Goal: Information Seeking & Learning: Learn about a topic

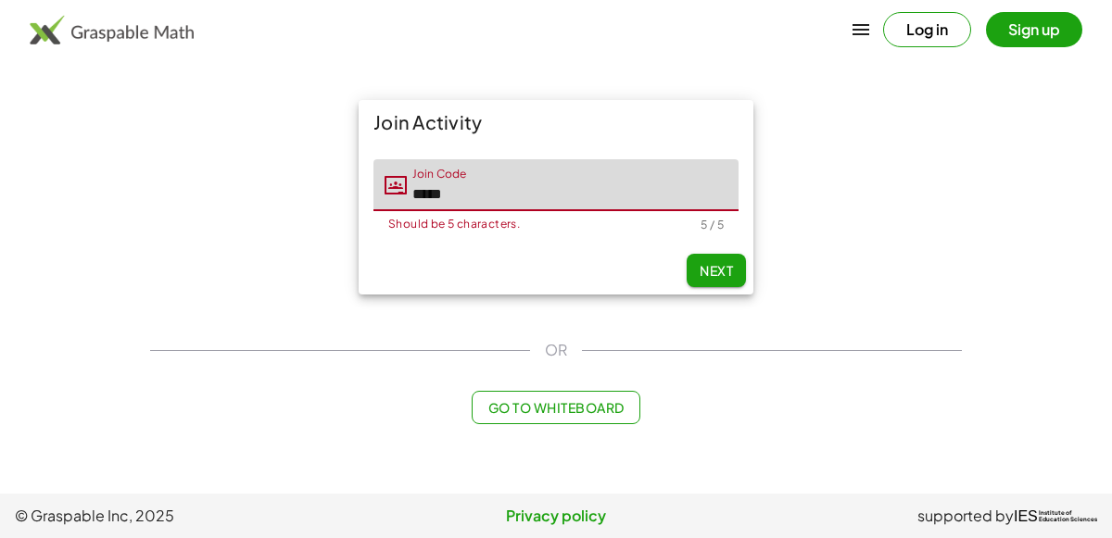
type input "*****"
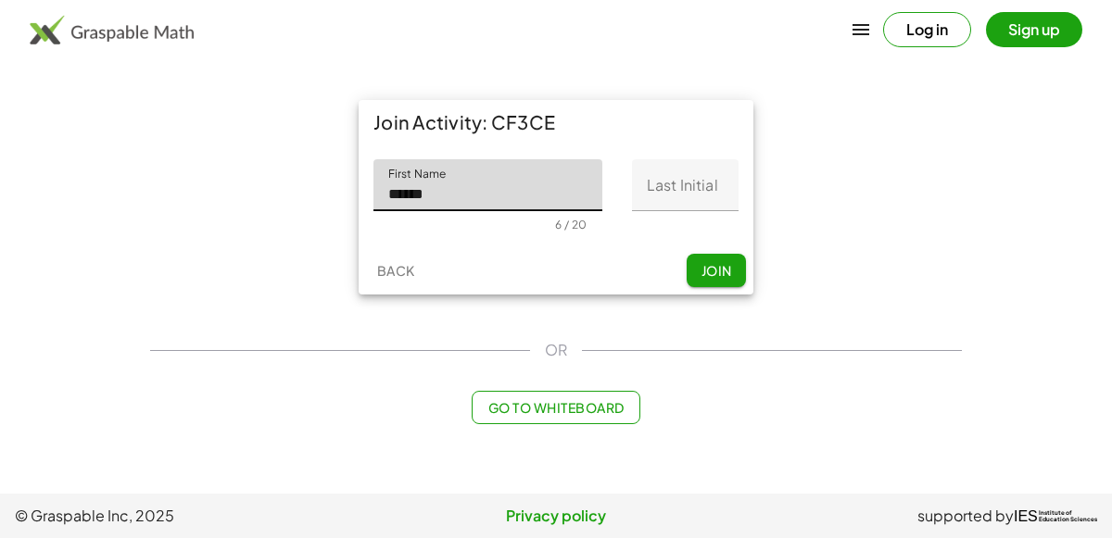
type input "******"
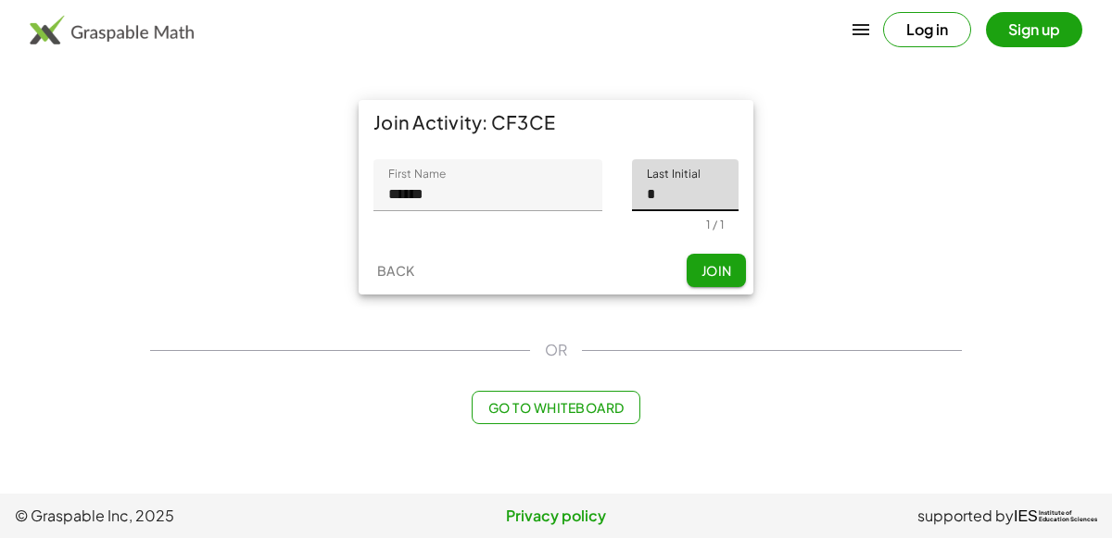
type input "*"
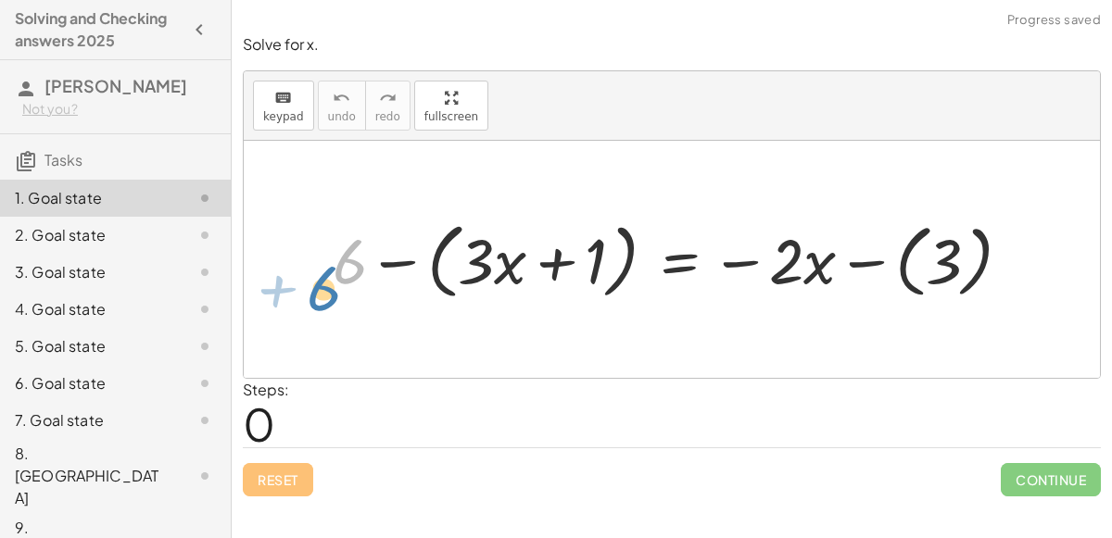
drag, startPoint x: 358, startPoint y: 272, endPoint x: 330, endPoint y: 299, distance: 38.7
click at [330, 299] on div at bounding box center [679, 259] width 712 height 92
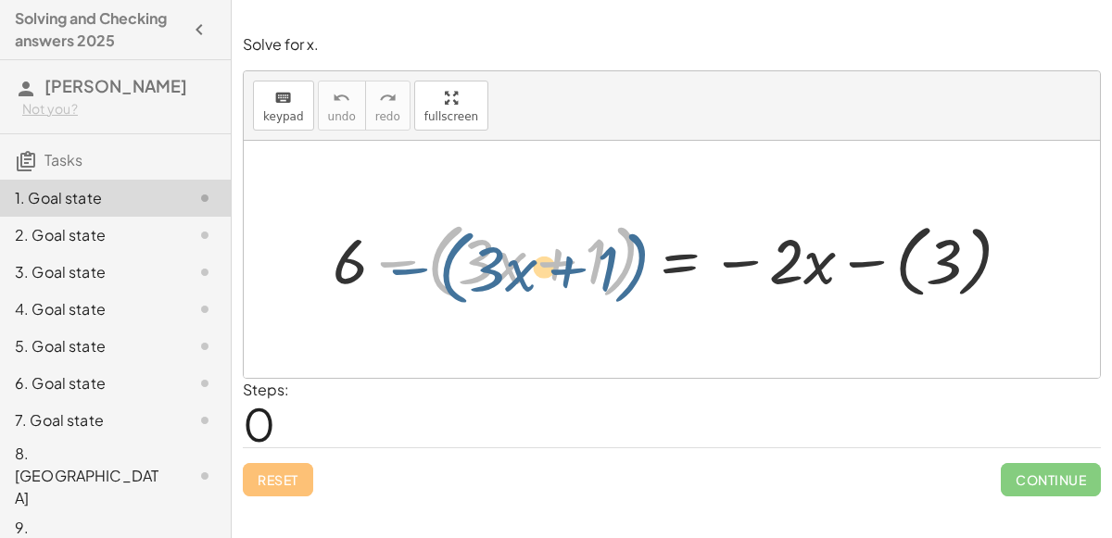
click at [442, 278] on div at bounding box center [679, 259] width 712 height 92
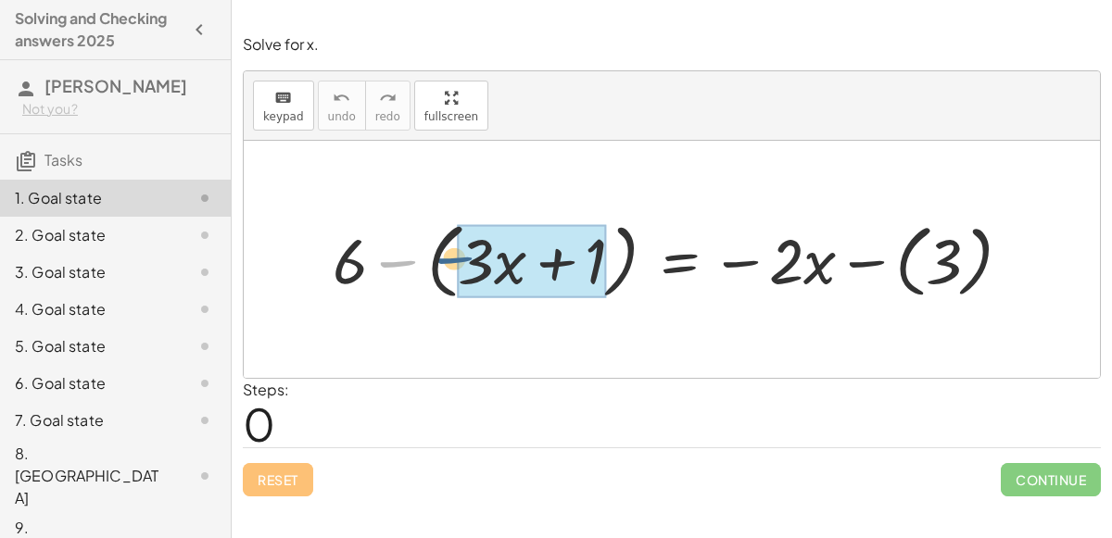
drag, startPoint x: 399, startPoint y: 265, endPoint x: 460, endPoint y: 262, distance: 60.3
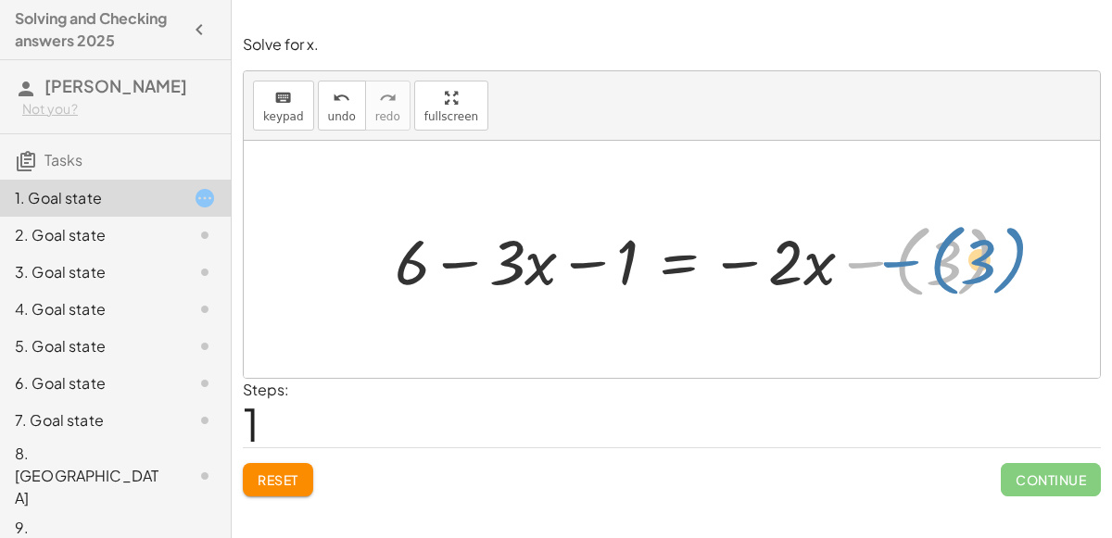
drag, startPoint x: 859, startPoint y: 265, endPoint x: 890, endPoint y: 265, distance: 30.6
click at [890, 265] on div at bounding box center [710, 259] width 650 height 89
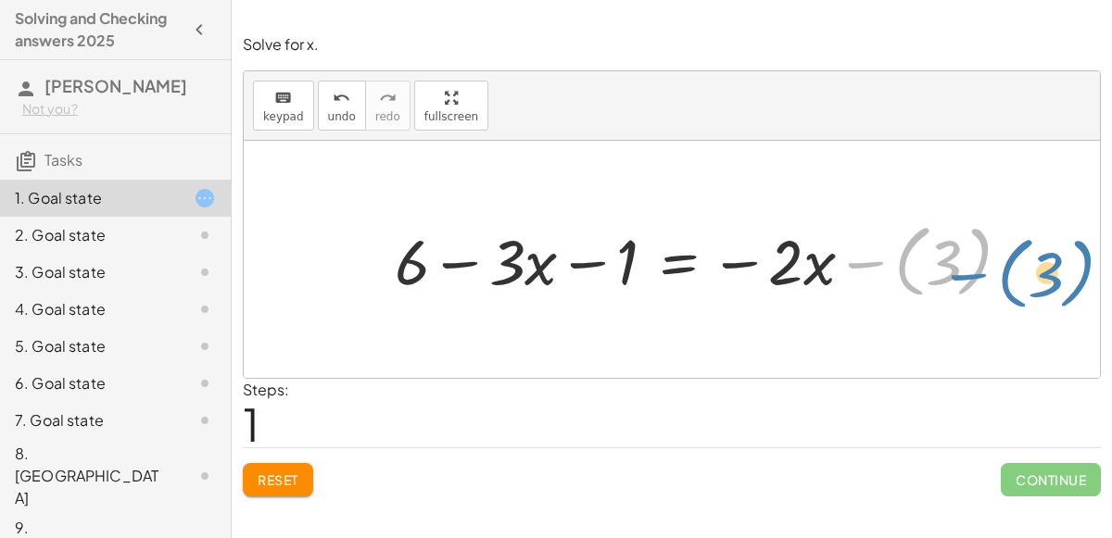
drag, startPoint x: 870, startPoint y: 264, endPoint x: 971, endPoint y: 272, distance: 101.3
click at [971, 272] on div at bounding box center [710, 259] width 650 height 89
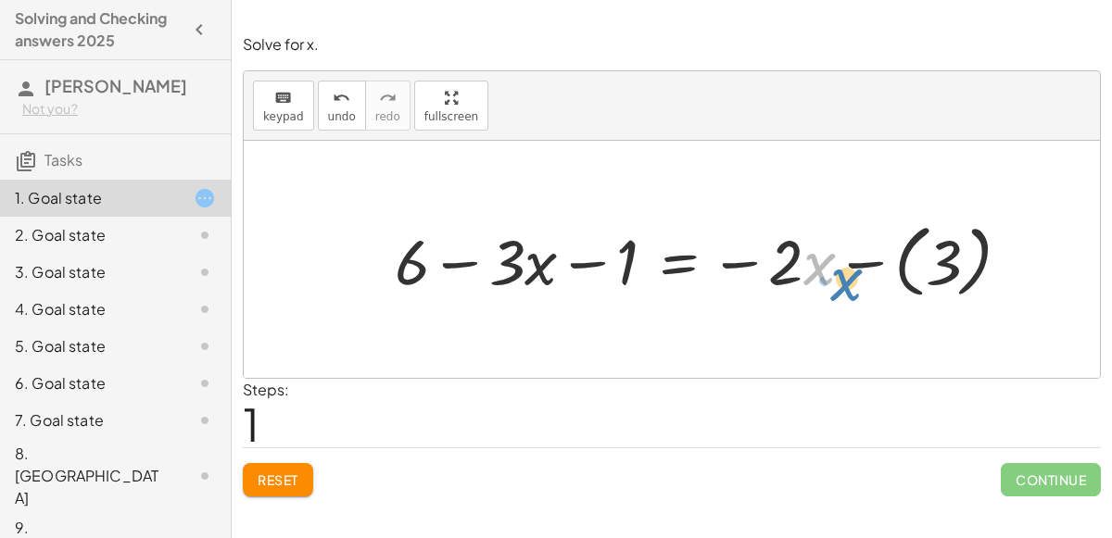
drag, startPoint x: 811, startPoint y: 271, endPoint x: 837, endPoint y: 286, distance: 30.4
click at [837, 286] on div at bounding box center [710, 259] width 650 height 89
drag, startPoint x: 508, startPoint y: 269, endPoint x: 511, endPoint y: 287, distance: 18.7
click at [511, 287] on div at bounding box center [710, 259] width 650 height 89
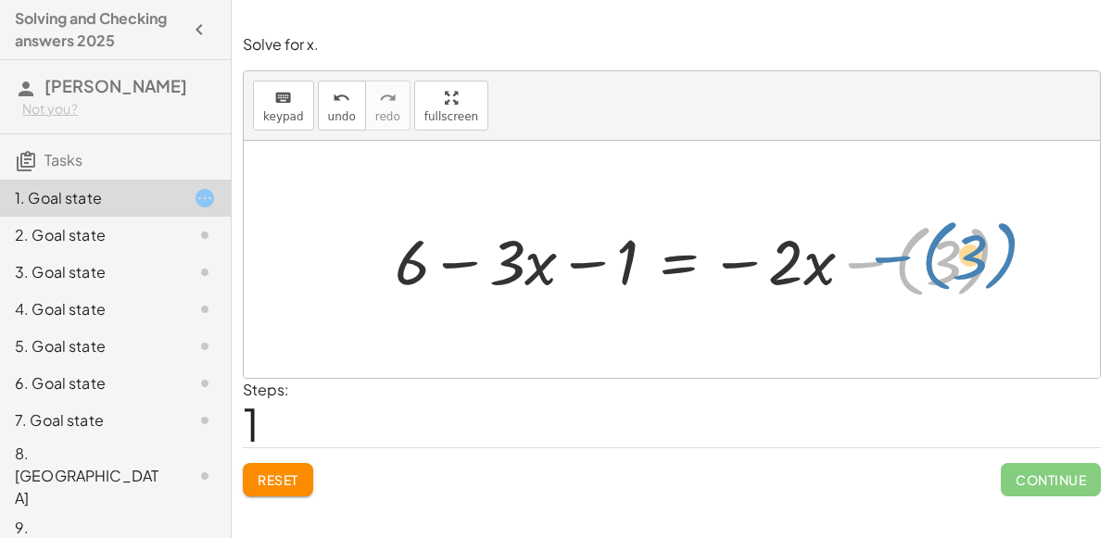
drag, startPoint x: 917, startPoint y: 252, endPoint x: 947, endPoint y: 247, distance: 30.0
click at [947, 247] on div at bounding box center [710, 259] width 650 height 89
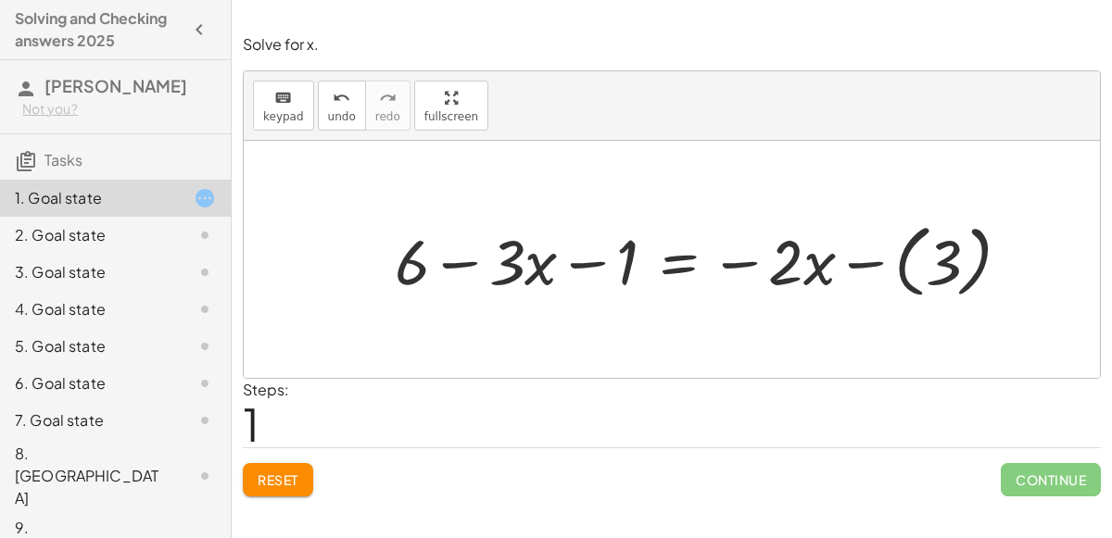
click at [851, 263] on div at bounding box center [710, 259] width 650 height 89
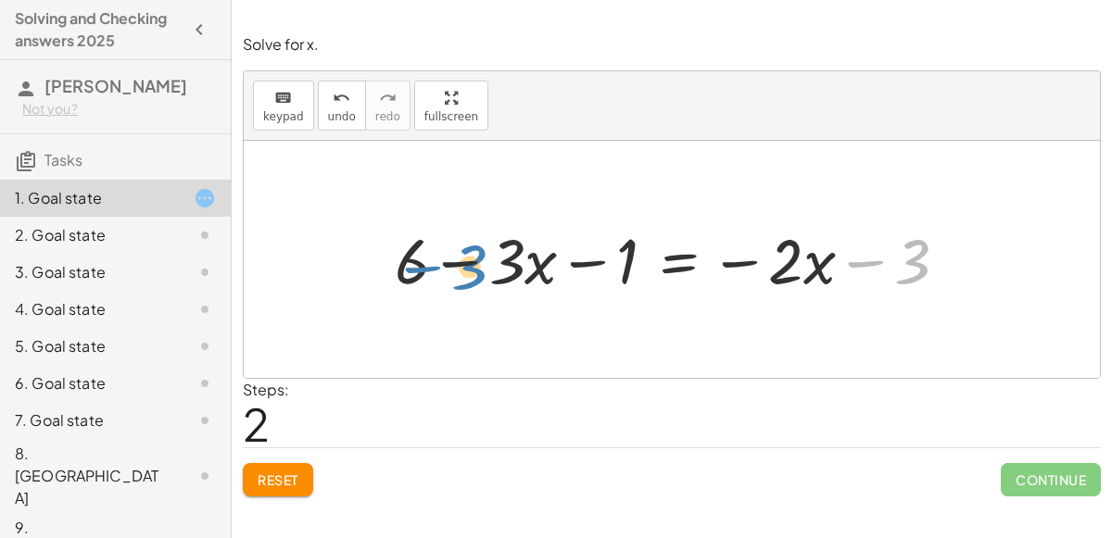
drag, startPoint x: 876, startPoint y: 263, endPoint x: 442, endPoint y: 275, distance: 433.8
click at [442, 275] on div at bounding box center [678, 259] width 587 height 82
click at [688, 267] on div at bounding box center [678, 259] width 587 height 82
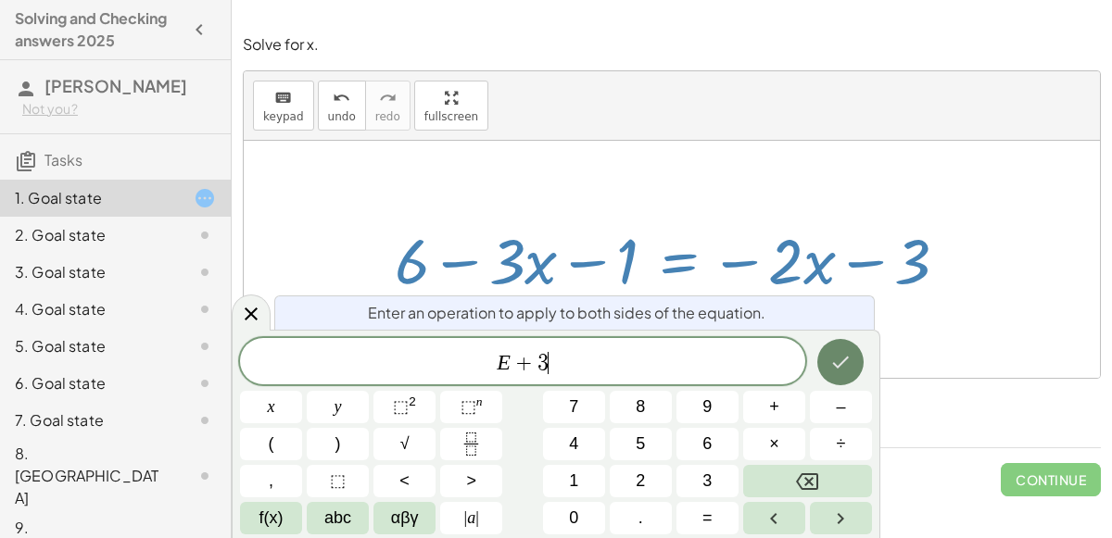
click at [838, 356] on icon "Done" at bounding box center [840, 362] width 22 height 22
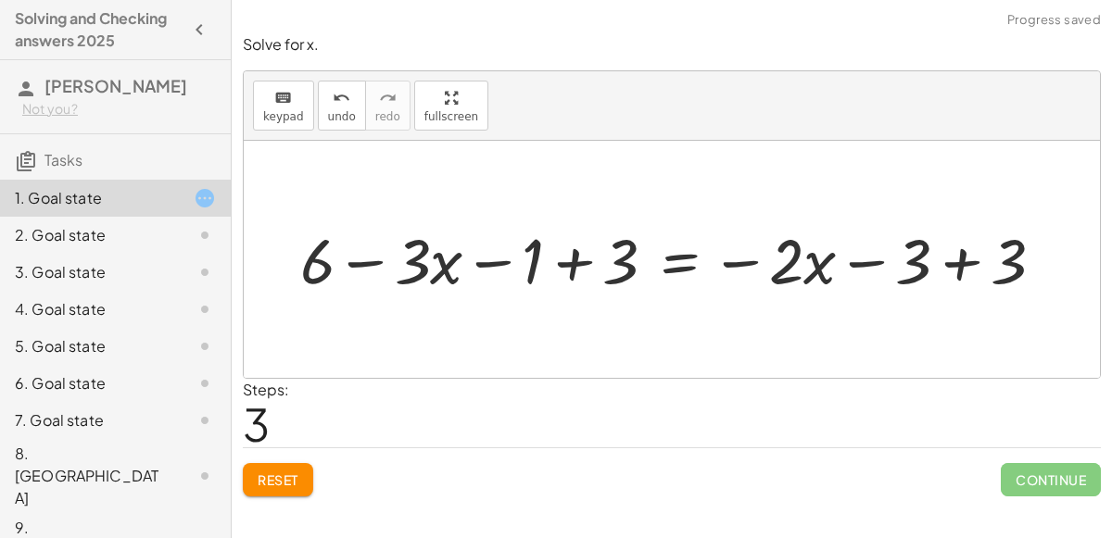
click at [909, 271] on div at bounding box center [679, 259] width 776 height 82
click at [913, 270] on div at bounding box center [679, 259] width 776 height 82
click at [964, 262] on div at bounding box center [679, 259] width 776 height 82
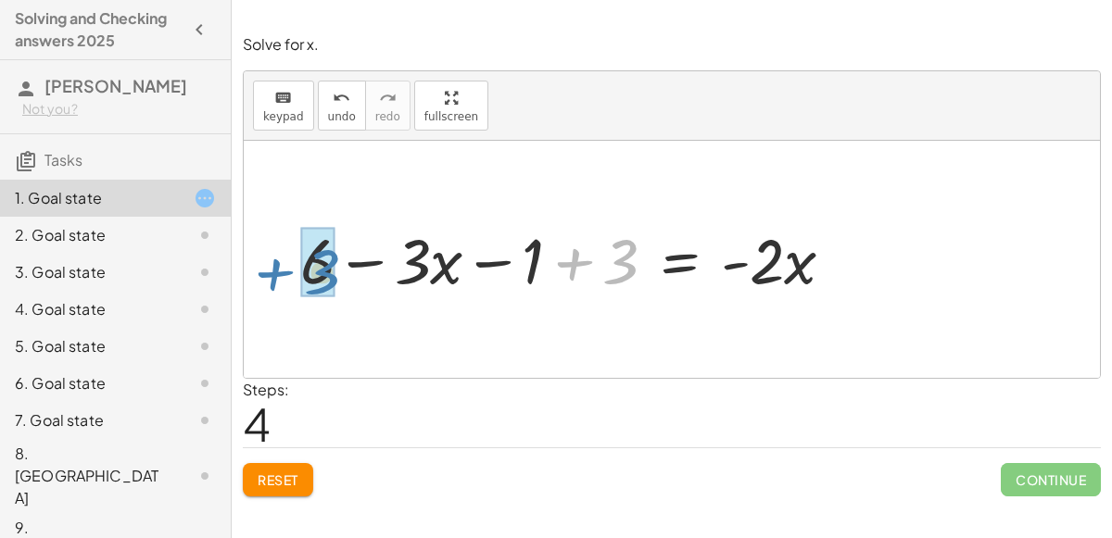
drag, startPoint x: 596, startPoint y: 266, endPoint x: 293, endPoint y: 276, distance: 303.2
click at [293, 276] on div at bounding box center [574, 259] width 567 height 82
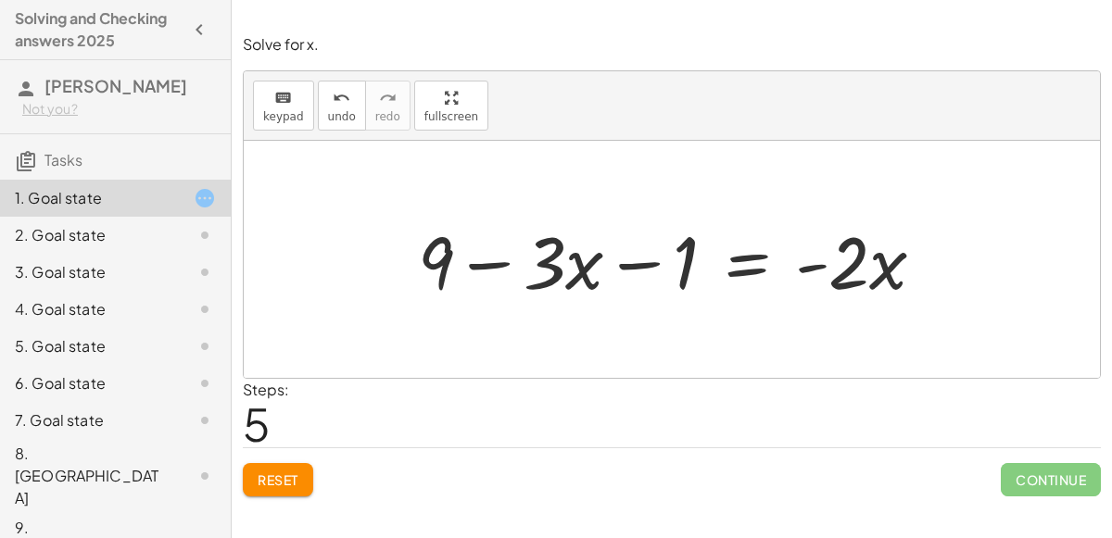
click at [738, 254] on div at bounding box center [679, 259] width 540 height 95
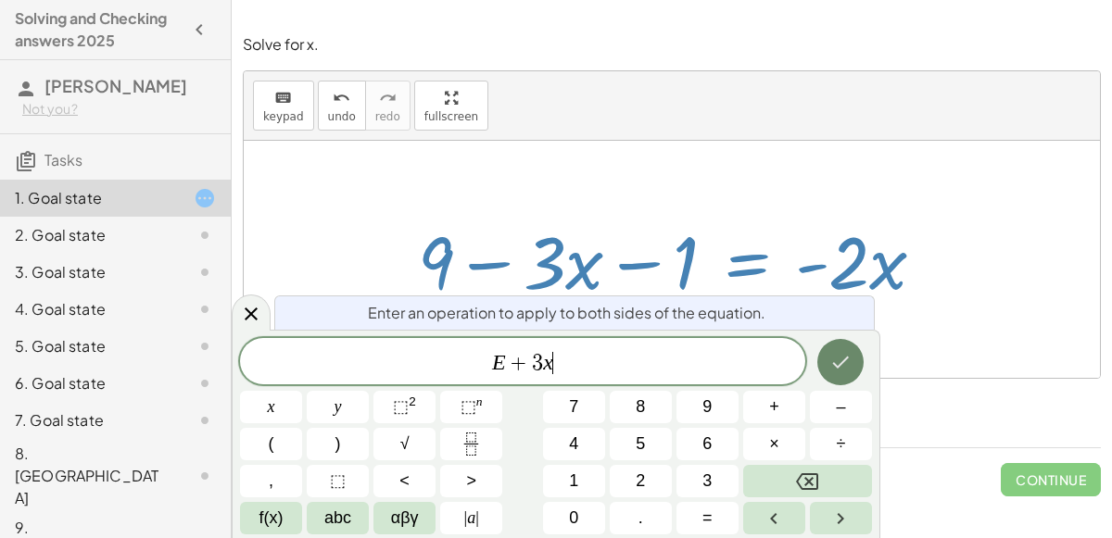
click at [850, 377] on button "Done" at bounding box center [840, 362] width 46 height 46
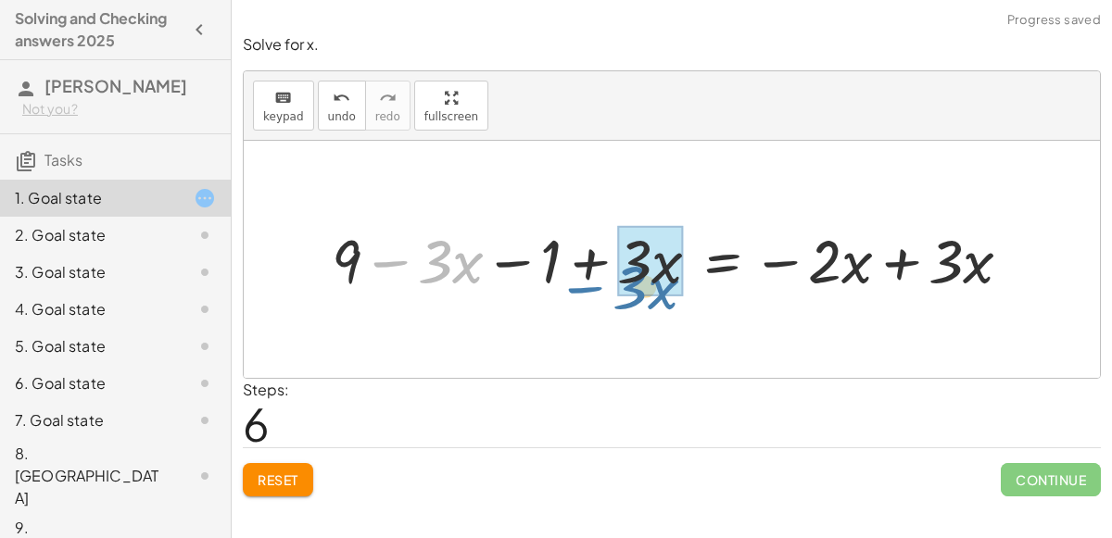
drag, startPoint x: 391, startPoint y: 266, endPoint x: 584, endPoint y: 290, distance: 194.2
click at [584, 290] on div at bounding box center [678, 260] width 713 height 80
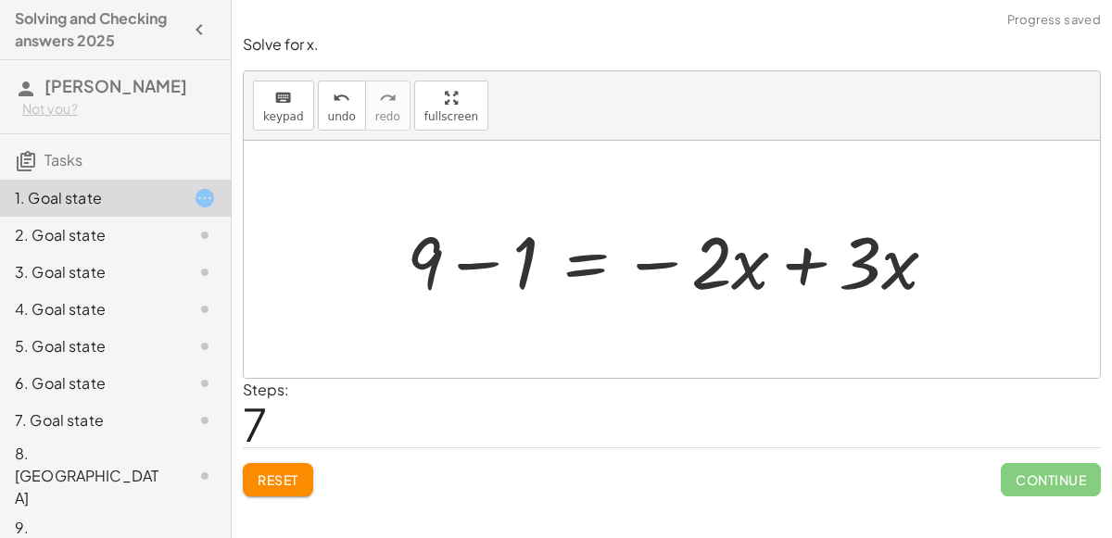
click at [488, 261] on div at bounding box center [679, 259] width 563 height 95
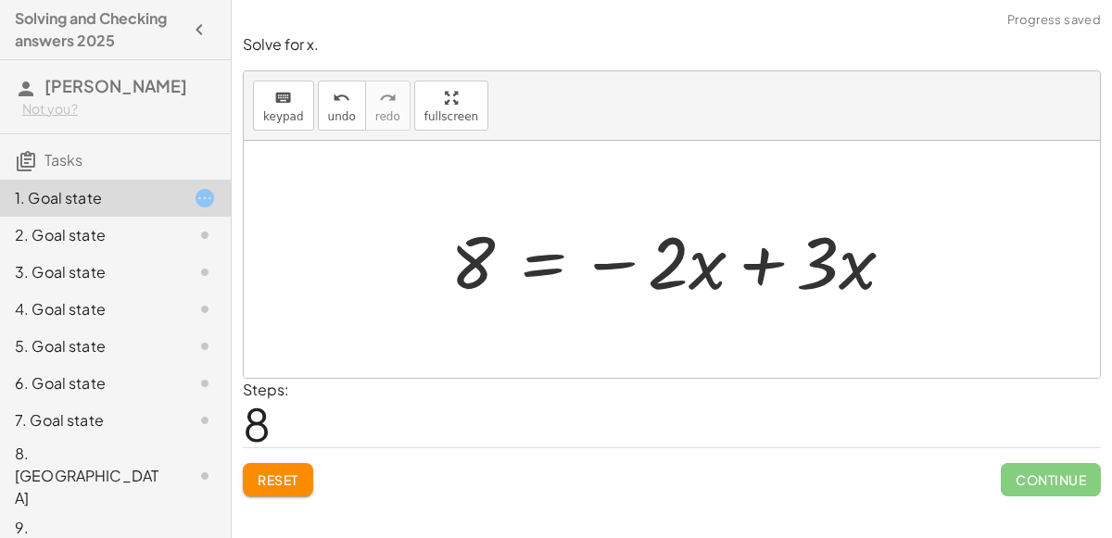
click at [757, 260] on div at bounding box center [679, 259] width 477 height 95
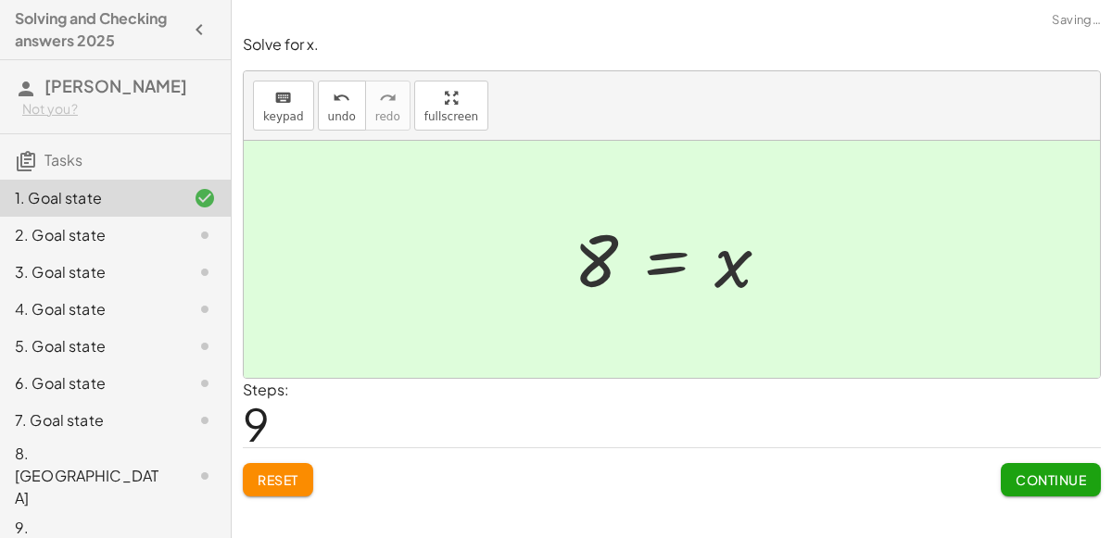
click at [1059, 487] on button "Continue" at bounding box center [1051, 479] width 100 height 33
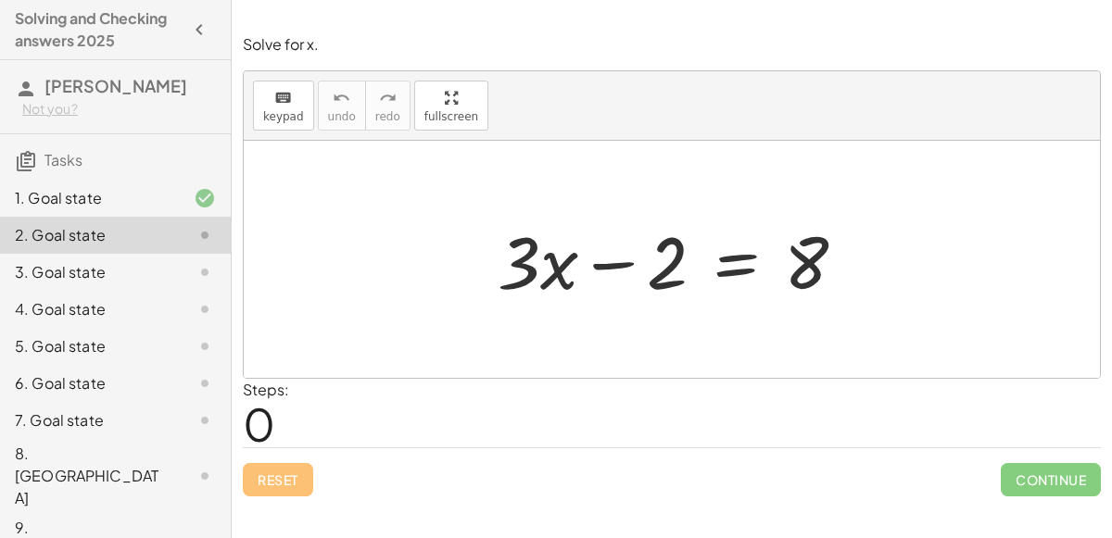
click at [741, 266] on div at bounding box center [679, 259] width 382 height 95
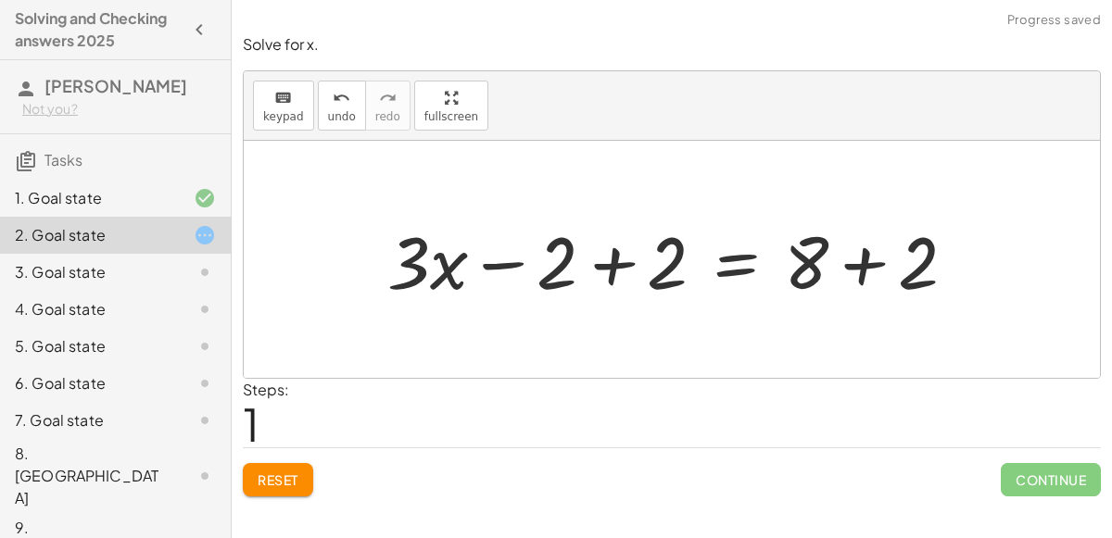
click at [613, 263] on div at bounding box center [679, 259] width 602 height 95
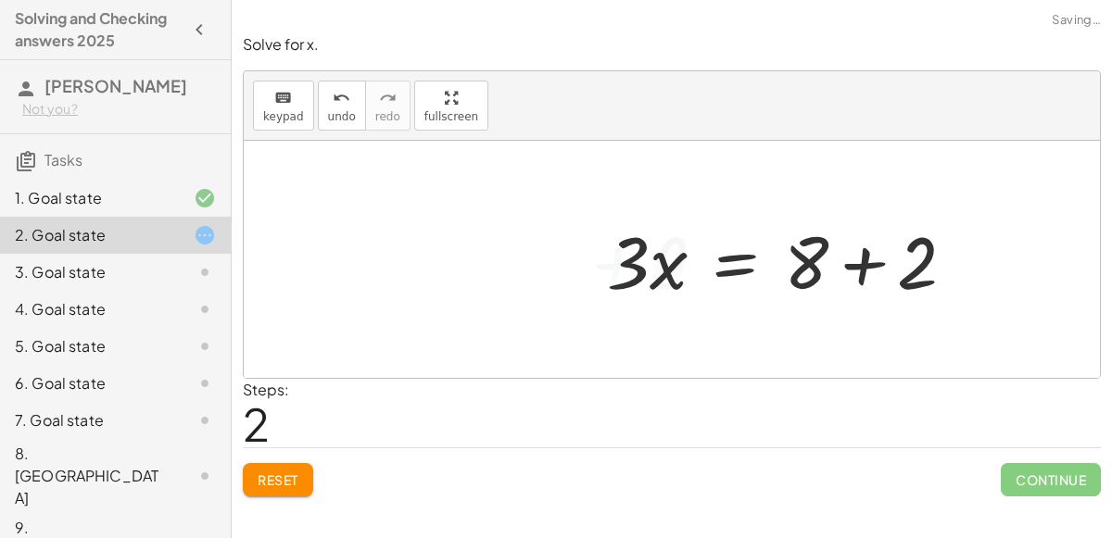
click at [851, 275] on div at bounding box center [789, 259] width 382 height 95
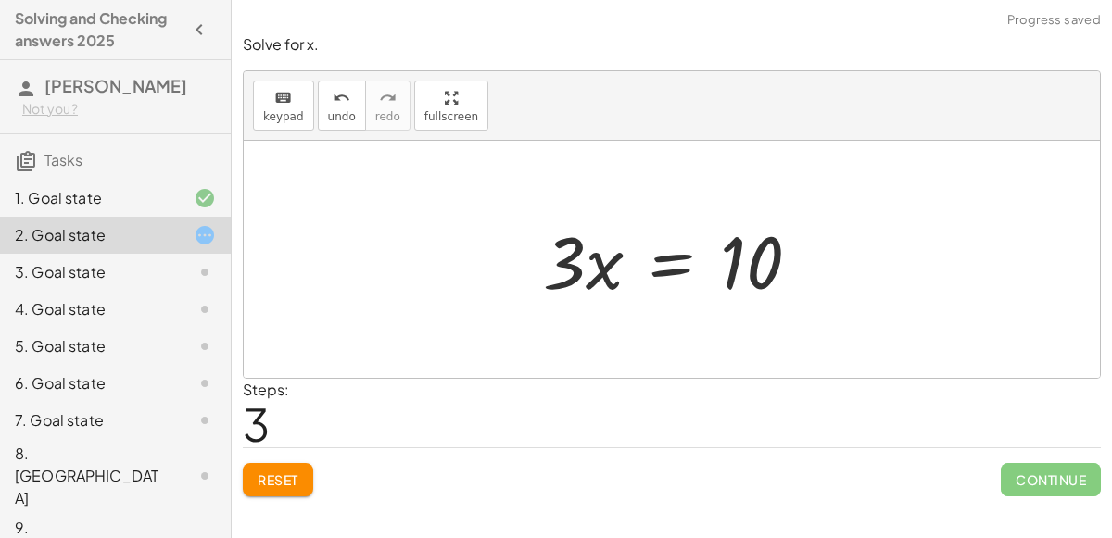
click at [681, 257] on div at bounding box center [679, 259] width 290 height 95
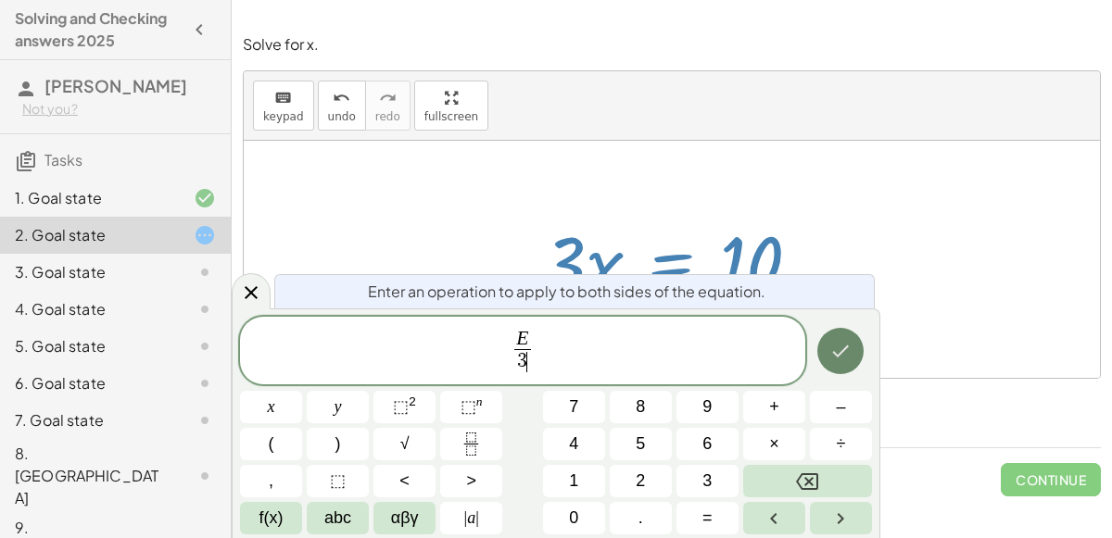
click at [826, 339] on button "Done" at bounding box center [840, 351] width 46 height 46
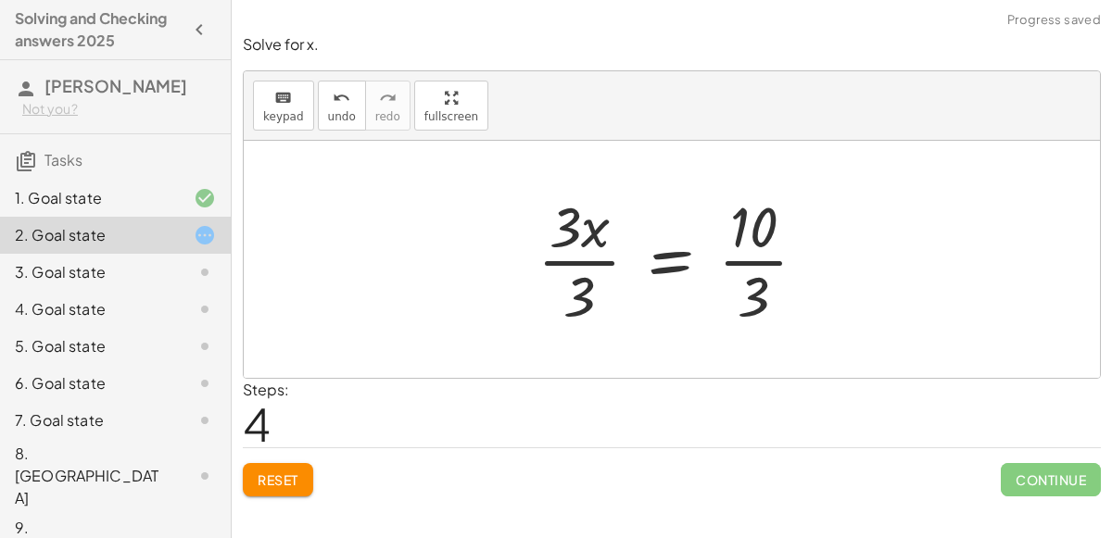
click at [590, 263] on div at bounding box center [679, 259] width 303 height 143
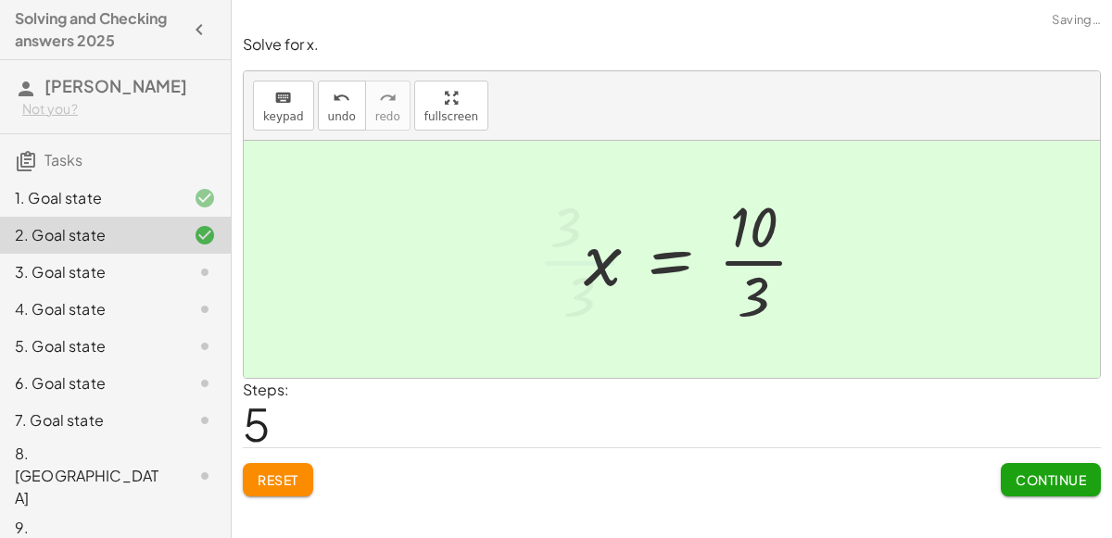
click at [761, 266] on div at bounding box center [702, 259] width 257 height 143
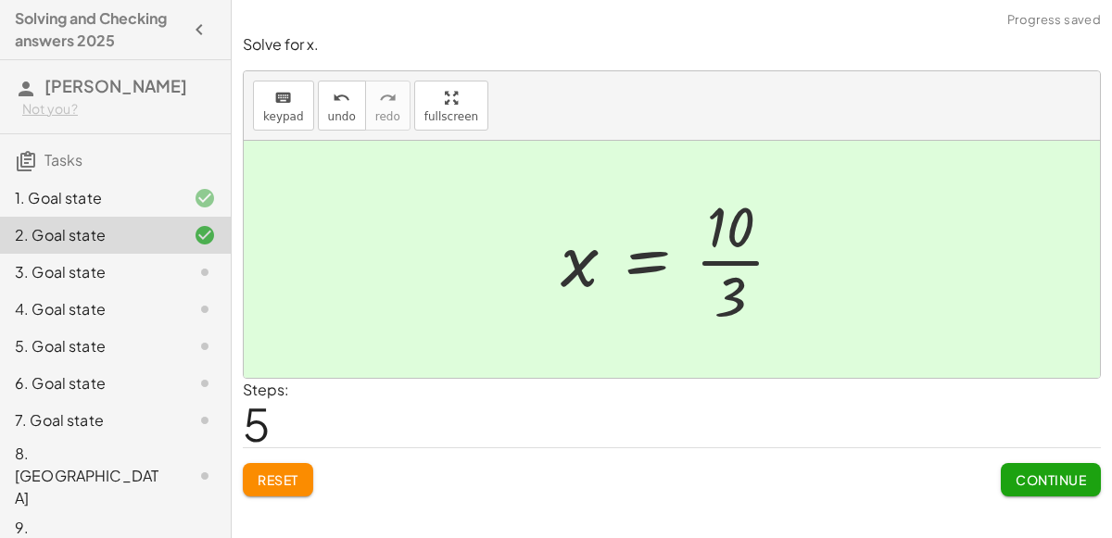
click at [1074, 473] on span "Continue" at bounding box center [1051, 480] width 70 height 17
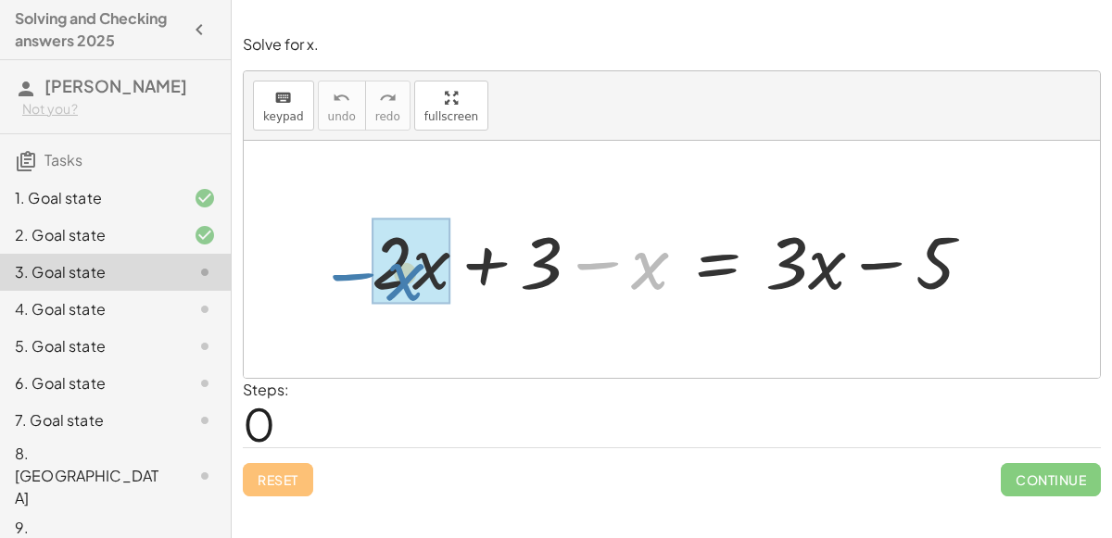
drag, startPoint x: 634, startPoint y: 271, endPoint x: 390, endPoint y: 283, distance: 243.9
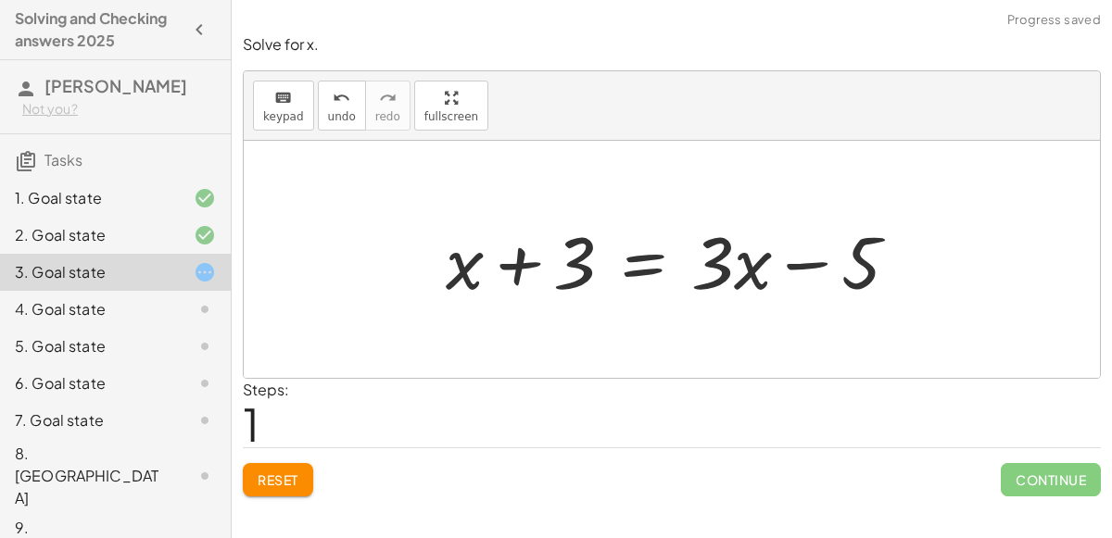
click at [645, 253] on div at bounding box center [679, 259] width 486 height 95
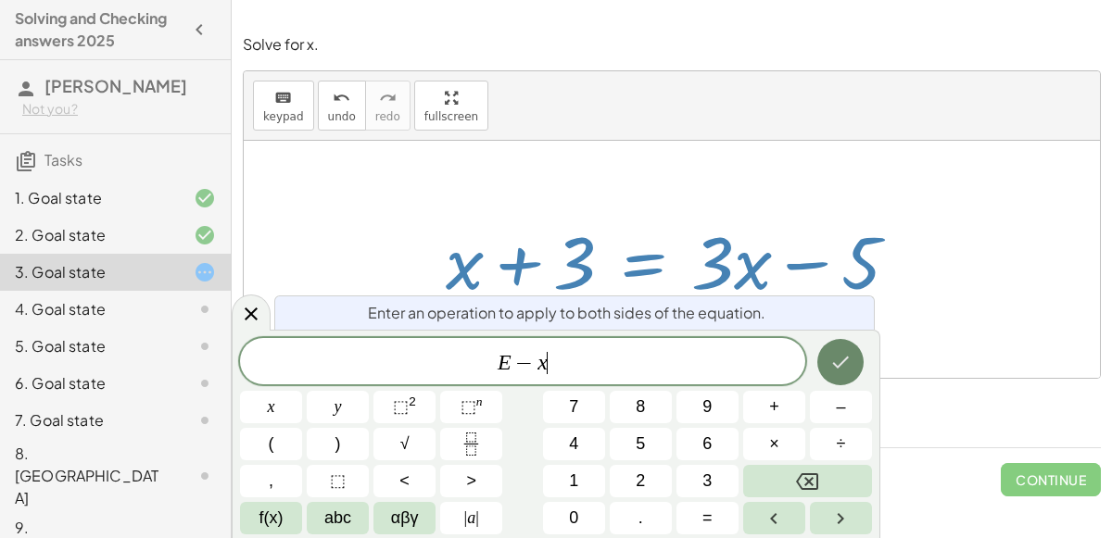
click at [838, 355] on icon "Done" at bounding box center [840, 362] width 22 height 22
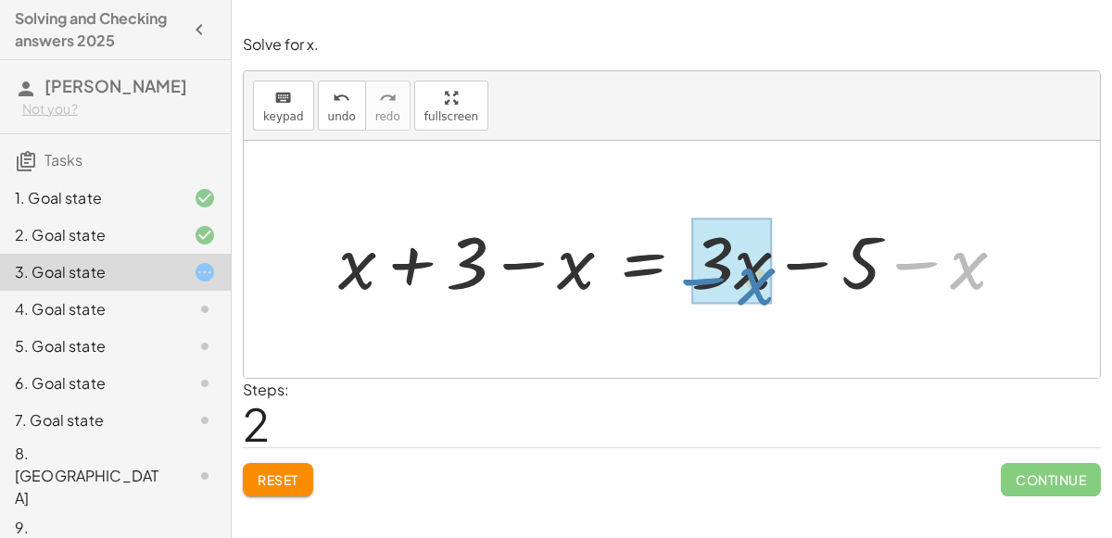
drag, startPoint x: 978, startPoint y: 266, endPoint x: 764, endPoint y: 283, distance: 214.7
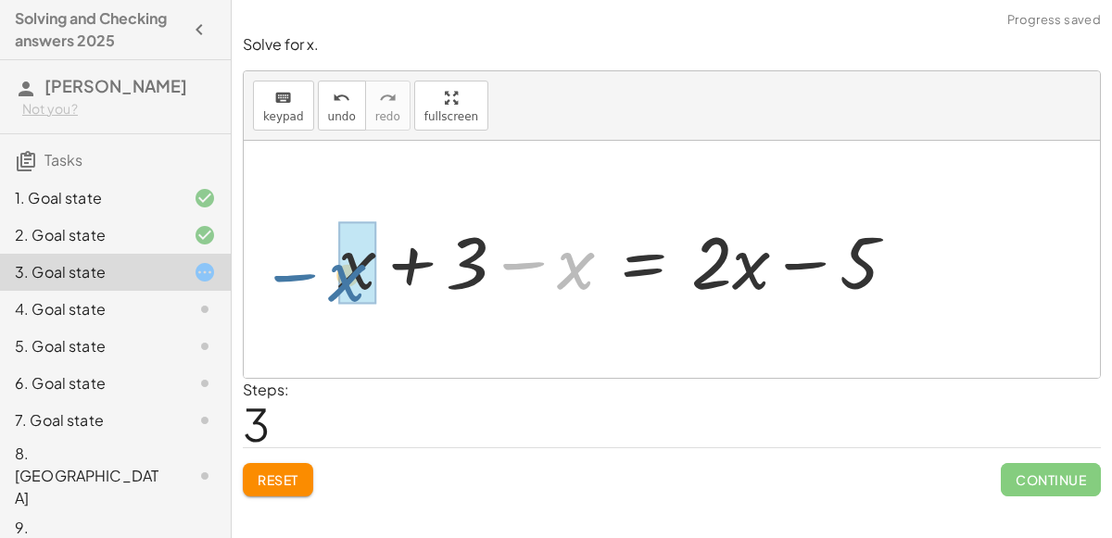
drag, startPoint x: 557, startPoint y: 267, endPoint x: 327, endPoint y: 278, distance: 230.1
click at [327, 278] on div "+ · 2 · x + 3 − x = + · 3 · x − 5 + · 1 · x + 3 = + · 3 · x − 5 + x + 3 = + · 3…" at bounding box center [617, 260] width 615 height 105
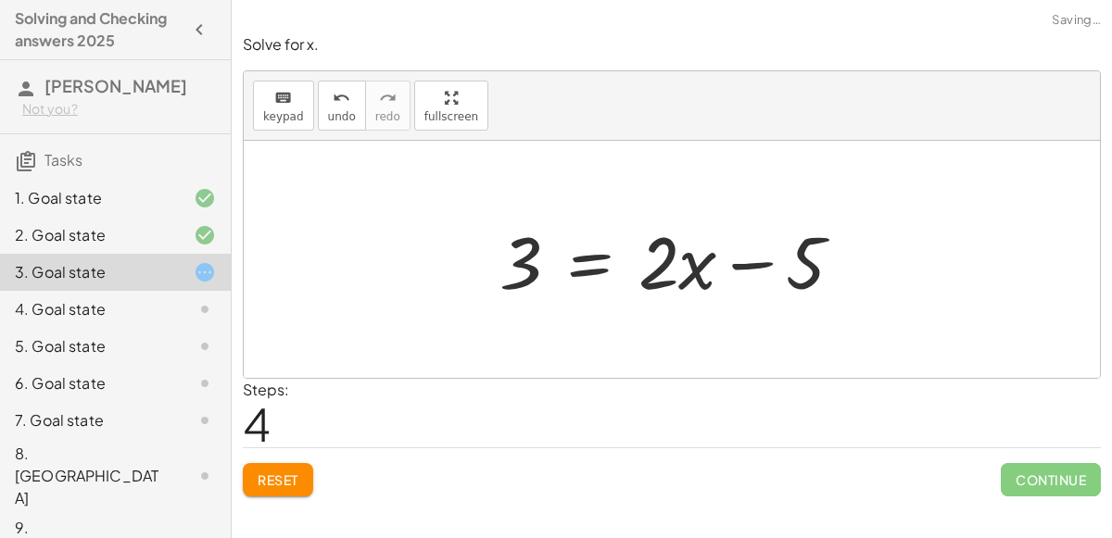
click at [634, 271] on div at bounding box center [678, 259] width 377 height 95
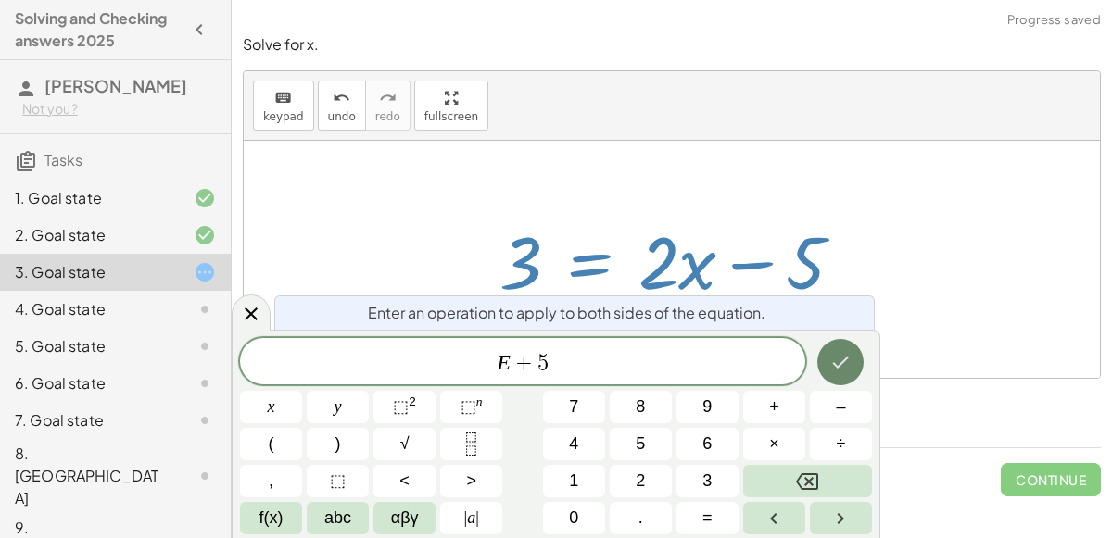
click at [840, 360] on icon "Done" at bounding box center [840, 362] width 22 height 22
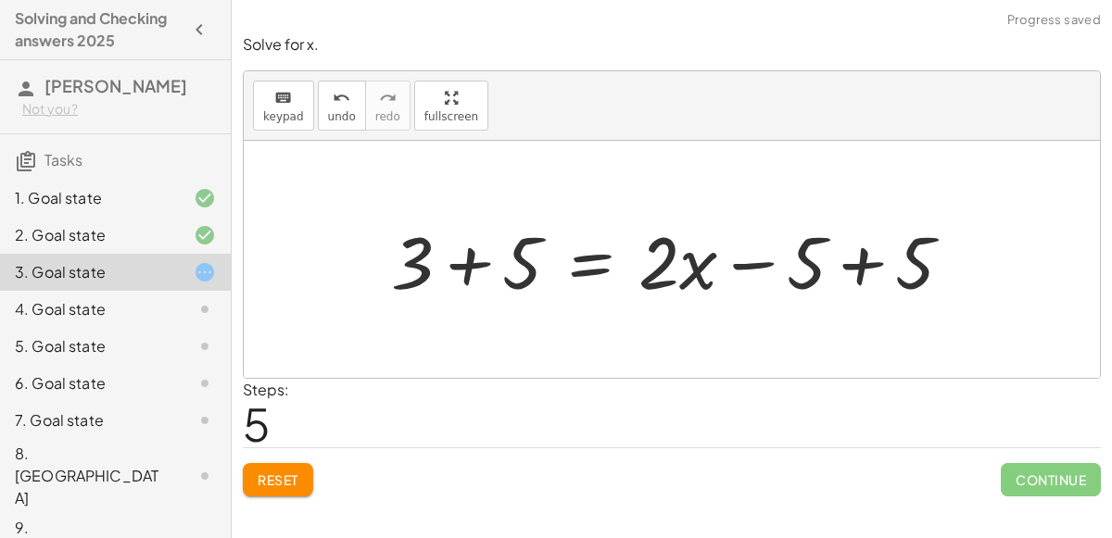
click at [476, 263] on div at bounding box center [679, 259] width 595 height 95
click at [863, 271] on div at bounding box center [732, 259] width 488 height 95
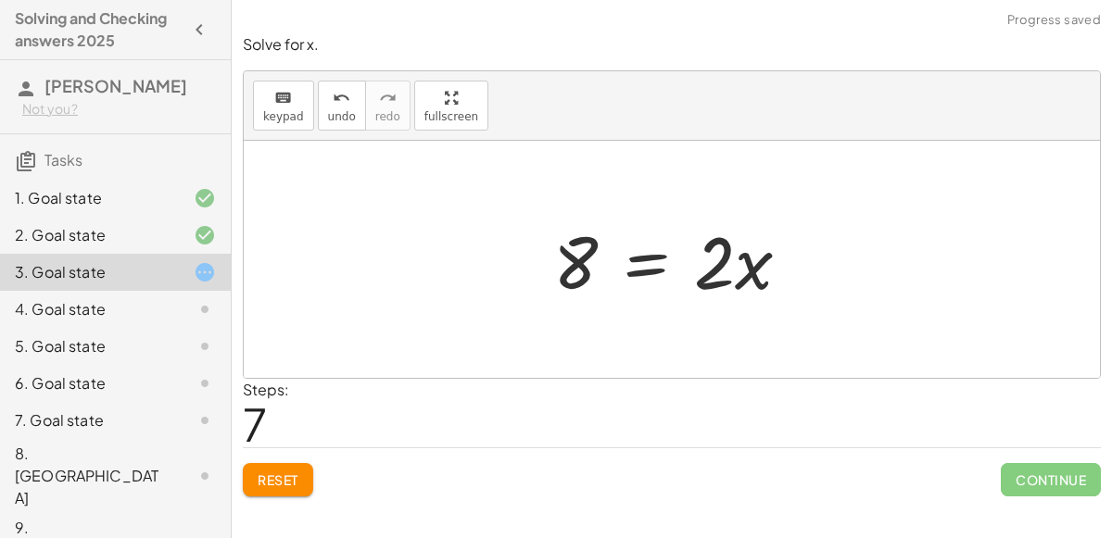
click at [650, 250] on div at bounding box center [679, 259] width 271 height 95
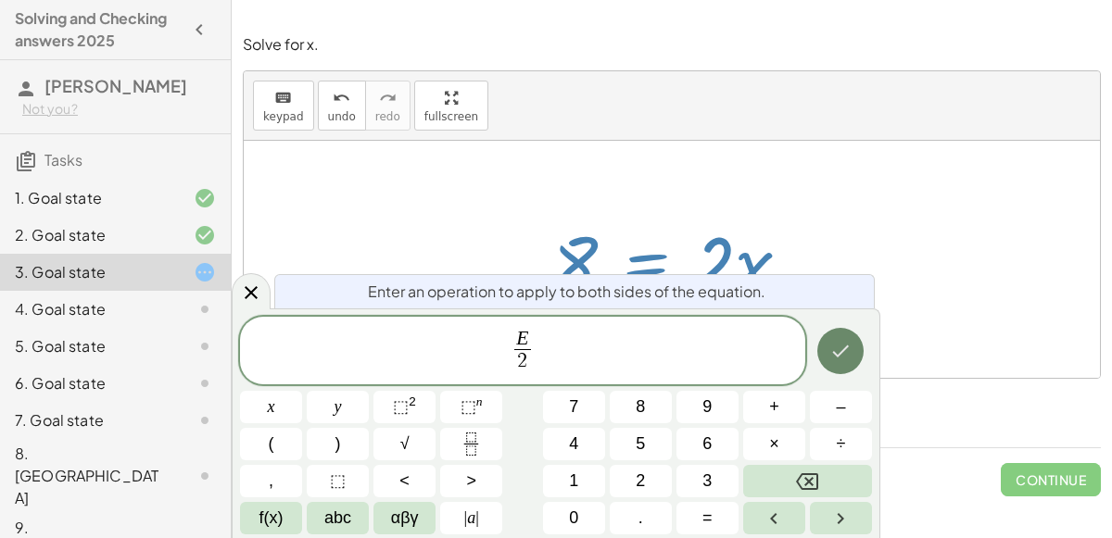
click at [854, 360] on button "Done" at bounding box center [840, 351] width 46 height 46
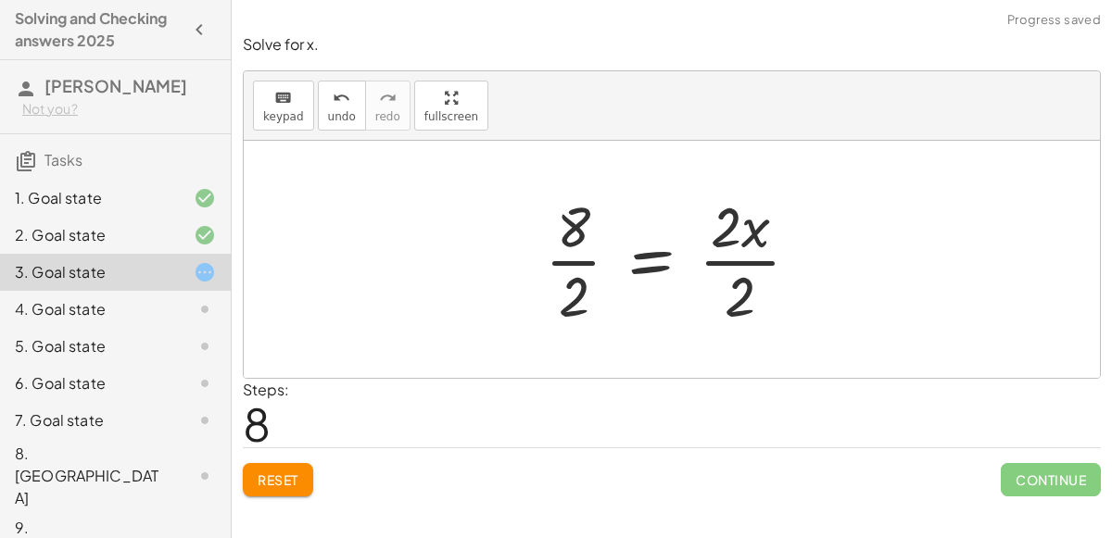
click at [711, 265] on div at bounding box center [680, 259] width 288 height 143
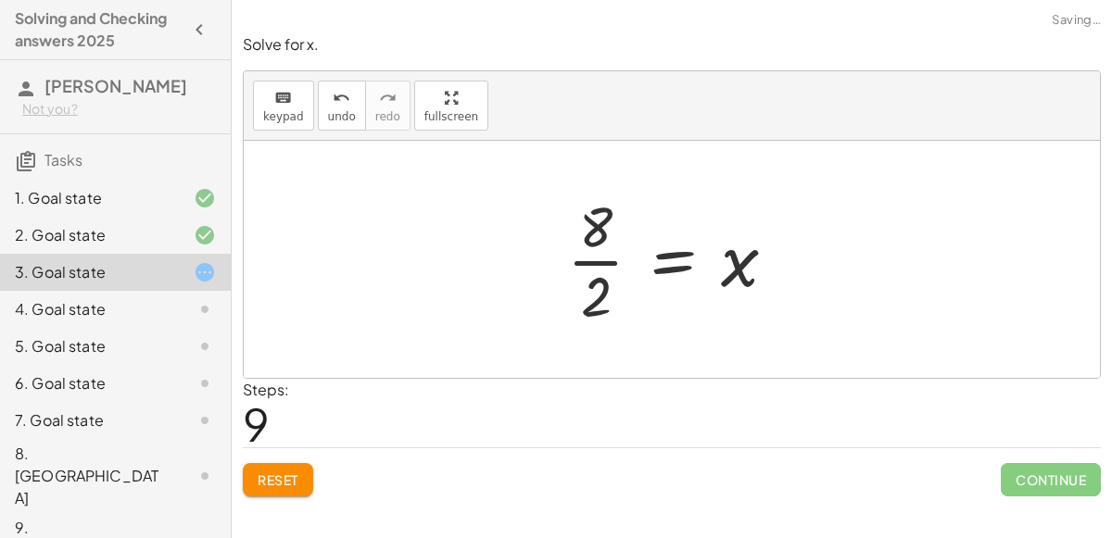
click at [581, 266] on div at bounding box center [679, 259] width 243 height 143
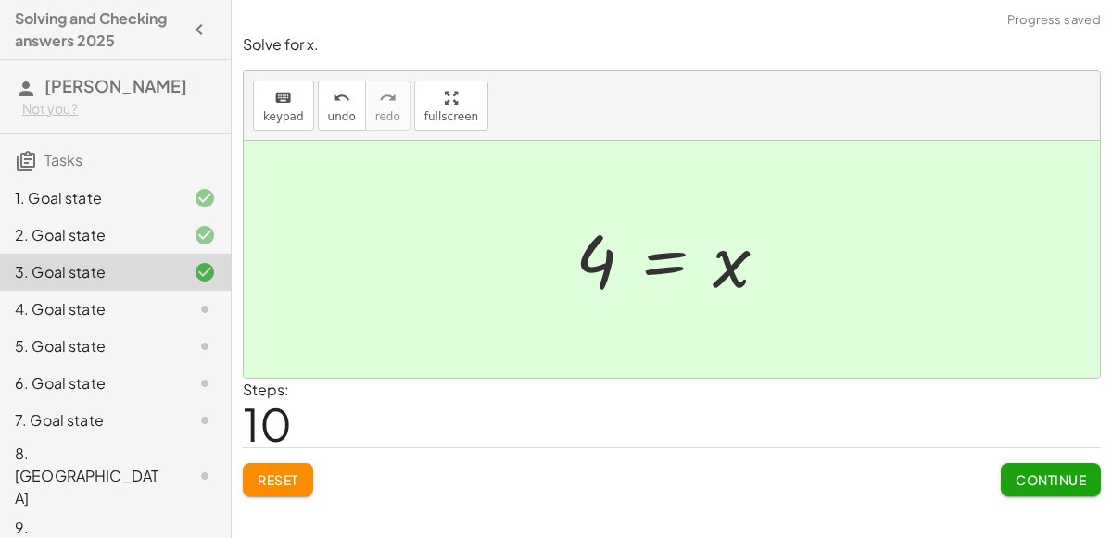
click at [82, 365] on div "4. Goal state" at bounding box center [115, 383] width 231 height 37
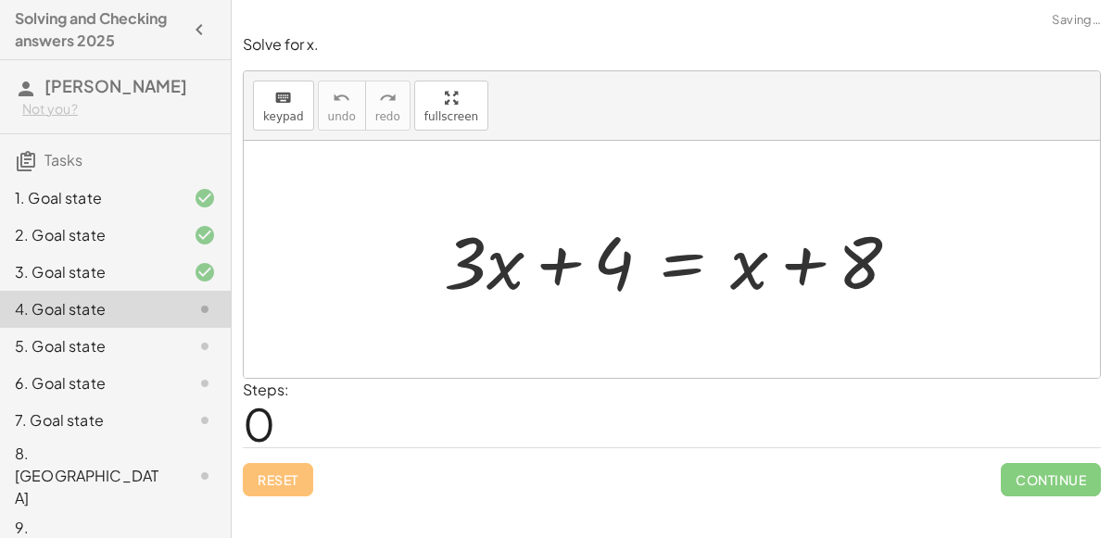
click at [662, 277] on div at bounding box center [679, 259] width 489 height 95
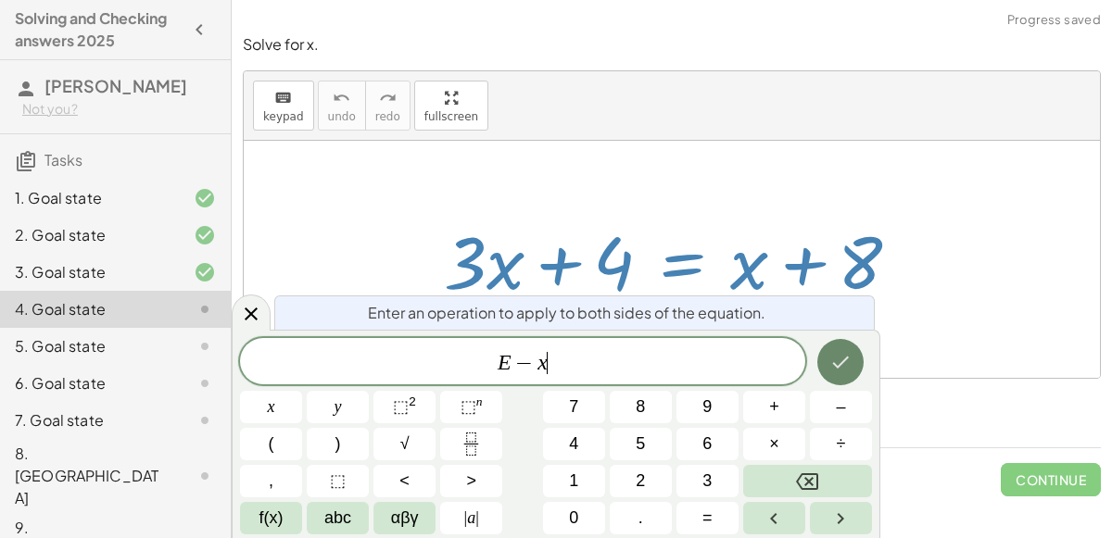
click at [837, 350] on button "Done" at bounding box center [840, 362] width 46 height 46
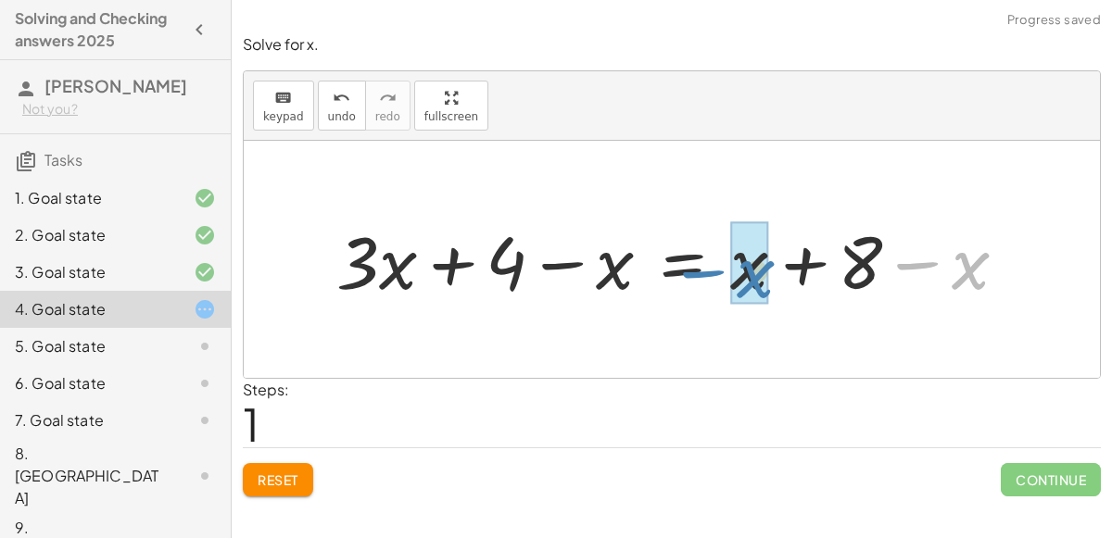
drag, startPoint x: 949, startPoint y: 267, endPoint x: 733, endPoint y: 275, distance: 216.1
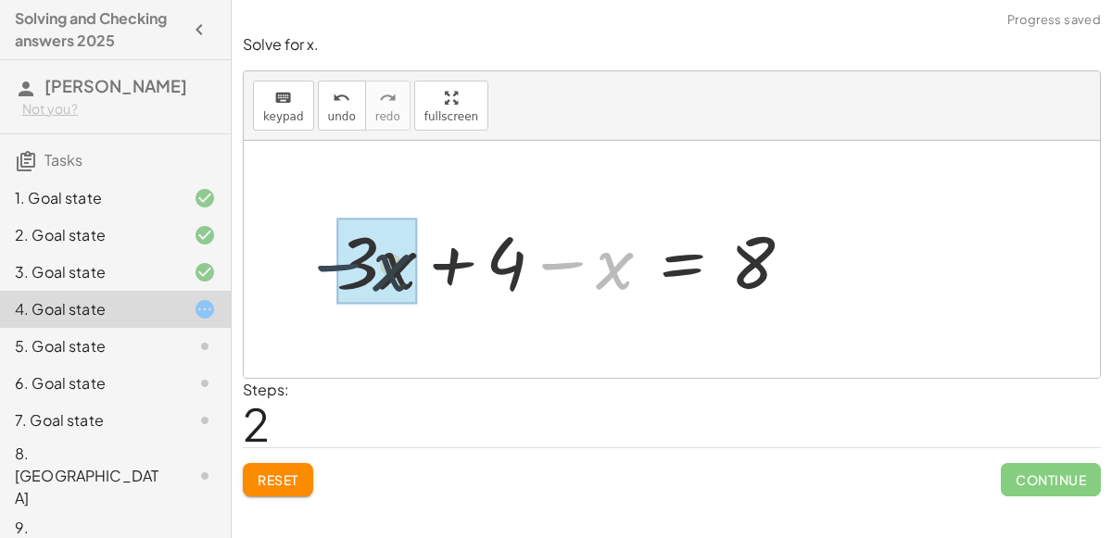
drag, startPoint x: 595, startPoint y: 267, endPoint x: 354, endPoint y: 271, distance: 241.0
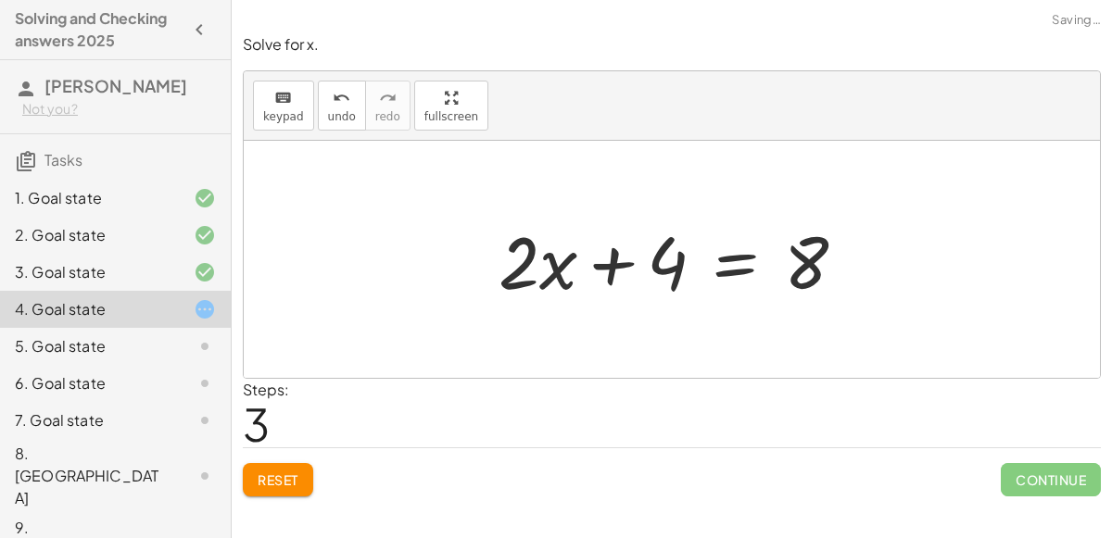
click at [744, 266] on div at bounding box center [679, 259] width 381 height 95
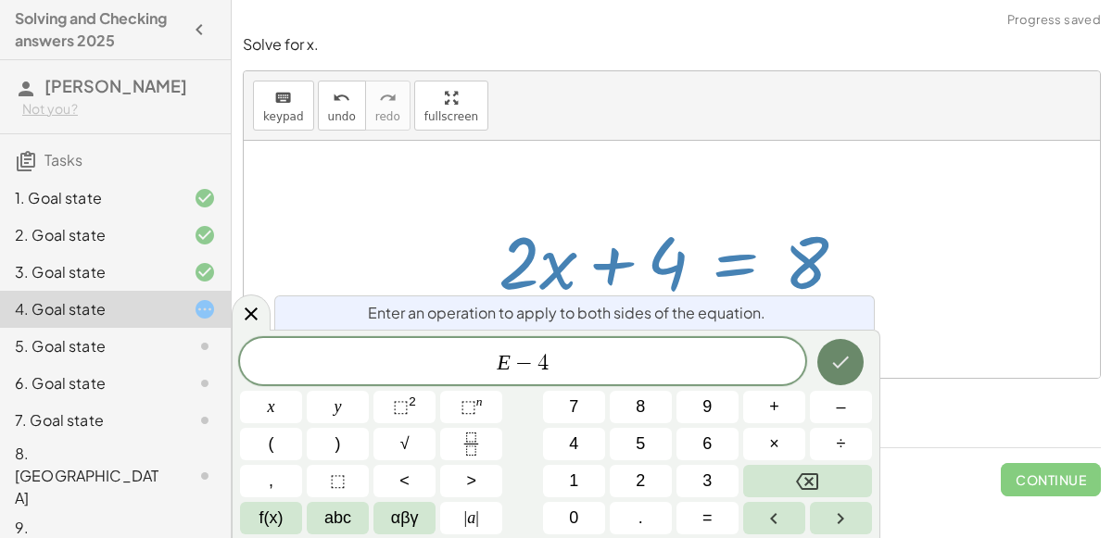
click at [837, 346] on button "Done" at bounding box center [840, 362] width 46 height 46
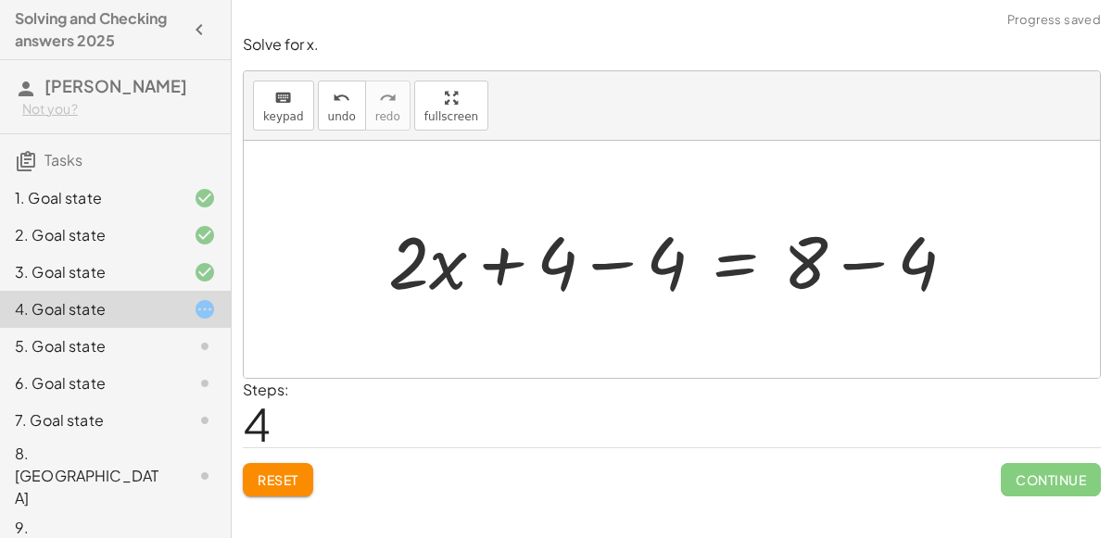
click at [508, 263] on div at bounding box center [679, 259] width 600 height 95
click at [620, 263] on div at bounding box center [679, 259] width 600 height 95
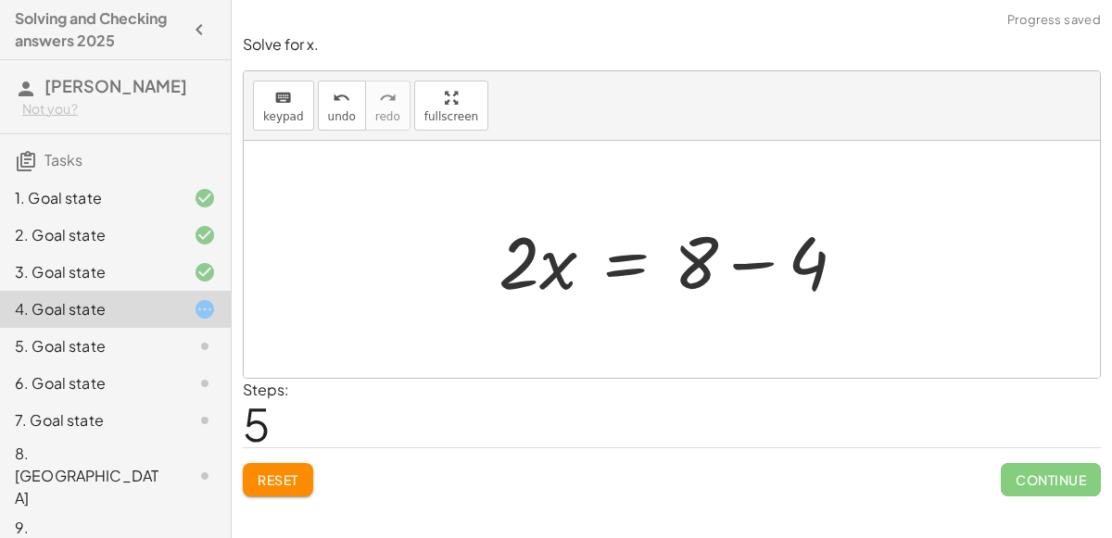
click at [766, 270] on div at bounding box center [679, 259] width 381 height 95
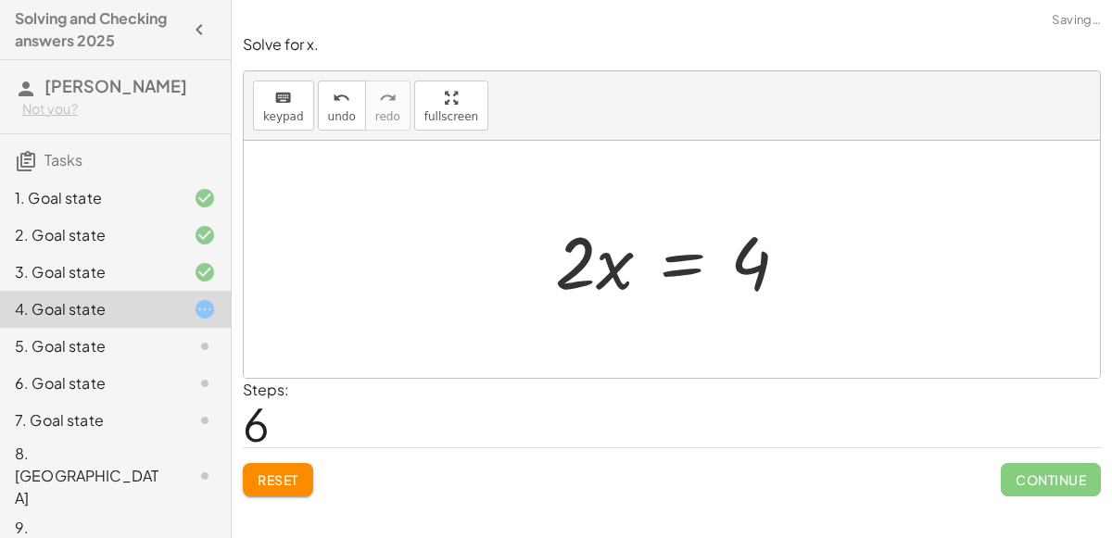
click at [685, 256] on div at bounding box center [679, 259] width 267 height 95
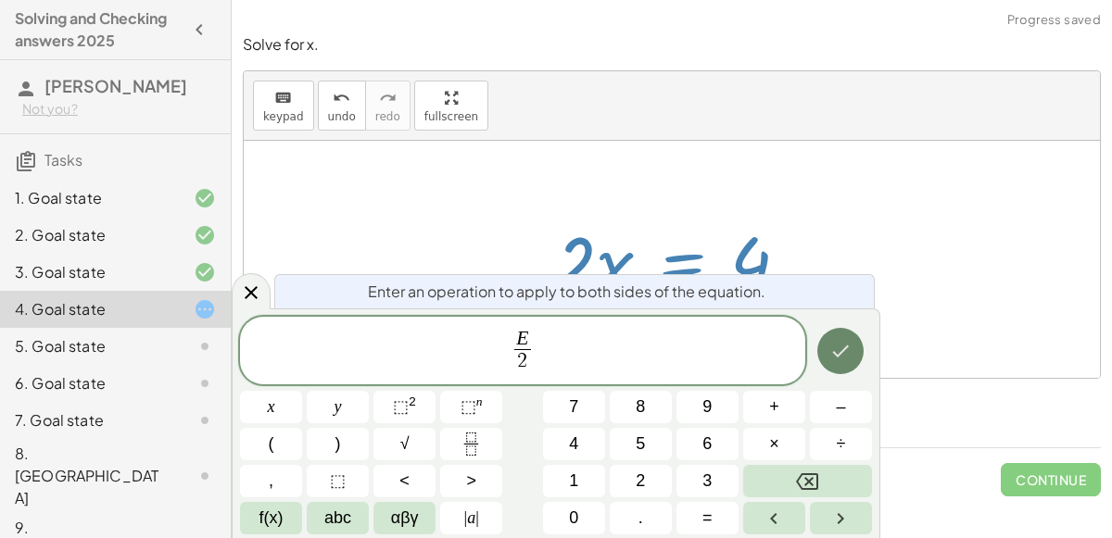
click at [834, 350] on icon "Done" at bounding box center [840, 351] width 22 height 22
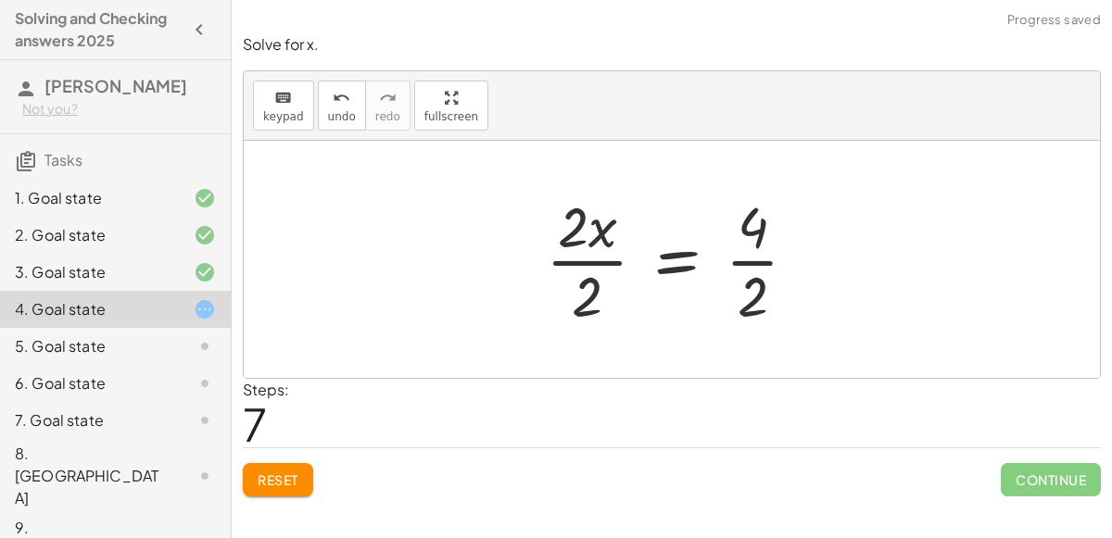
click at [754, 220] on div at bounding box center [678, 259] width 285 height 143
click at [754, 265] on div at bounding box center [678, 259] width 285 height 143
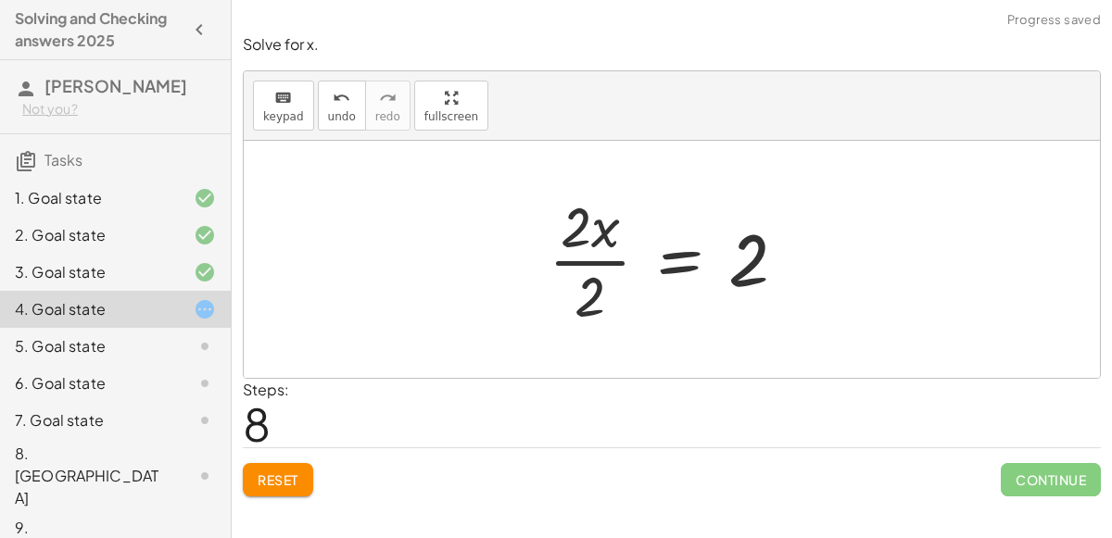
click at [589, 259] on div at bounding box center [674, 259] width 271 height 143
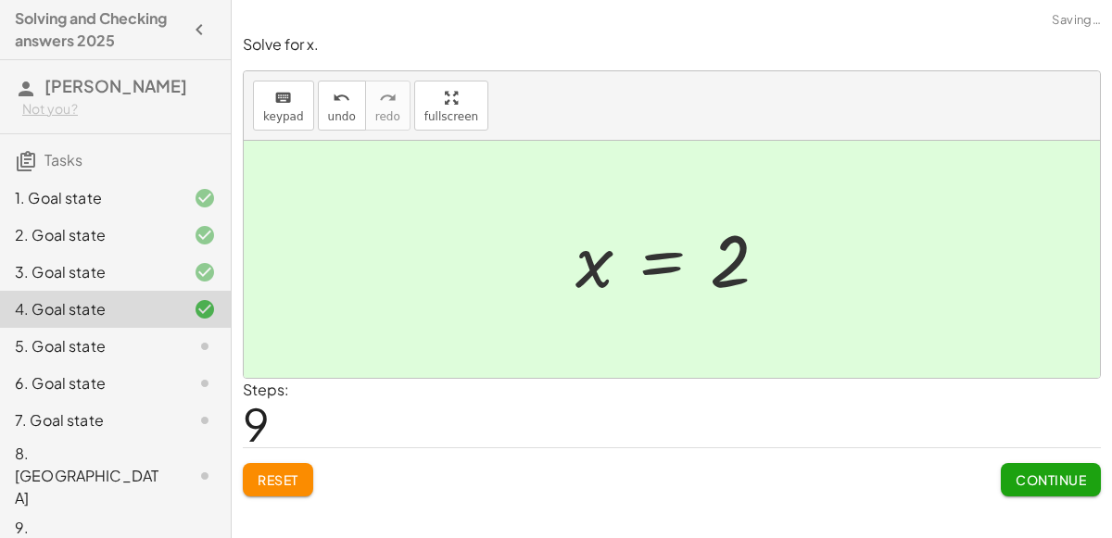
click at [116, 354] on div "5. Goal state" at bounding box center [89, 346] width 149 height 22
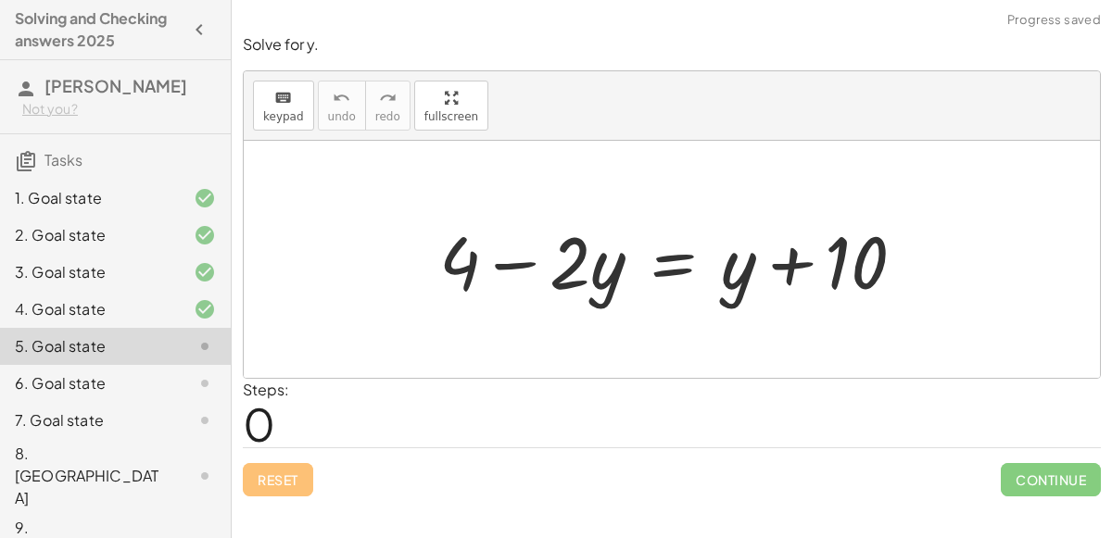
click at [672, 266] on div at bounding box center [679, 259] width 499 height 95
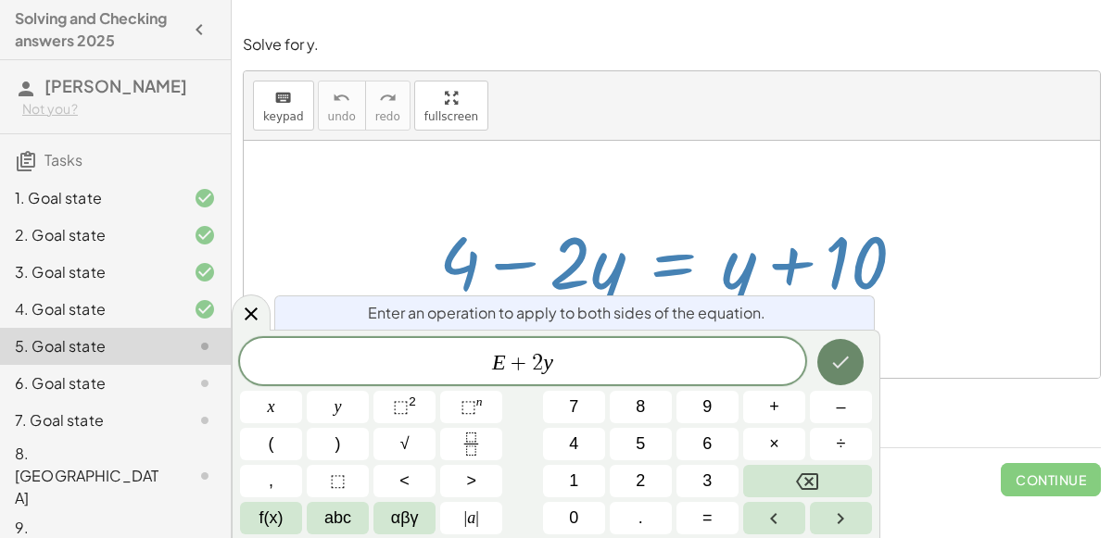
click at [854, 372] on button "Done" at bounding box center [840, 362] width 46 height 46
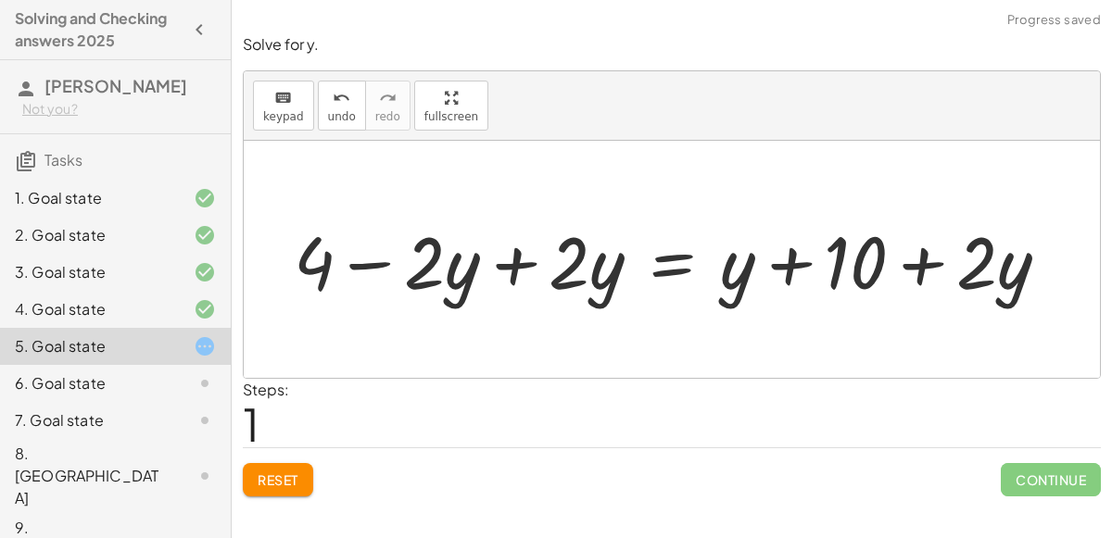
click at [523, 273] on div at bounding box center [678, 259] width 789 height 95
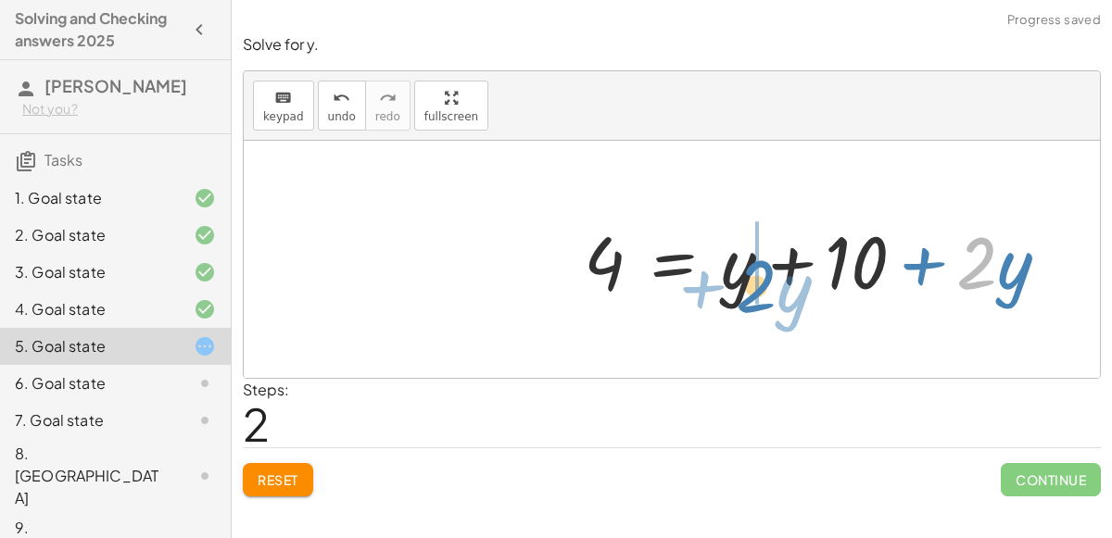
drag, startPoint x: 983, startPoint y: 266, endPoint x: 758, endPoint y: 289, distance: 226.3
click at [758, 289] on div at bounding box center [823, 259] width 499 height 95
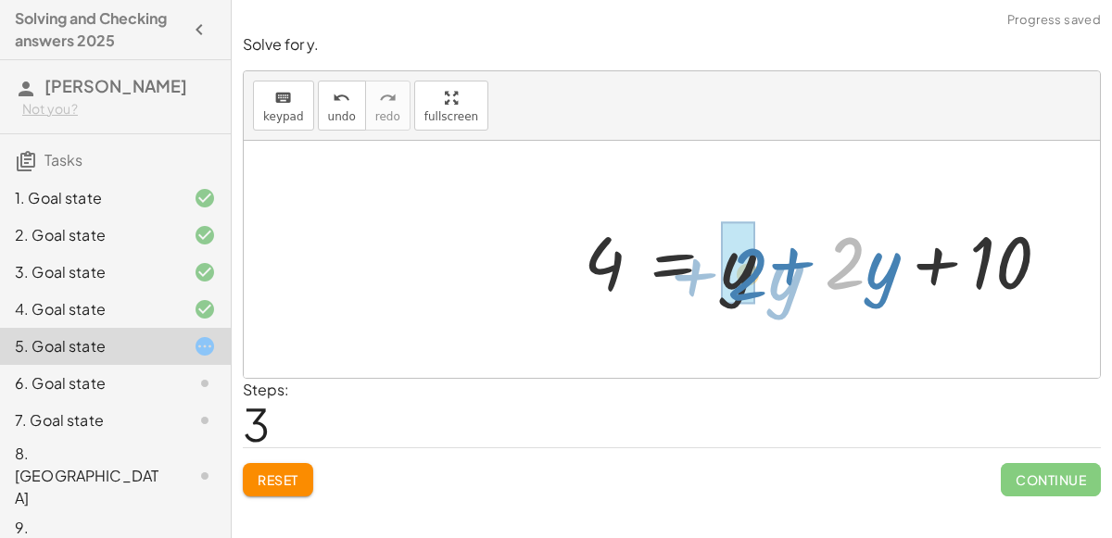
drag, startPoint x: 838, startPoint y: 265, endPoint x: 732, endPoint y: 275, distance: 106.1
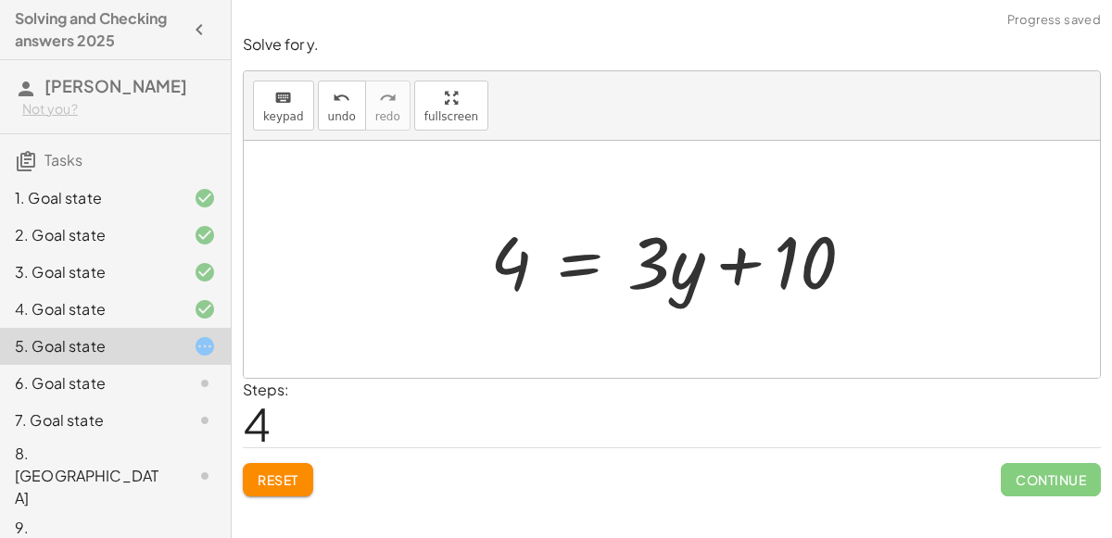
click at [564, 268] on div at bounding box center [679, 259] width 397 height 95
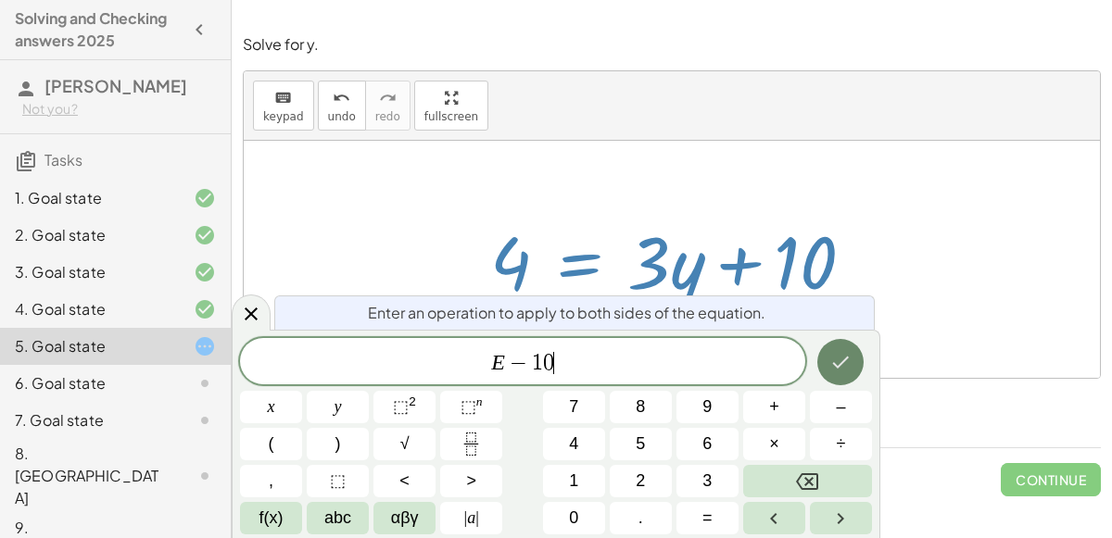
click at [832, 373] on icon "Done" at bounding box center [840, 362] width 22 height 22
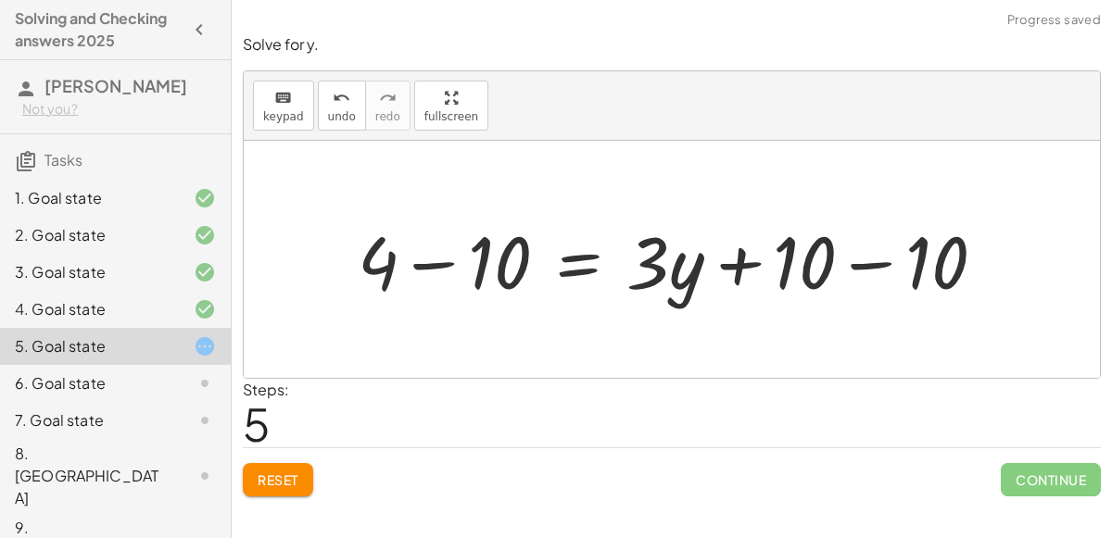
click at [746, 265] on div at bounding box center [678, 259] width 661 height 95
click at [436, 274] on div at bounding box center [678, 259] width 661 height 95
click at [918, 264] on div at bounding box center [728, 259] width 563 height 95
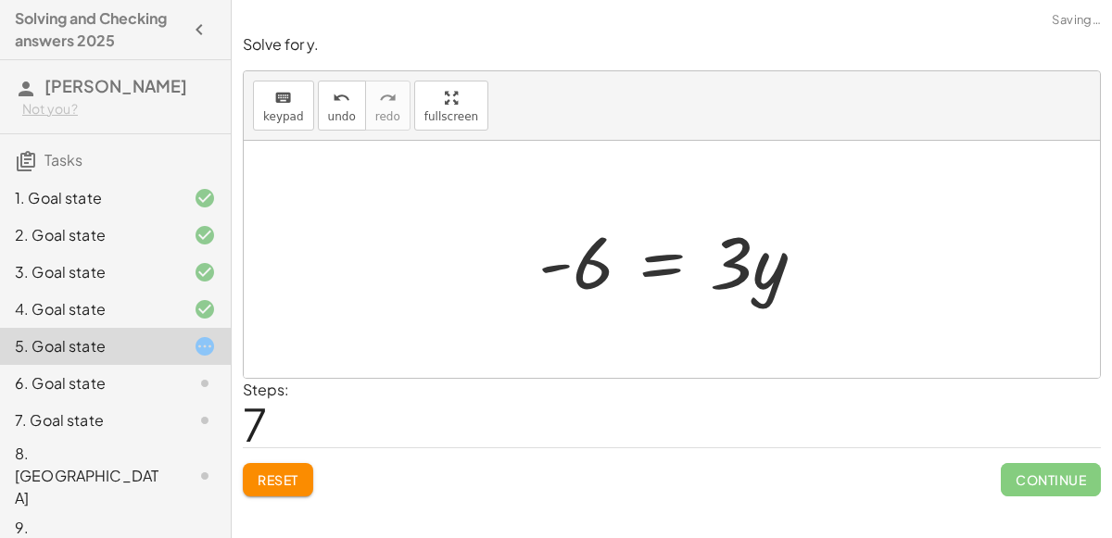
click at [665, 272] on div at bounding box center [678, 259] width 299 height 95
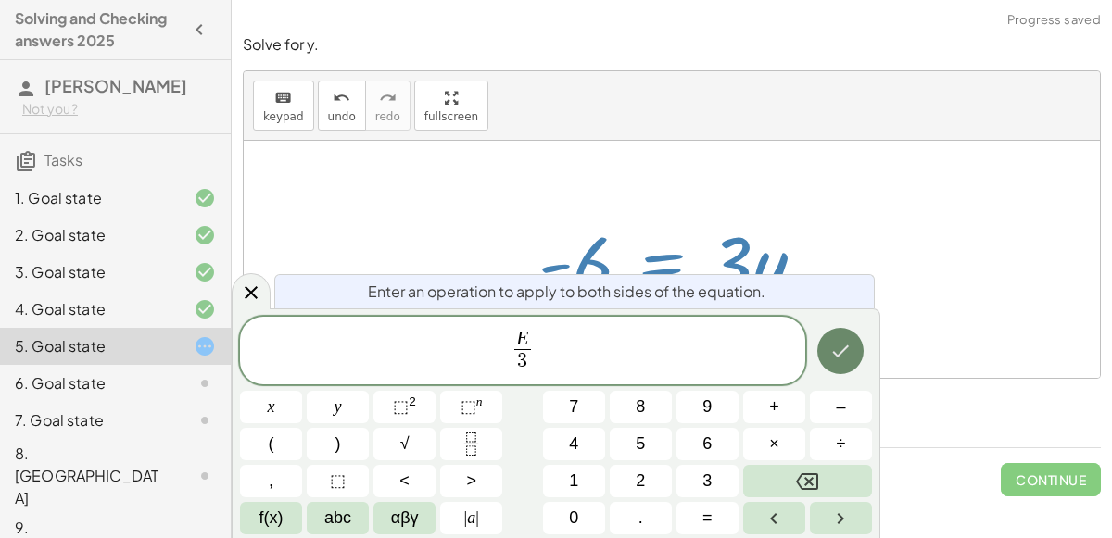
click at [843, 356] on icon "Done" at bounding box center [840, 351] width 22 height 22
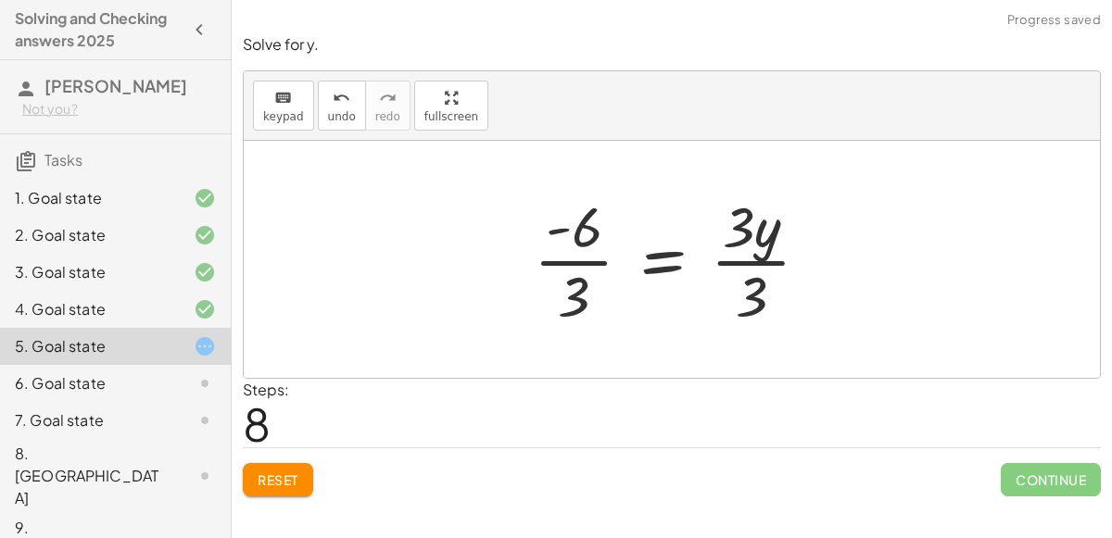
click at [579, 260] on div at bounding box center [678, 259] width 309 height 143
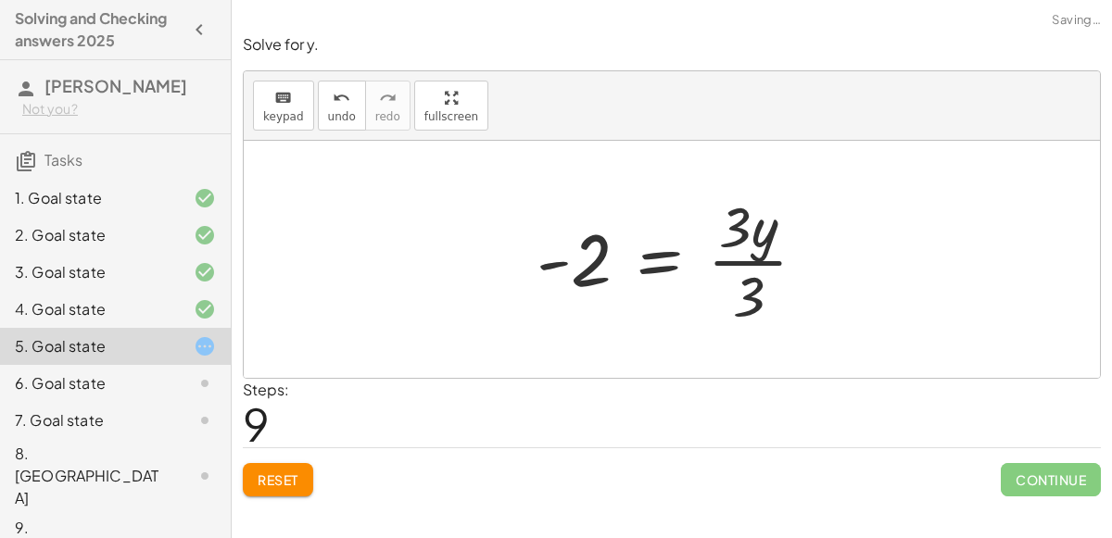
click at [724, 264] on div at bounding box center [679, 259] width 304 height 143
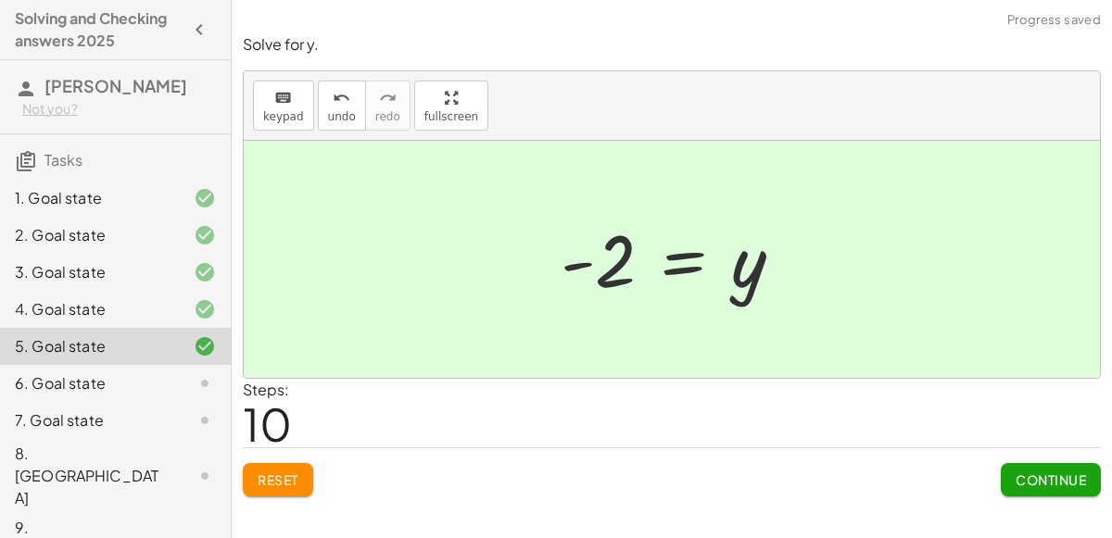
click at [139, 385] on div "6. Goal state" at bounding box center [89, 383] width 149 height 22
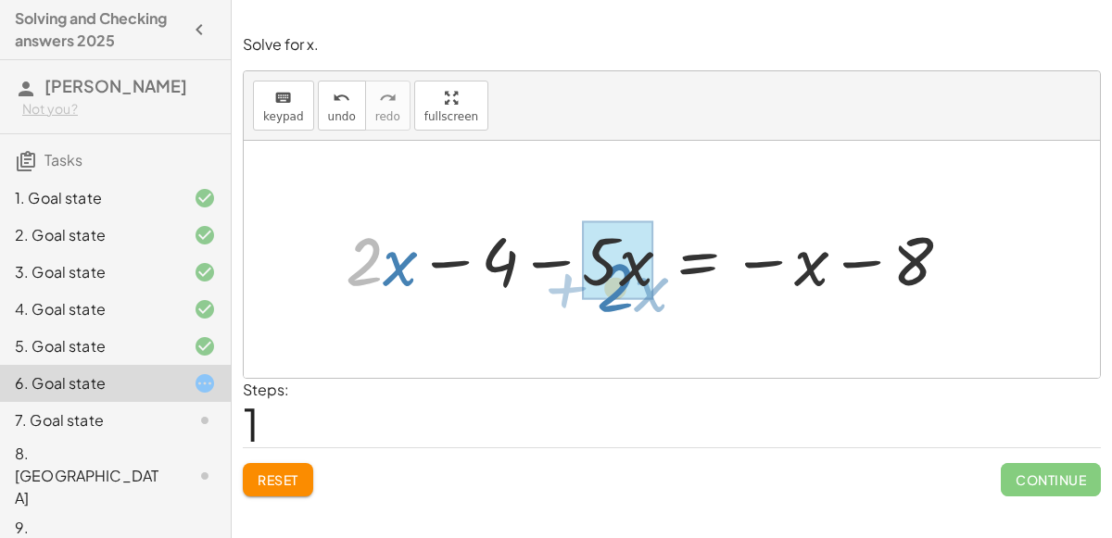
drag, startPoint x: 380, startPoint y: 265, endPoint x: 631, endPoint y: 291, distance: 252.4
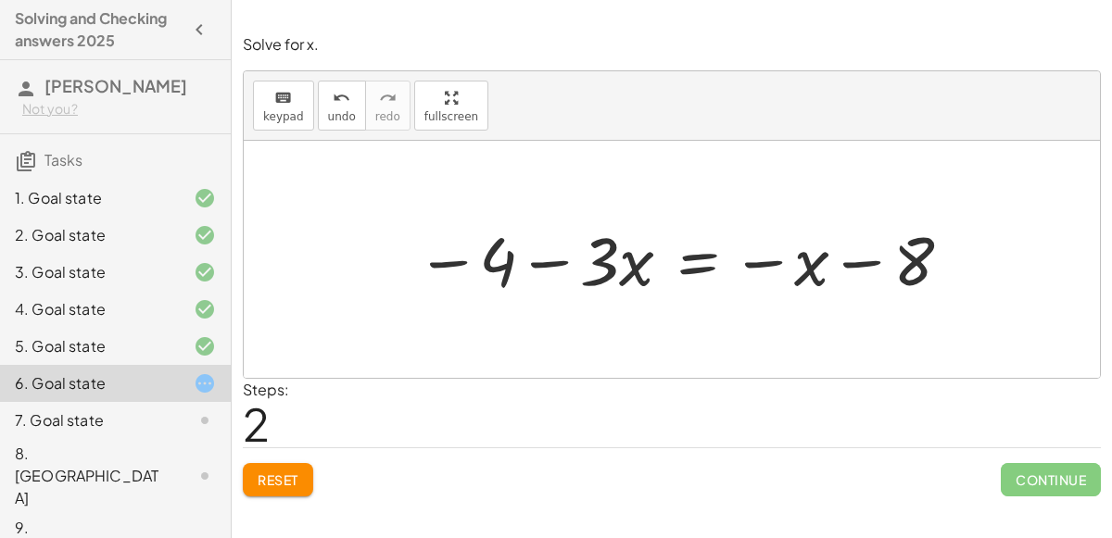
click at [691, 254] on div at bounding box center [686, 259] width 558 height 88
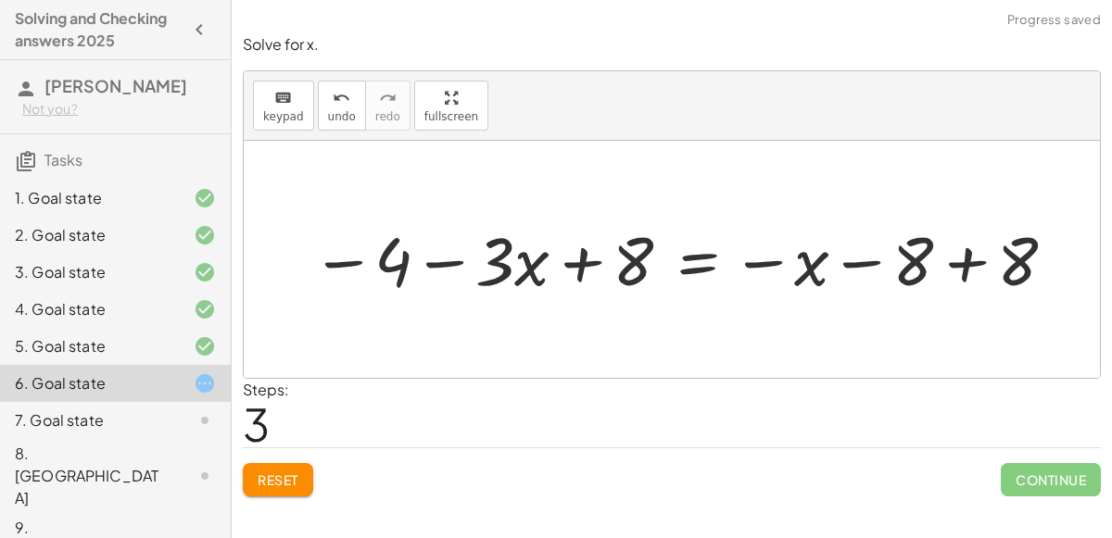
click at [968, 260] on div at bounding box center [685, 259] width 766 height 88
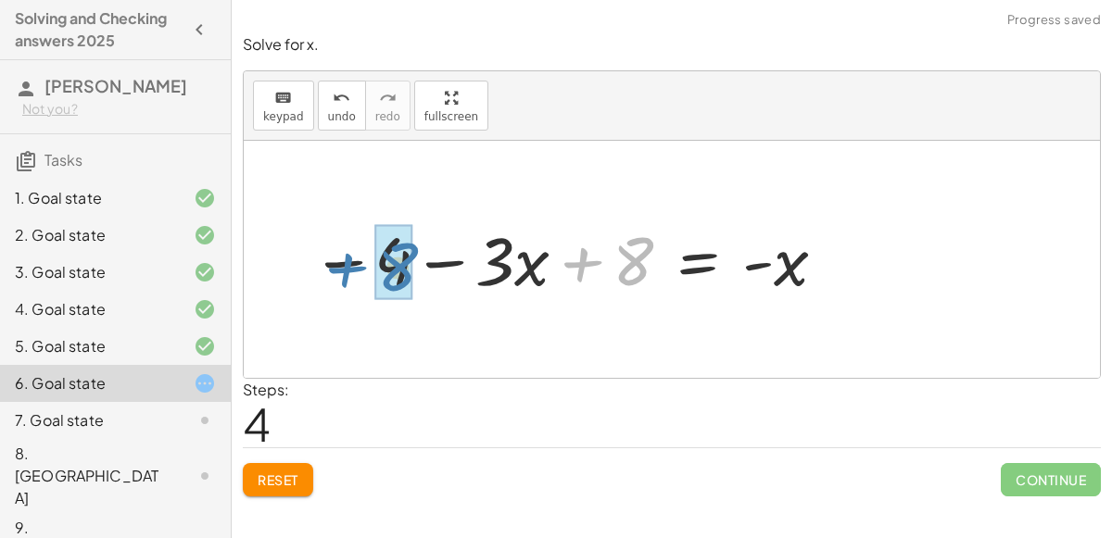
drag, startPoint x: 644, startPoint y: 252, endPoint x: 419, endPoint y: 261, distance: 225.3
click at [419, 261] on div at bounding box center [570, 259] width 536 height 88
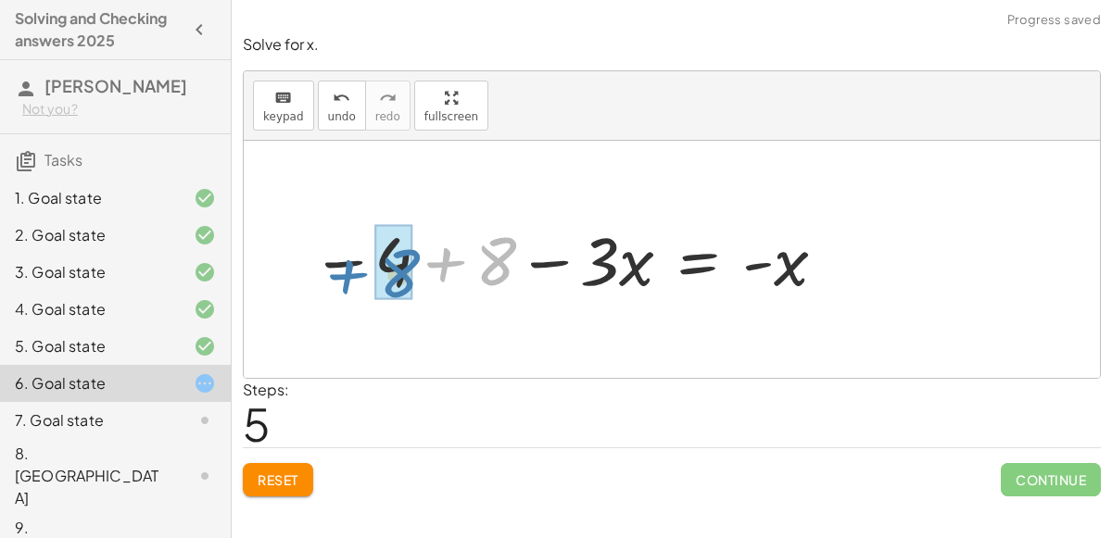
drag, startPoint x: 500, startPoint y: 269, endPoint x: 402, endPoint y: 282, distance: 99.1
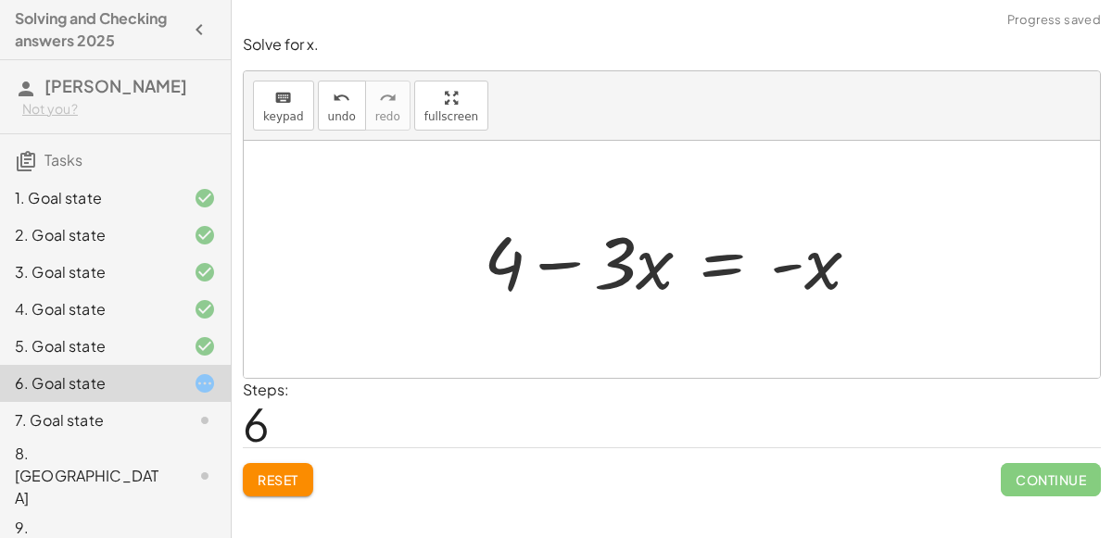
click at [719, 271] on div at bounding box center [679, 259] width 410 height 95
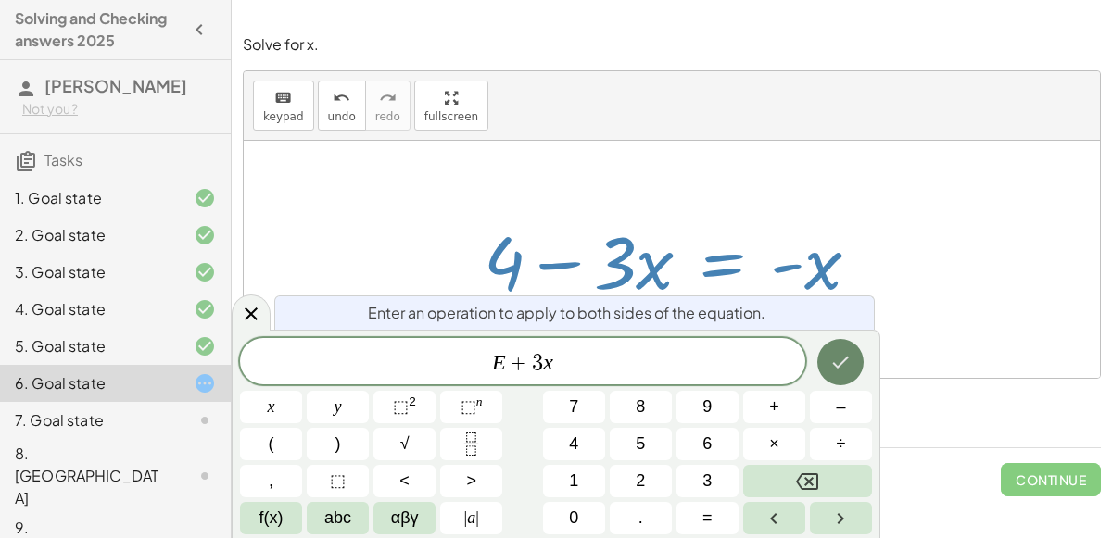
click at [848, 351] on icon "Done" at bounding box center [840, 362] width 22 height 22
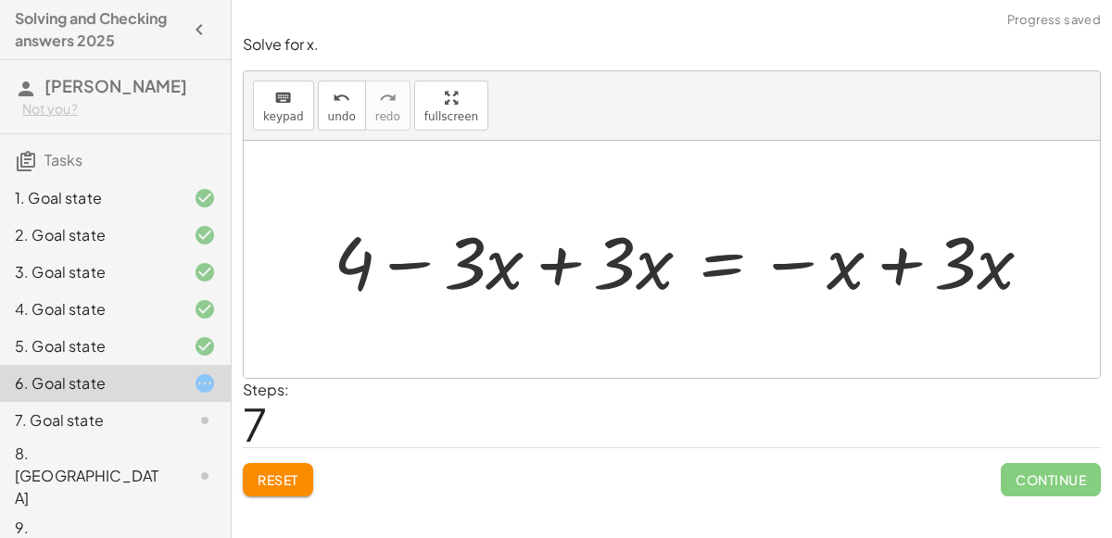
click at [637, 260] on div at bounding box center [690, 259] width 732 height 95
click at [573, 266] on div at bounding box center [690, 259] width 732 height 95
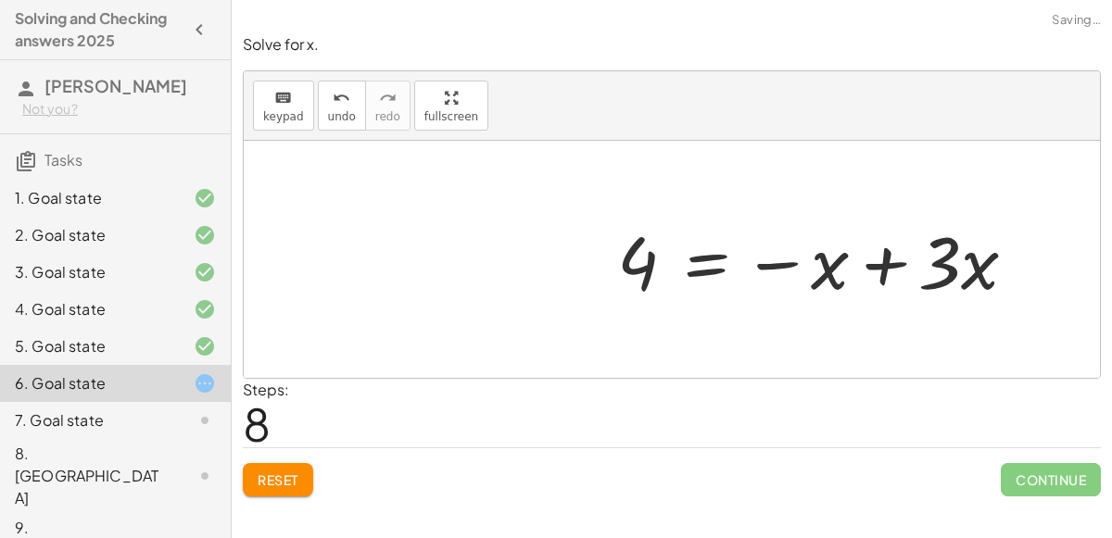
click at [930, 256] on div at bounding box center [672, 259] width 856 height 237
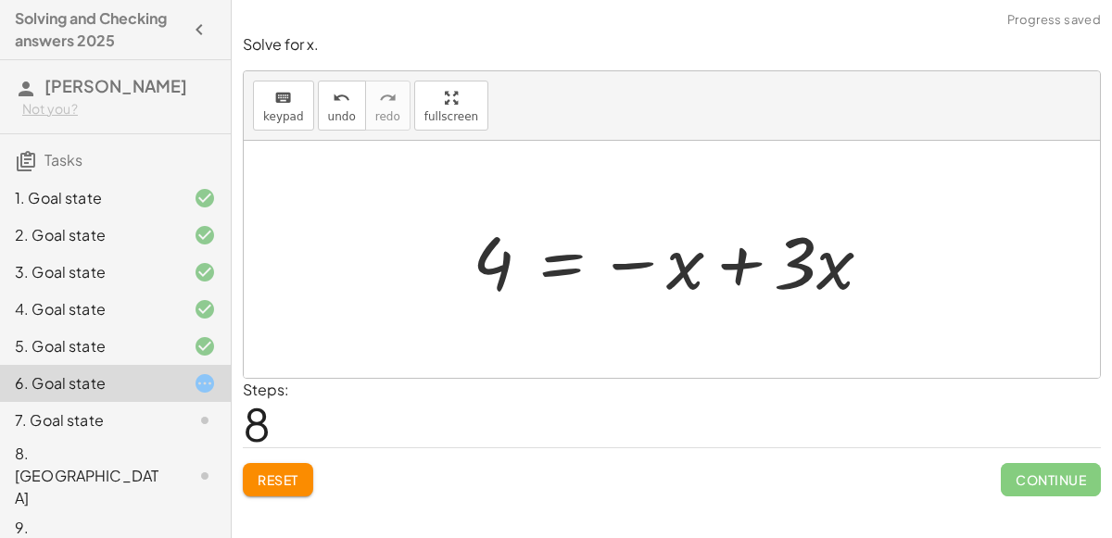
click at [720, 253] on div at bounding box center [679, 259] width 433 height 95
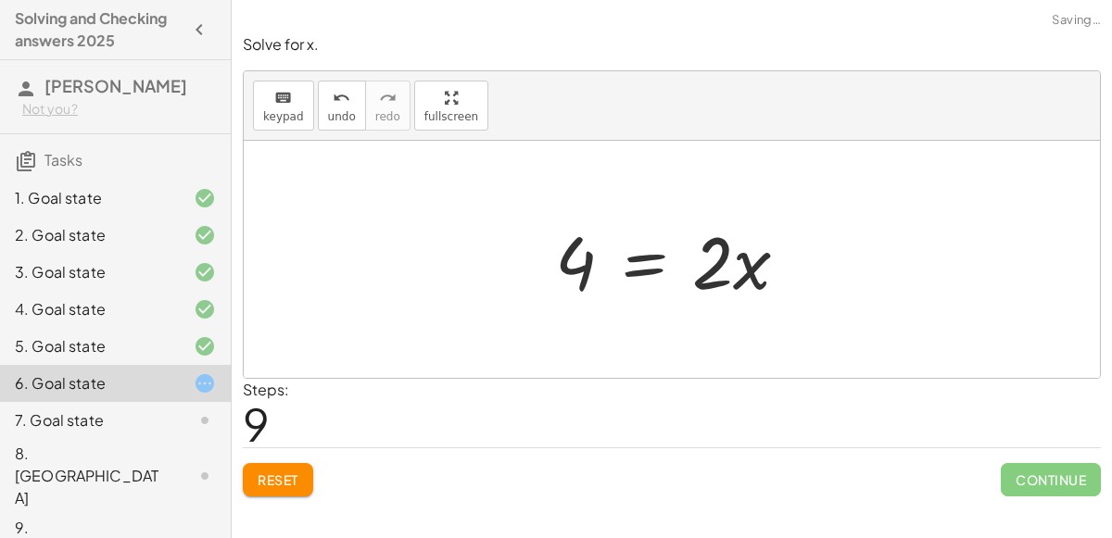
click at [653, 270] on div at bounding box center [679, 259] width 267 height 95
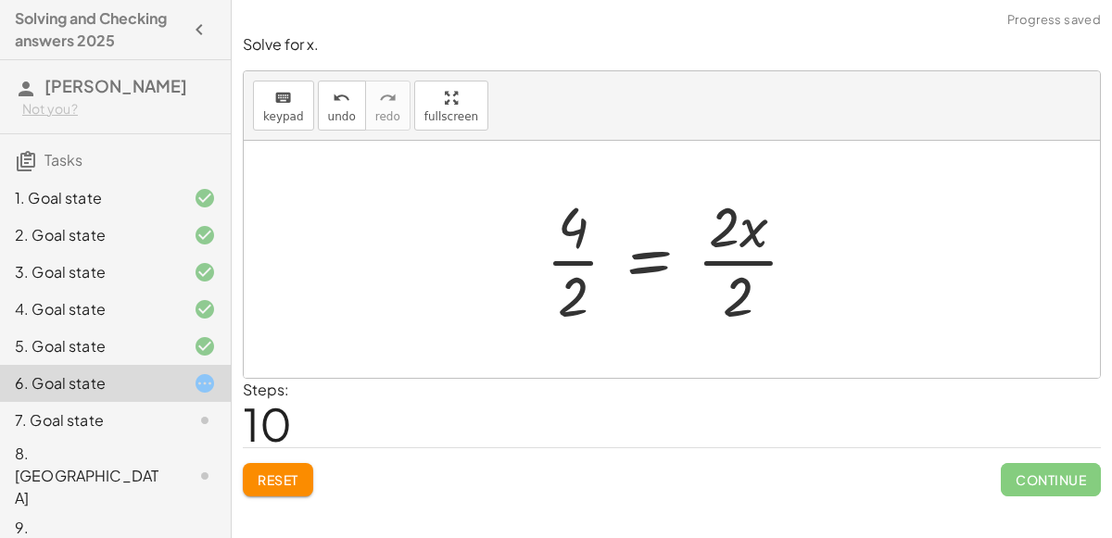
click at [751, 264] on div at bounding box center [678, 259] width 285 height 143
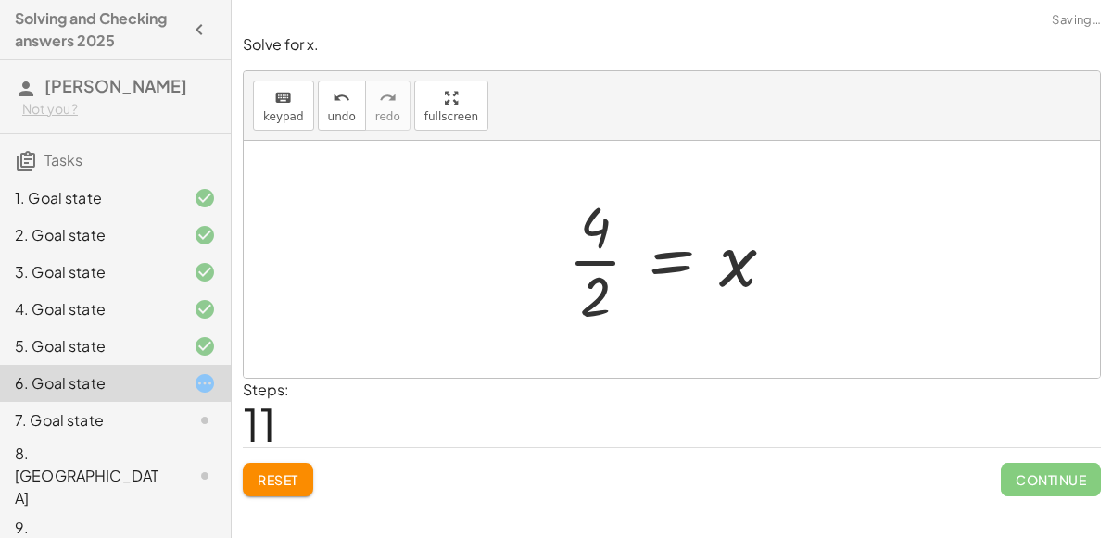
click at [572, 259] on div at bounding box center [679, 259] width 240 height 143
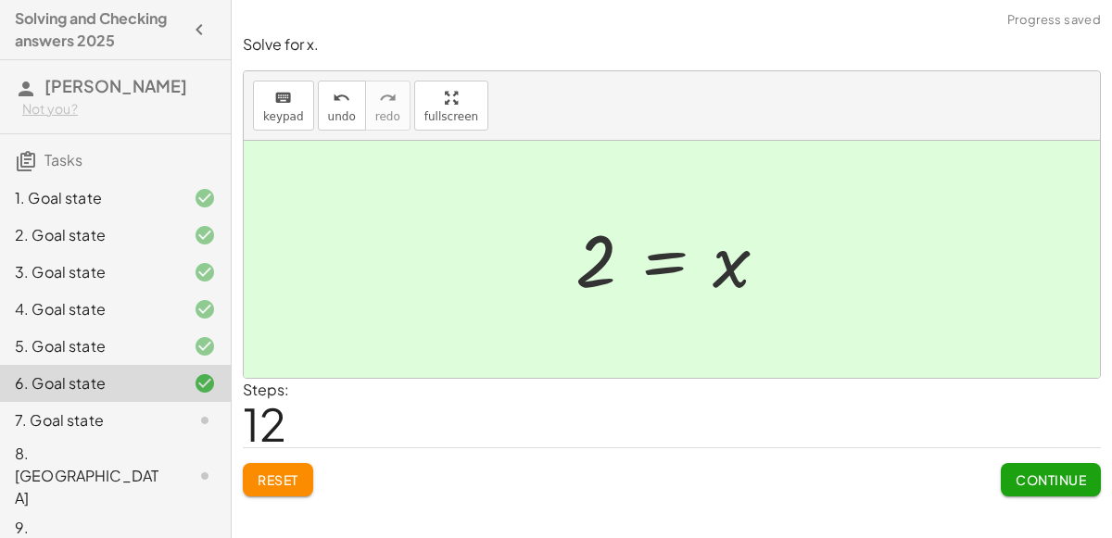
scroll to position [18, 0]
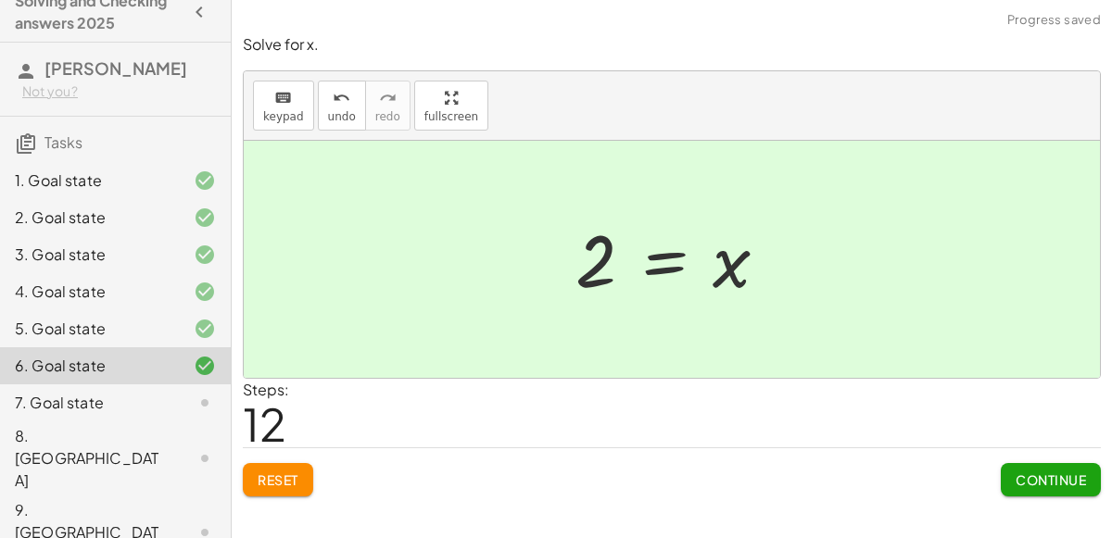
click at [101, 396] on div "7. Goal state" at bounding box center [89, 403] width 149 height 22
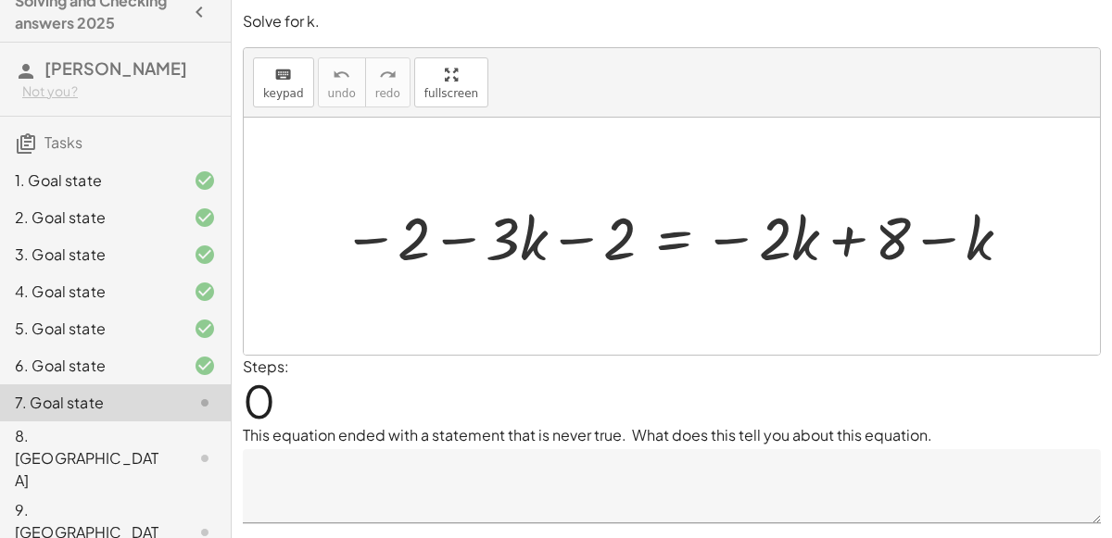
click at [547, 495] on textarea at bounding box center [672, 486] width 858 height 74
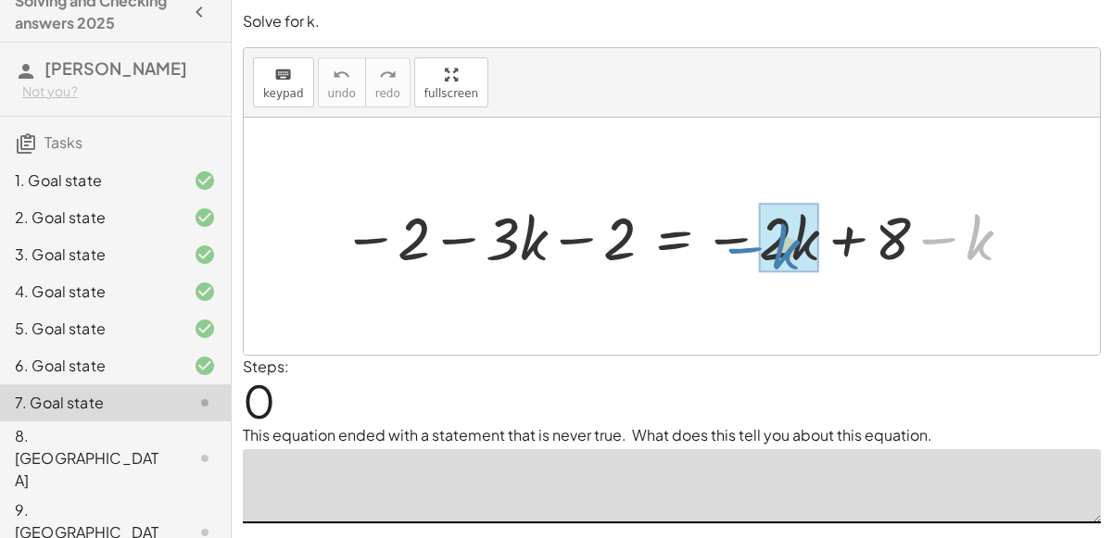
drag, startPoint x: 974, startPoint y: 239, endPoint x: 780, endPoint y: 244, distance: 193.7
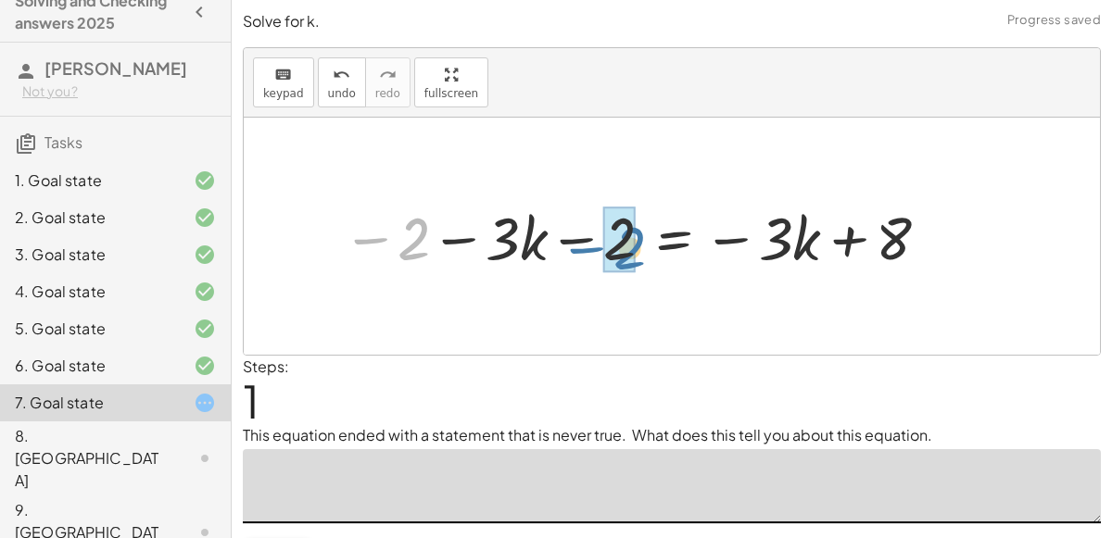
drag, startPoint x: 403, startPoint y: 251, endPoint x: 619, endPoint y: 259, distance: 216.1
click at [630, 500] on textarea at bounding box center [672, 486] width 858 height 74
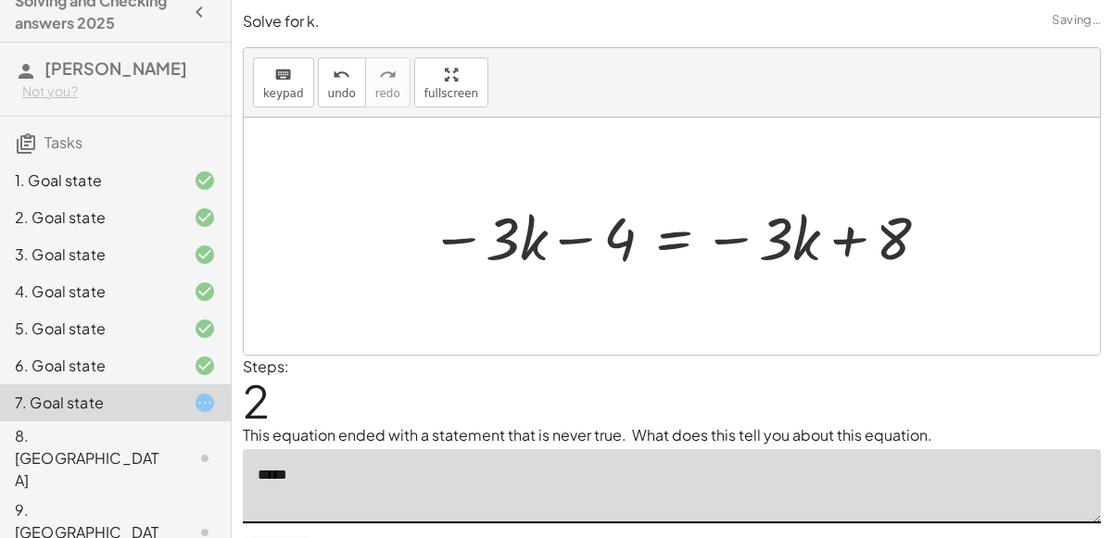
scroll to position [43, 0]
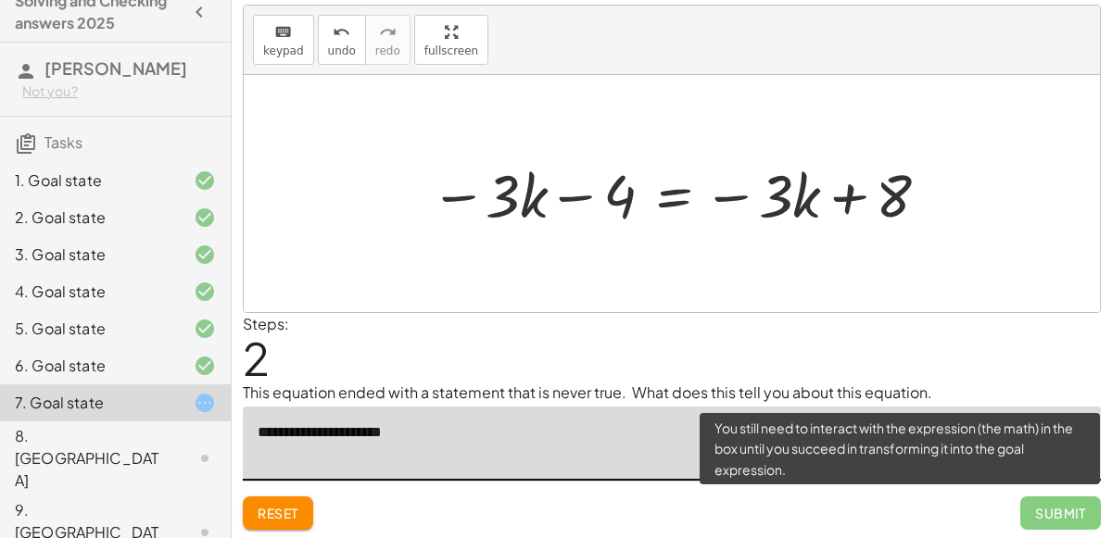
type textarea "**********"
click at [1065, 497] on span "Submit" at bounding box center [1060, 513] width 81 height 33
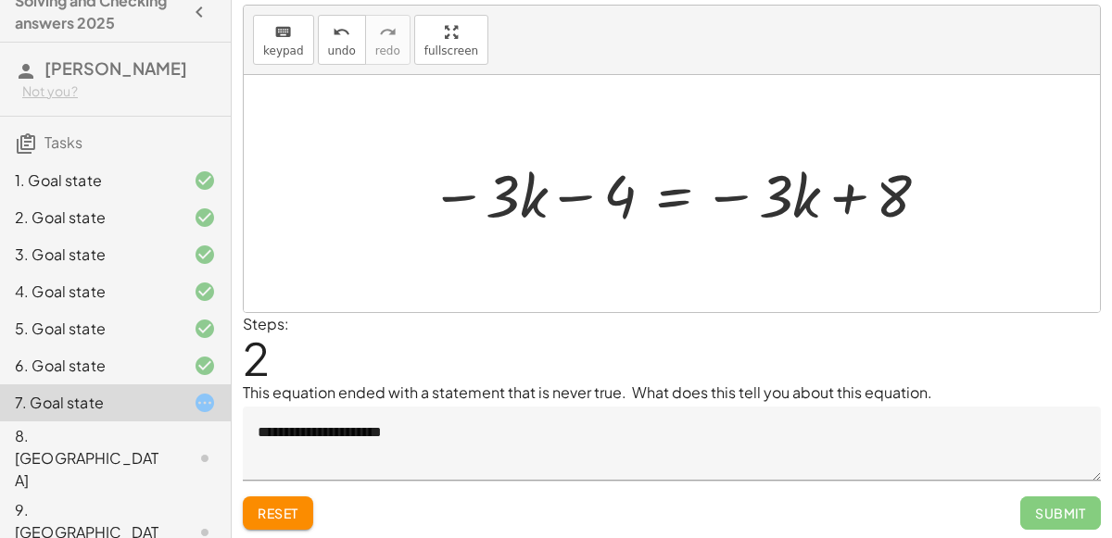
click at [657, 202] on div at bounding box center [682, 194] width 523 height 78
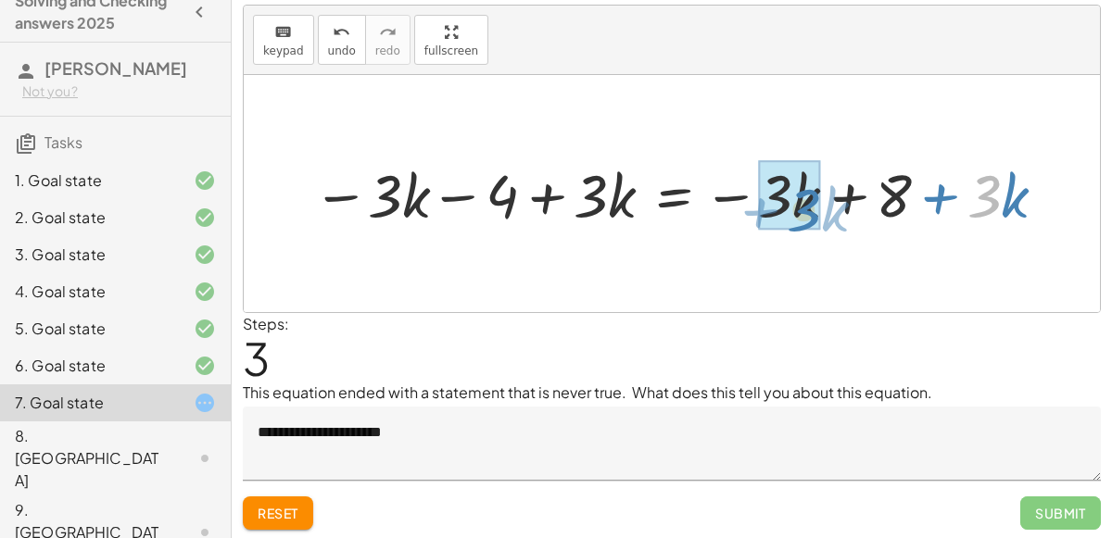
drag, startPoint x: 979, startPoint y: 189, endPoint x: 799, endPoint y: 202, distance: 181.1
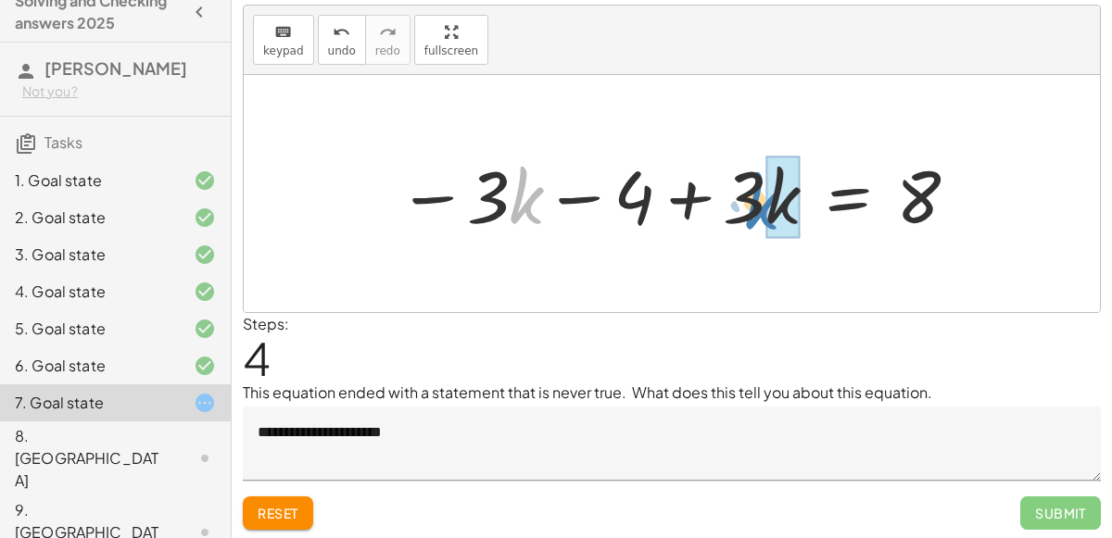
drag, startPoint x: 527, startPoint y: 208, endPoint x: 780, endPoint y: 217, distance: 253.1
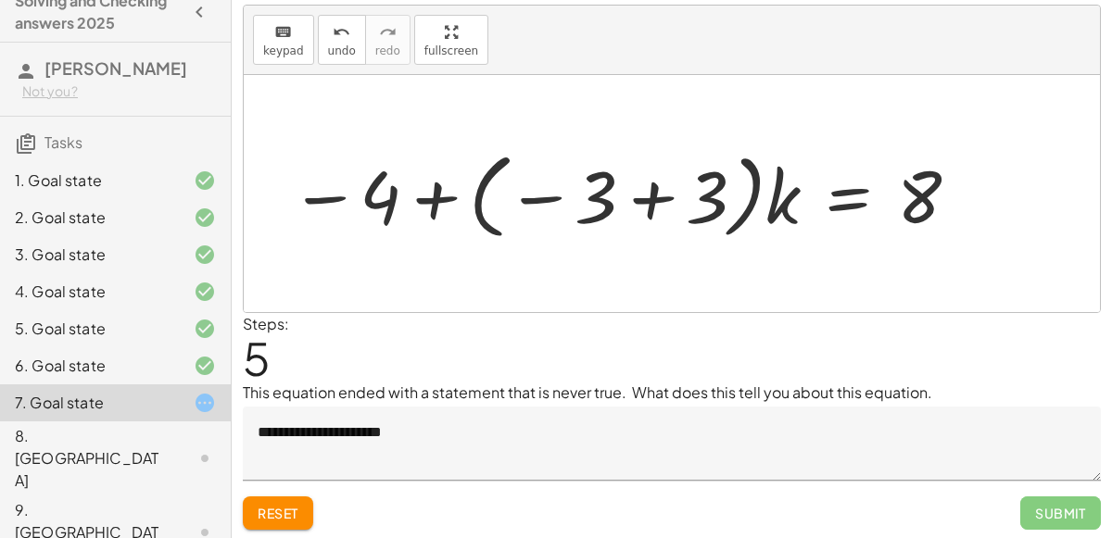
click at [396, 198] on div at bounding box center [625, 194] width 689 height 103
click at [446, 198] on div at bounding box center [625, 194] width 689 height 103
drag, startPoint x: 369, startPoint y: 201, endPoint x: 415, endPoint y: 210, distance: 47.2
click at [415, 210] on div at bounding box center [625, 194] width 689 height 103
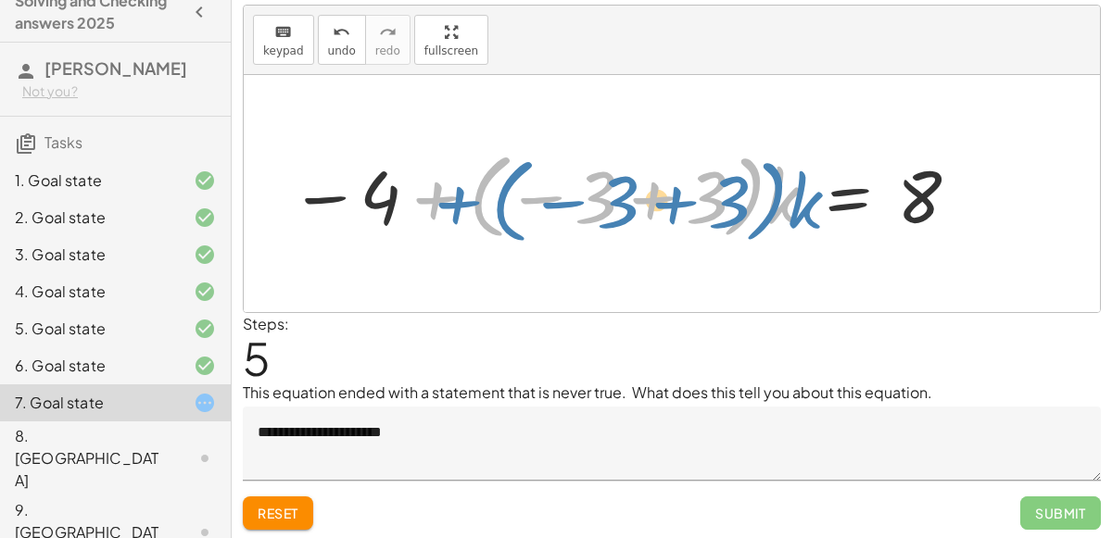
drag, startPoint x: 442, startPoint y: 198, endPoint x: 461, endPoint y: 204, distance: 20.2
click at [461, 204] on div at bounding box center [625, 194] width 689 height 103
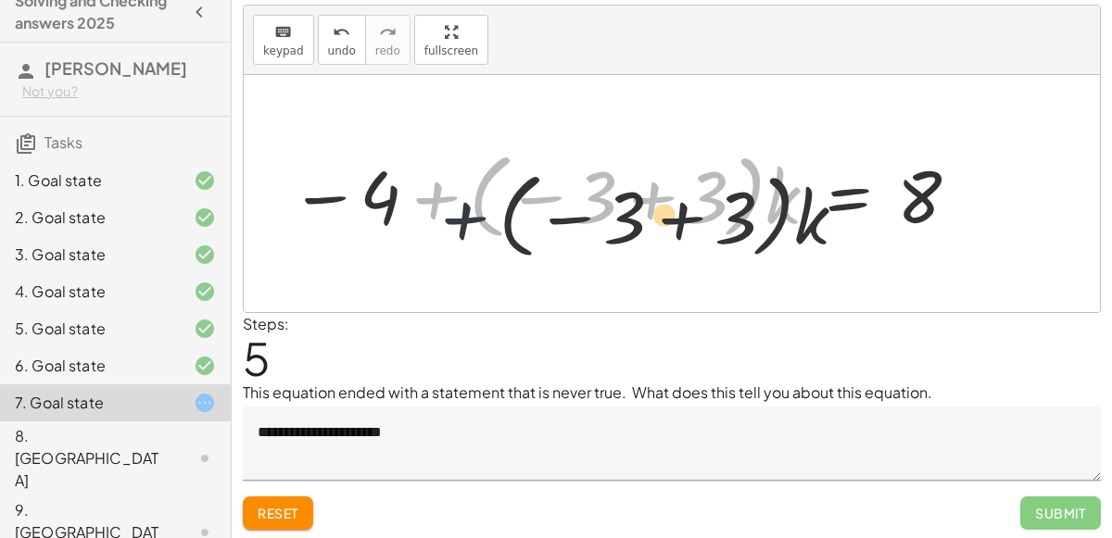
drag, startPoint x: 435, startPoint y: 197, endPoint x: 458, endPoint y: 211, distance: 27.0
click at [458, 211] on div at bounding box center [625, 194] width 689 height 103
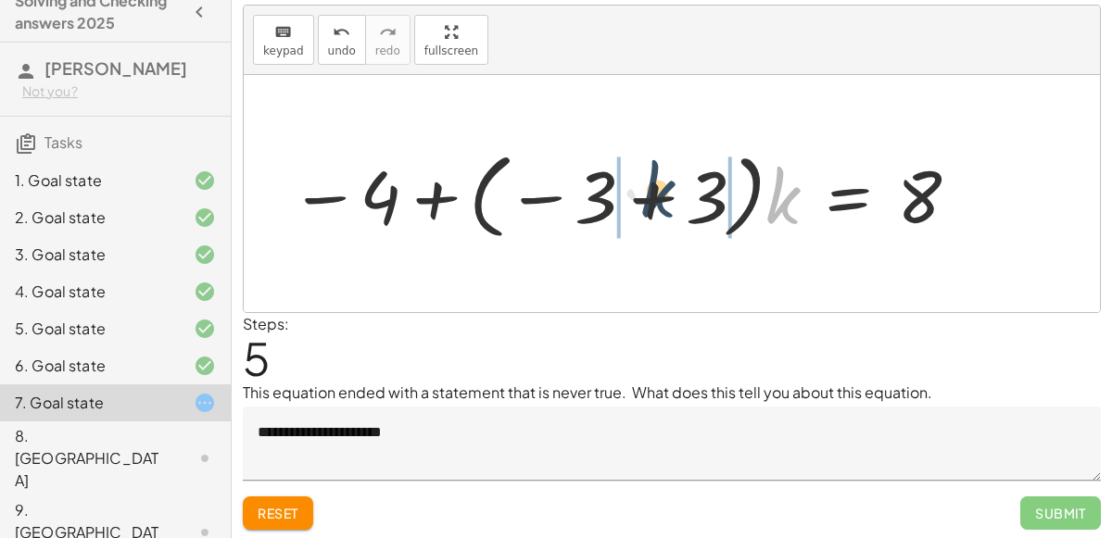
drag, startPoint x: 785, startPoint y: 198, endPoint x: 654, endPoint y: 194, distance: 130.7
click at [654, 194] on div at bounding box center [625, 194] width 689 height 103
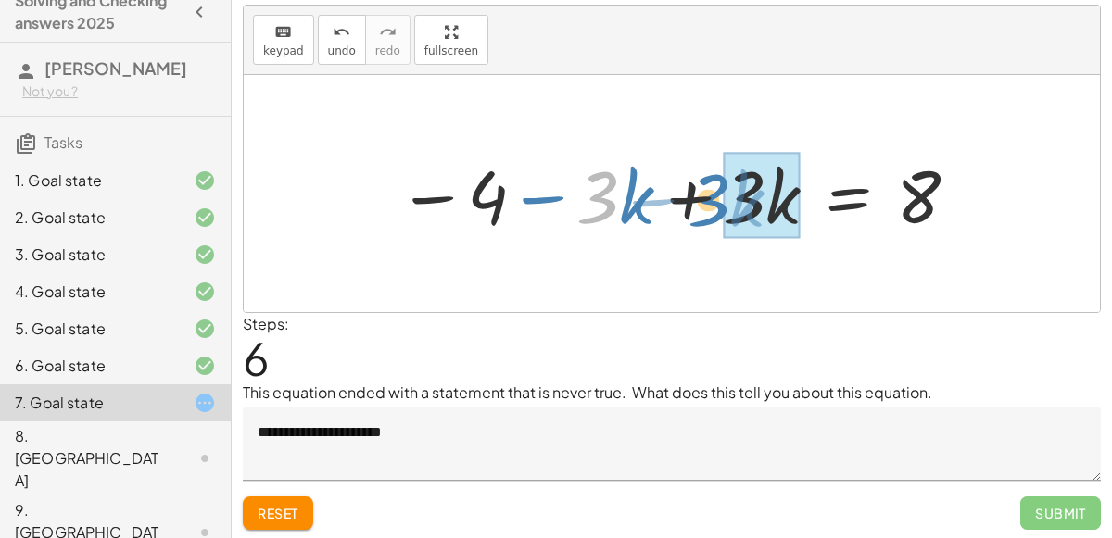
drag, startPoint x: 616, startPoint y: 199, endPoint x: 726, endPoint y: 202, distance: 110.3
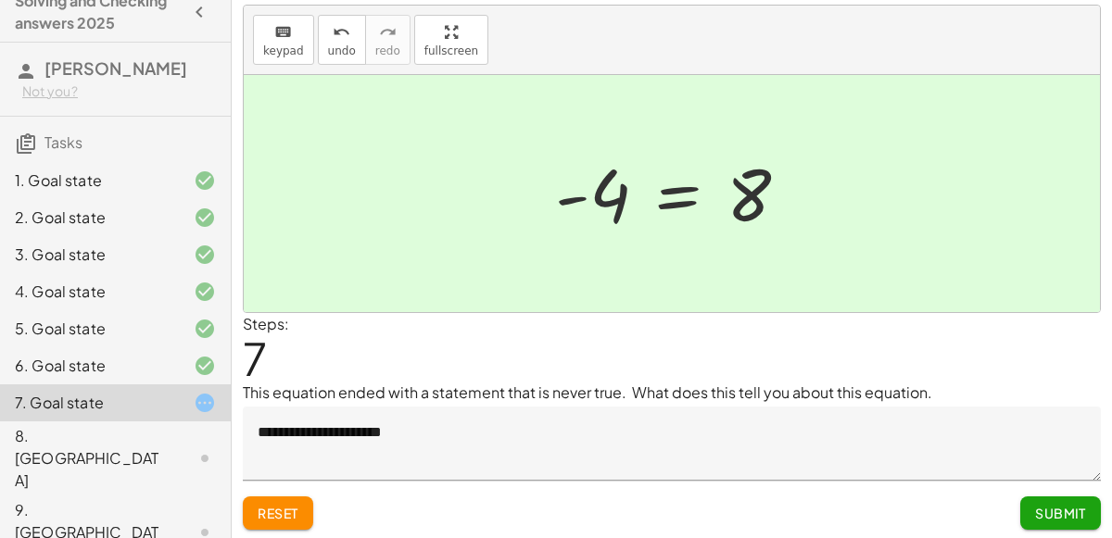
click at [1079, 516] on span "Submit" at bounding box center [1060, 513] width 51 height 17
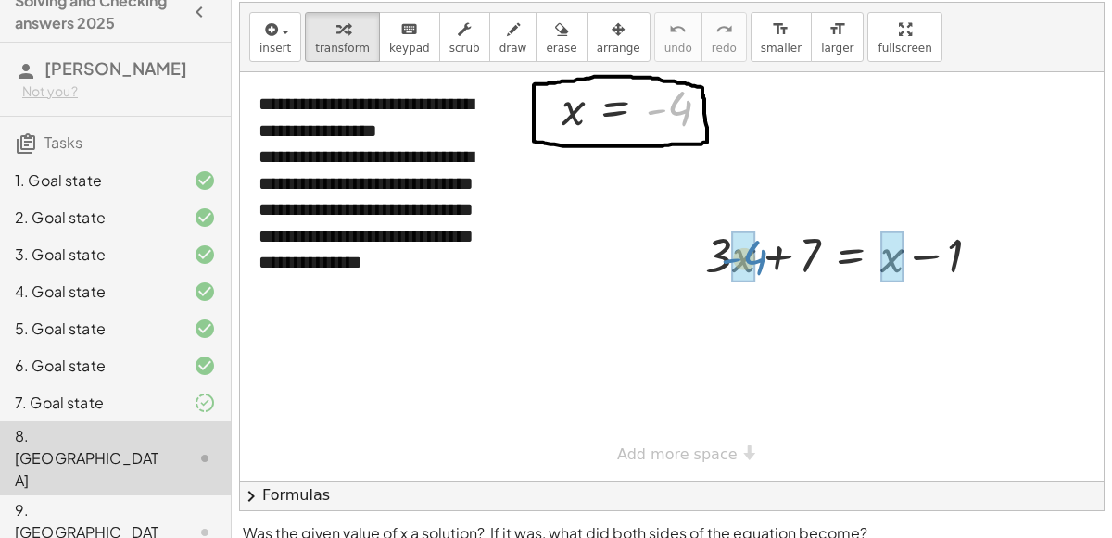
drag, startPoint x: 667, startPoint y: 110, endPoint x: 741, endPoint y: 262, distance: 169.1
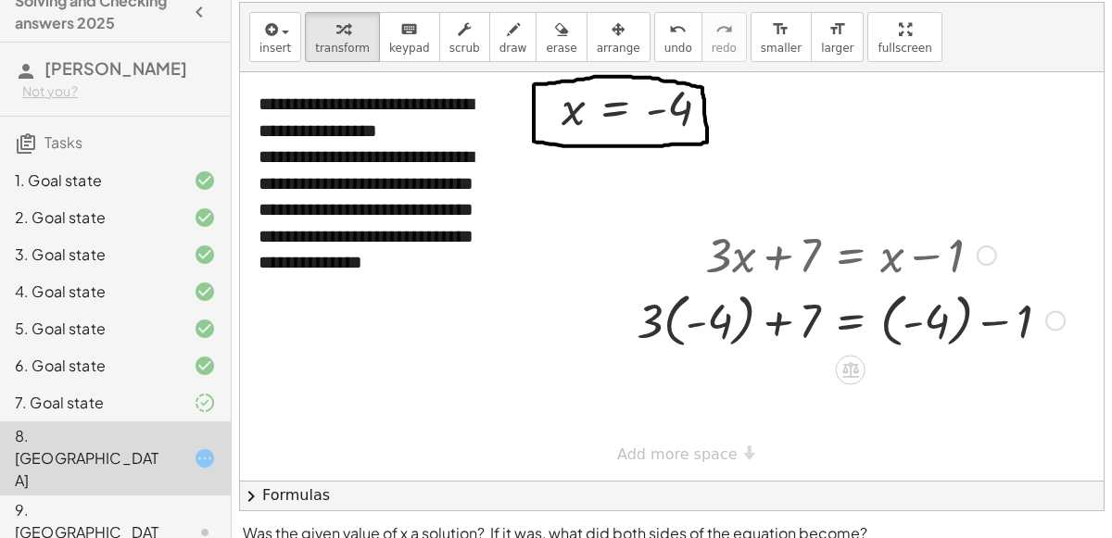
click at [999, 321] on div at bounding box center [850, 319] width 447 height 68
click at [934, 322] on div at bounding box center [850, 319] width 447 height 68
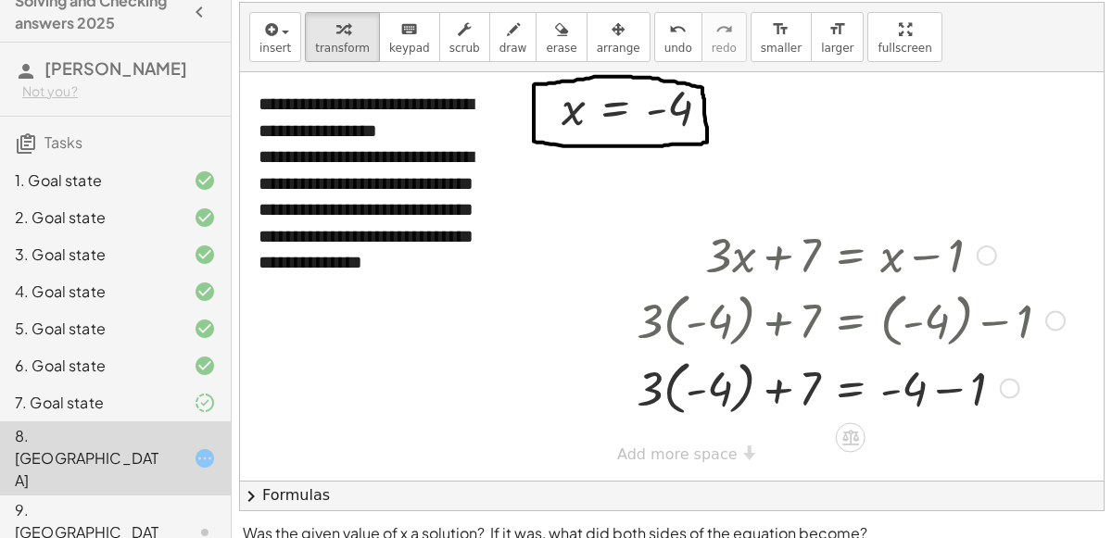
click at [700, 376] on div at bounding box center [850, 387] width 447 height 68
click at [685, 390] on div at bounding box center [850, 387] width 447 height 68
click at [723, 388] on div at bounding box center [850, 387] width 447 height 63
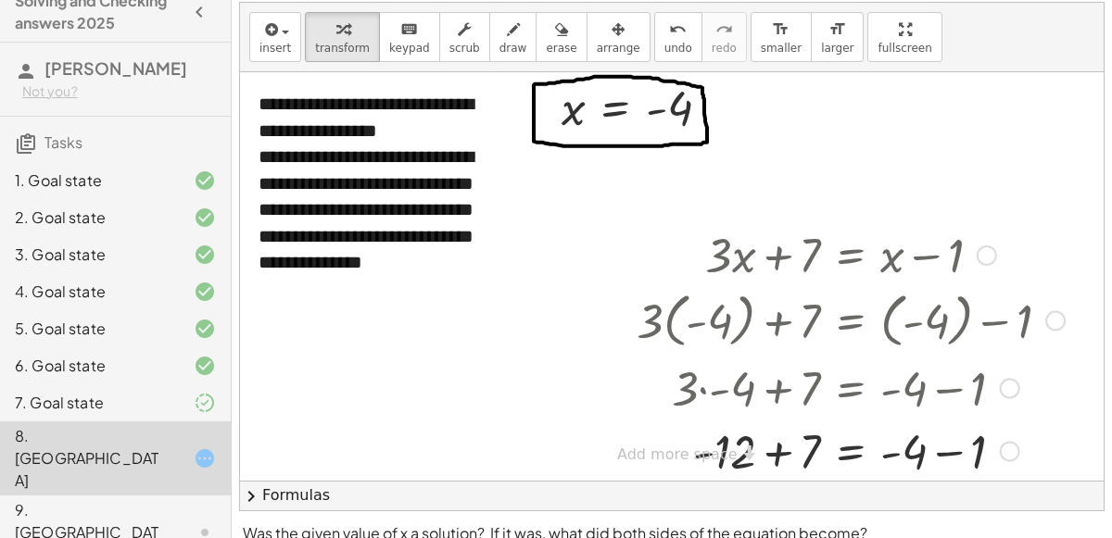
scroll to position [30, 0]
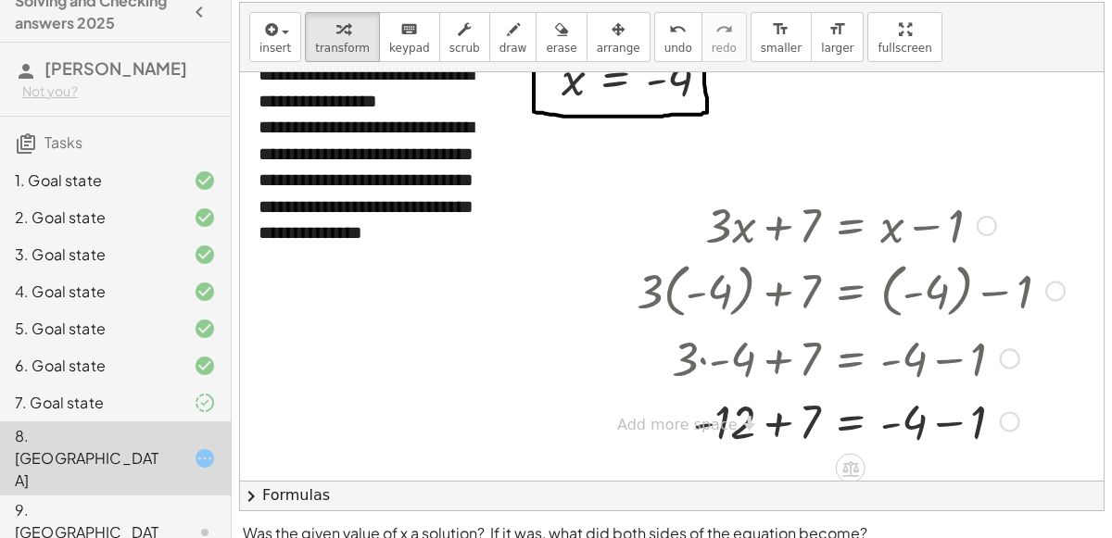
click at [885, 420] on div at bounding box center [850, 420] width 447 height 63
click at [893, 422] on div at bounding box center [850, 420] width 447 height 63
click at [960, 421] on div at bounding box center [850, 420] width 447 height 63
click at [783, 424] on div at bounding box center [850, 420] width 447 height 63
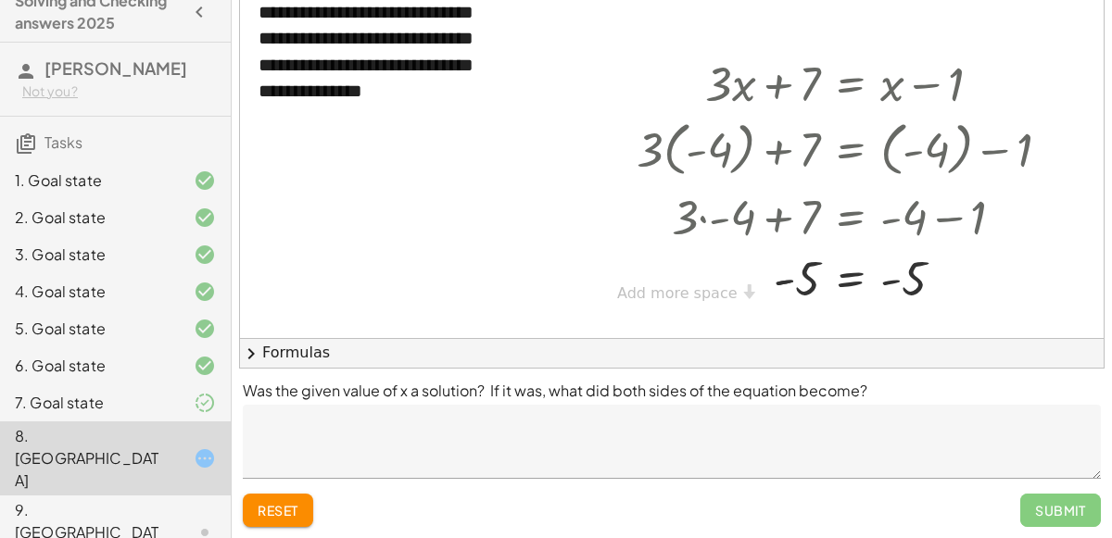
scroll to position [188, 0]
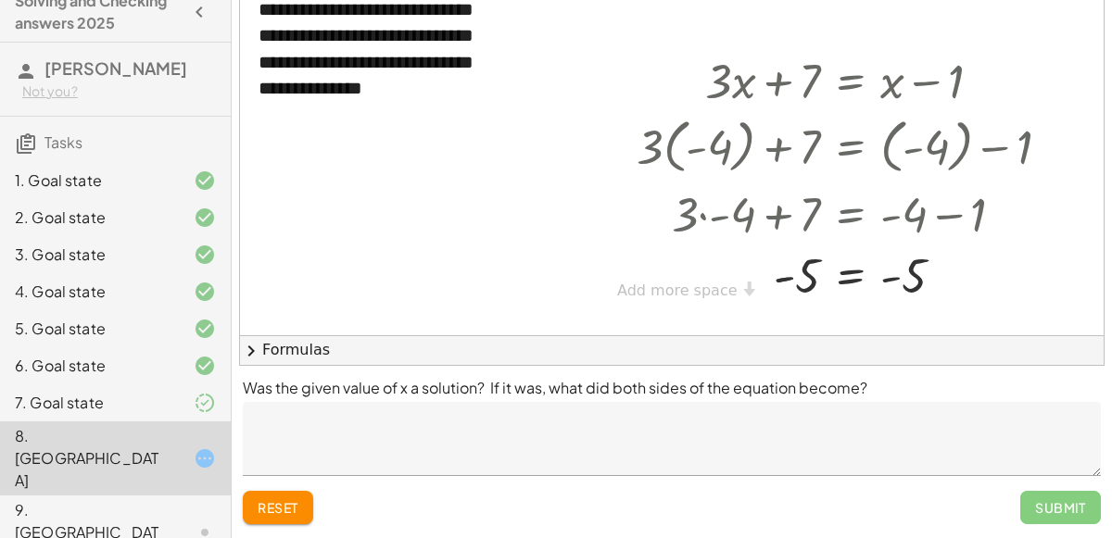
click at [494, 424] on textarea at bounding box center [672, 439] width 858 height 74
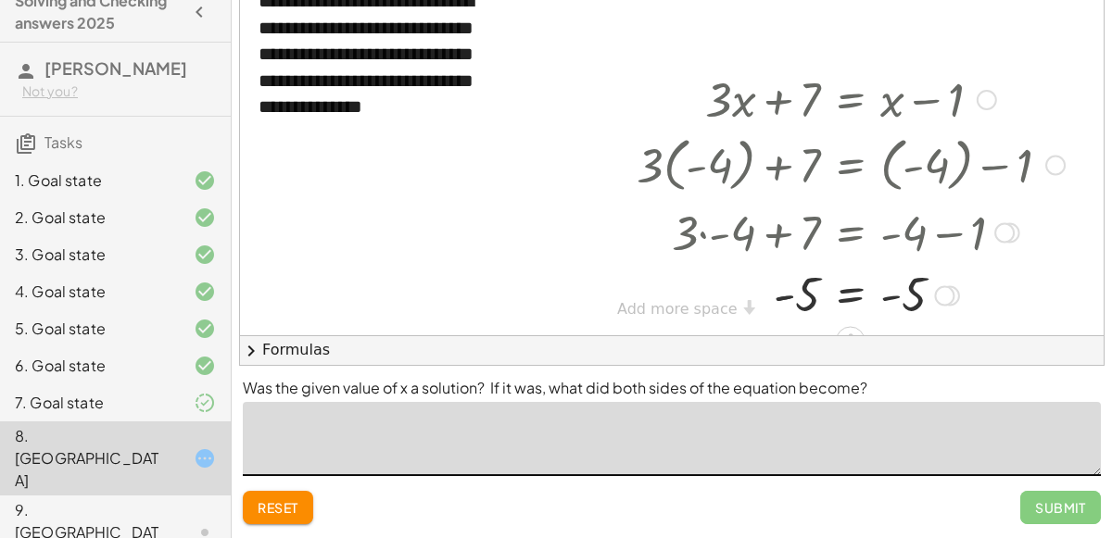
scroll to position [29, 0]
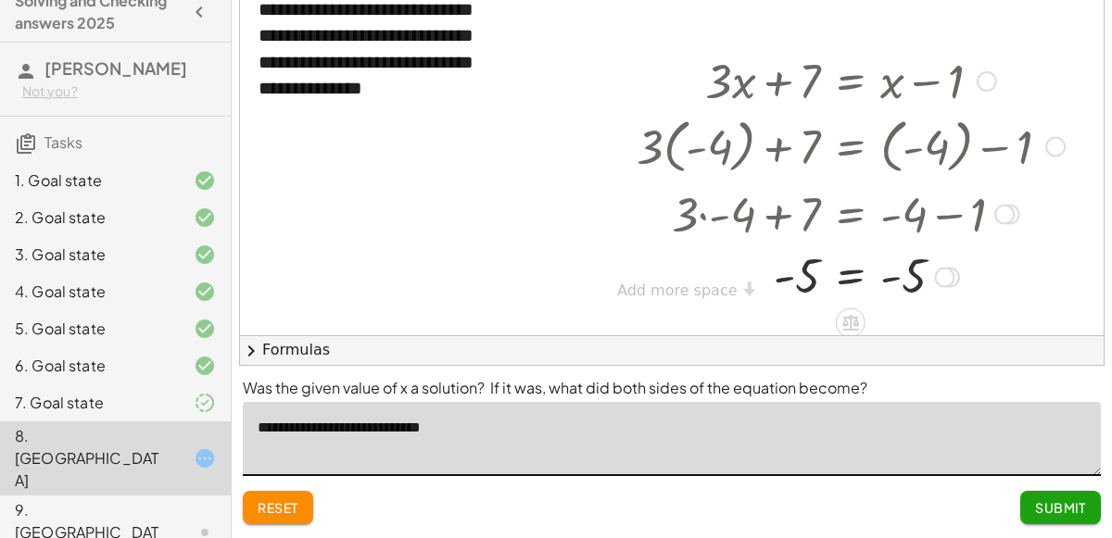
type textarea "**********"
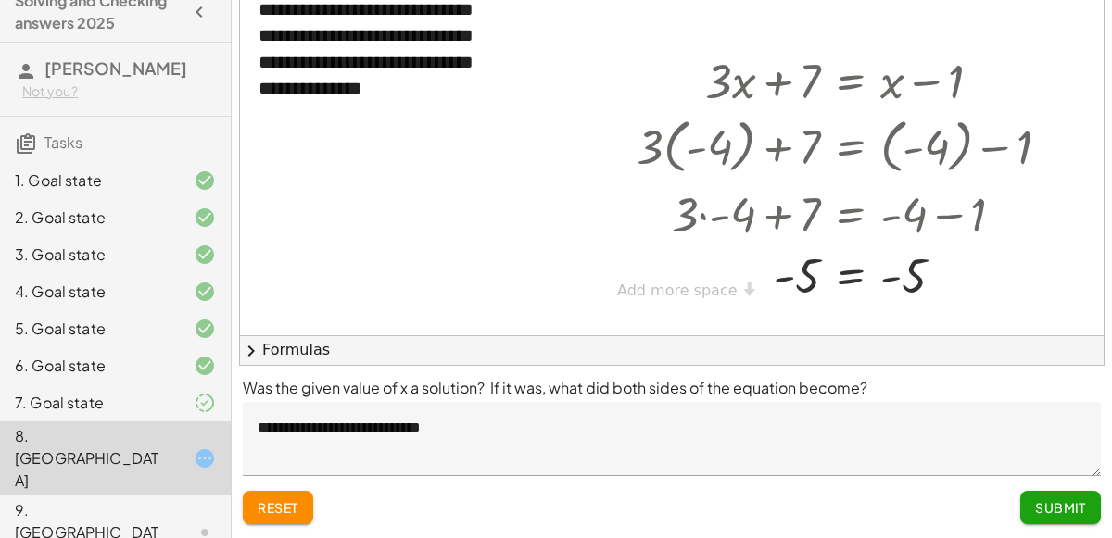
click at [1063, 499] on span "Submit" at bounding box center [1060, 507] width 51 height 17
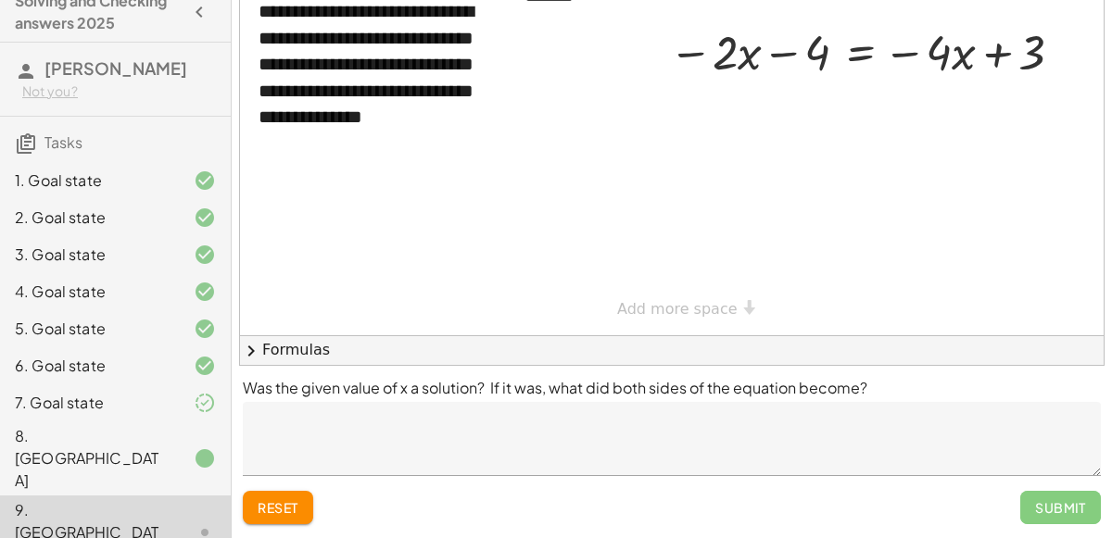
scroll to position [0, 0]
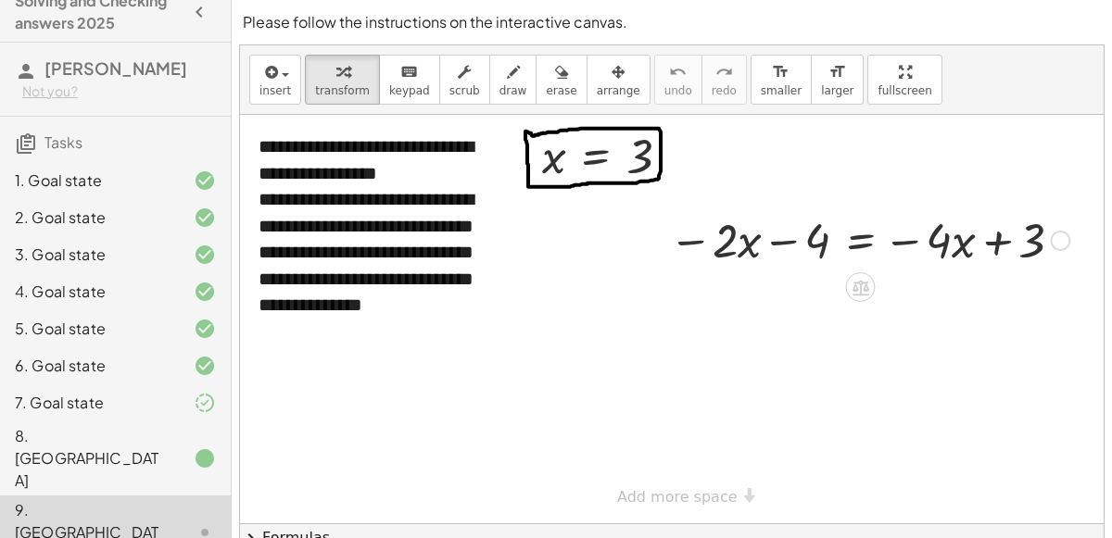
click at [851, 243] on div at bounding box center [869, 239] width 419 height 63
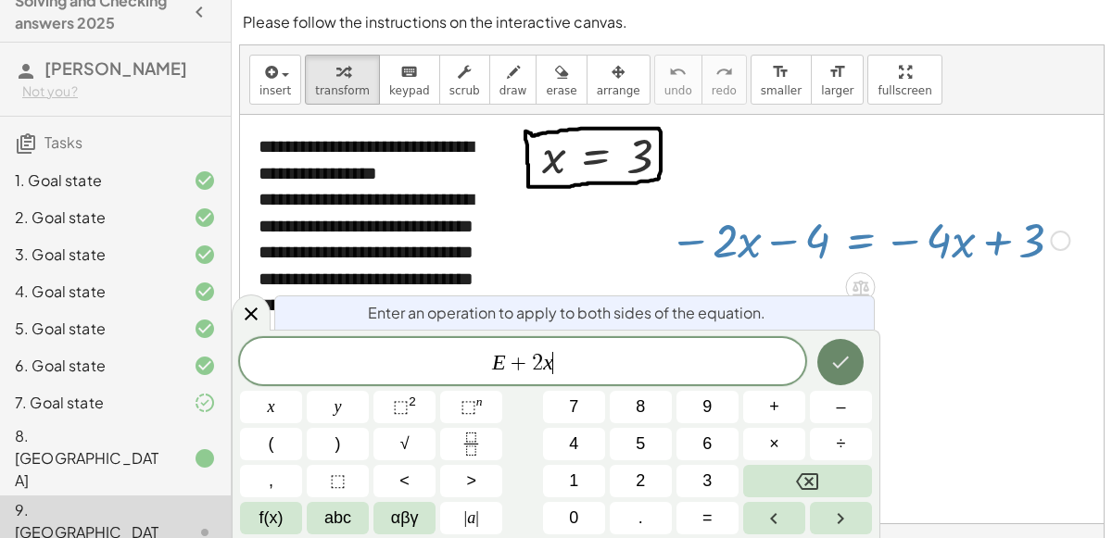
click at [839, 356] on icon "Done" at bounding box center [840, 362] width 22 height 22
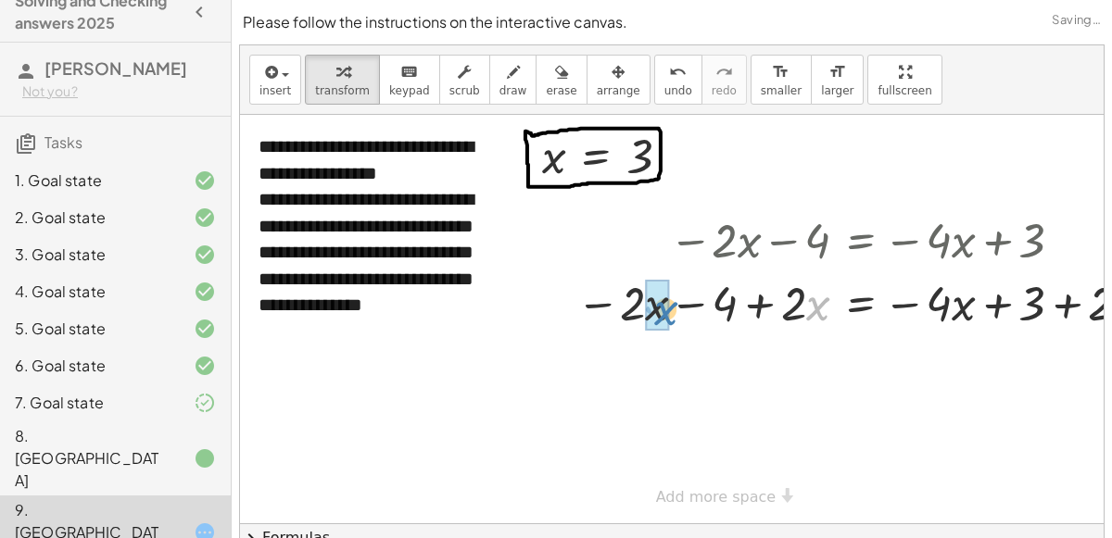
drag, startPoint x: 814, startPoint y: 306, endPoint x: 660, endPoint y: 310, distance: 153.9
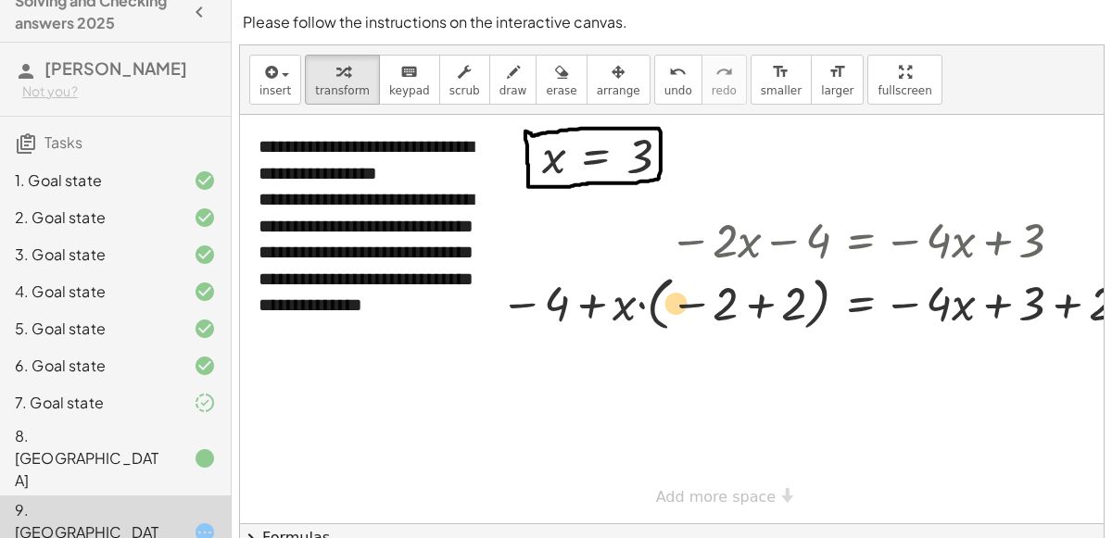
drag, startPoint x: 678, startPoint y: 310, endPoint x: 663, endPoint y: 309, distance: 14.9
click at [663, 309] on div at bounding box center [831, 303] width 680 height 68
click at [755, 305] on div at bounding box center [831, 303] width 680 height 68
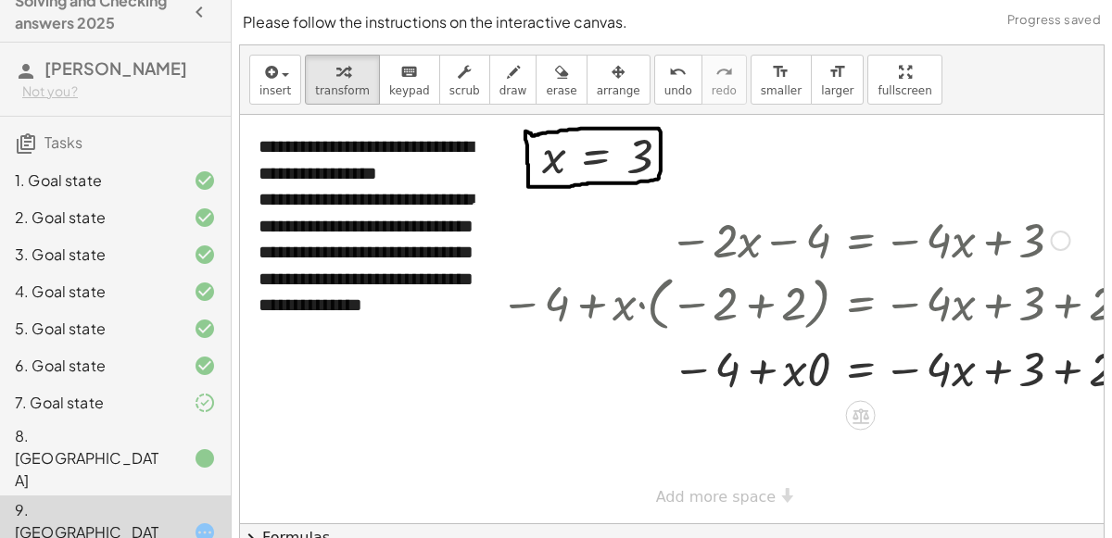
click at [806, 370] on div at bounding box center [831, 367] width 680 height 63
click at [795, 372] on div at bounding box center [831, 367] width 680 height 63
click at [757, 370] on div at bounding box center [831, 367] width 680 height 63
click at [1064, 374] on div at bounding box center [831, 367] width 680 height 63
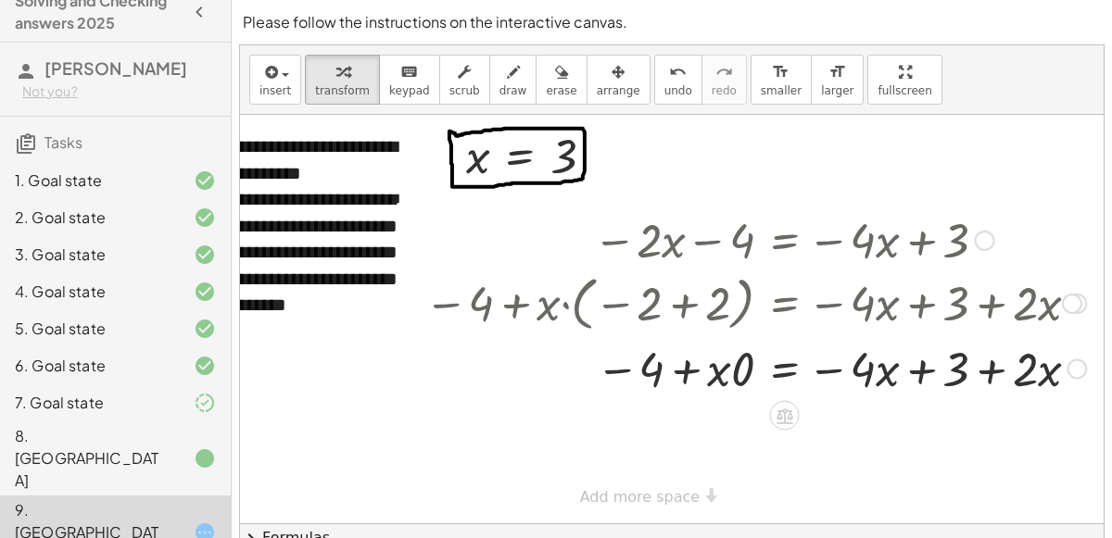
scroll to position [0, 70]
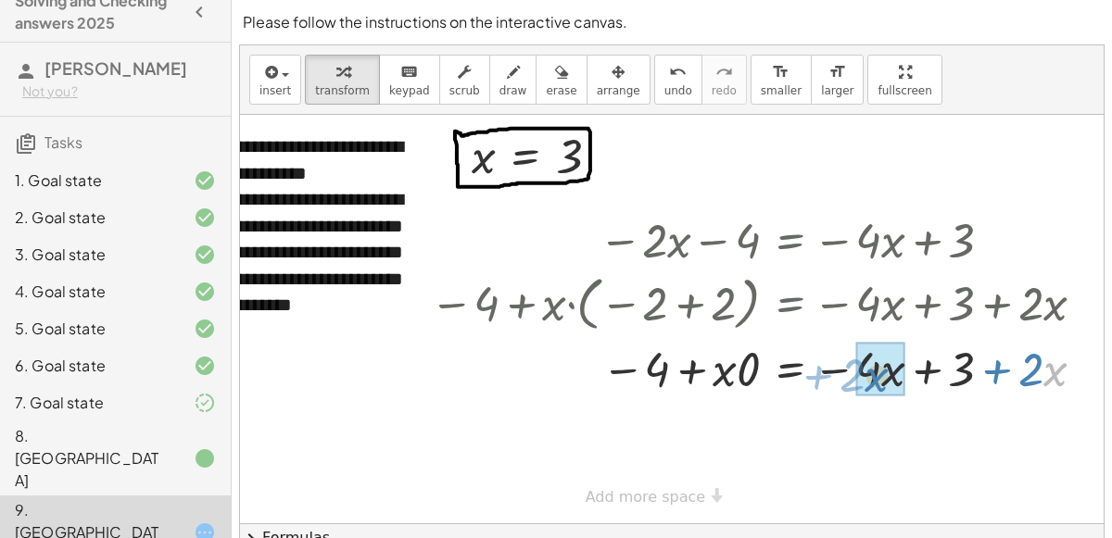
drag, startPoint x: 1065, startPoint y: 374, endPoint x: 886, endPoint y: 381, distance: 178.9
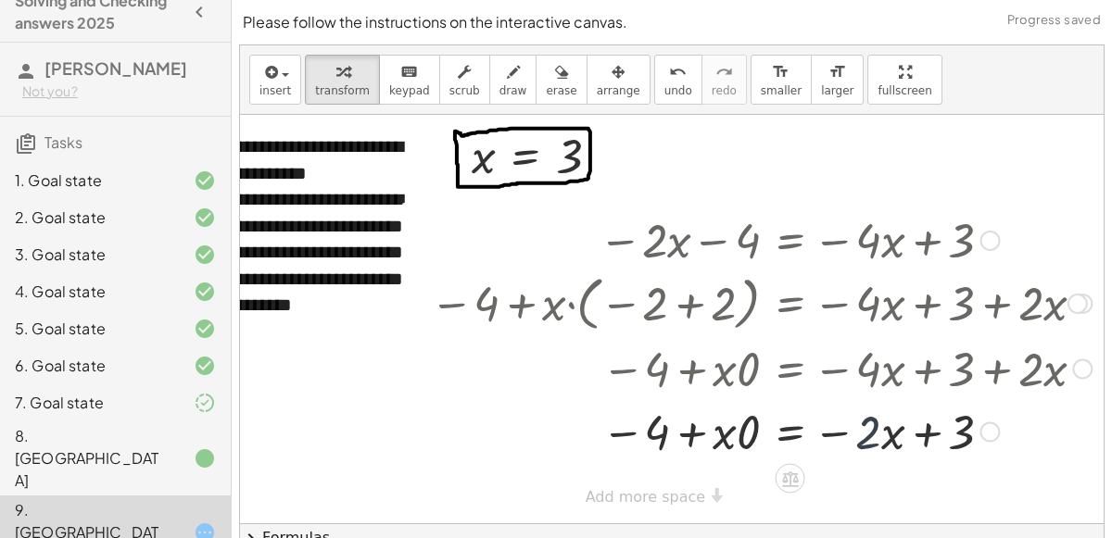
click at [865, 431] on div at bounding box center [761, 430] width 680 height 63
click at [792, 436] on div at bounding box center [761, 430] width 680 height 63
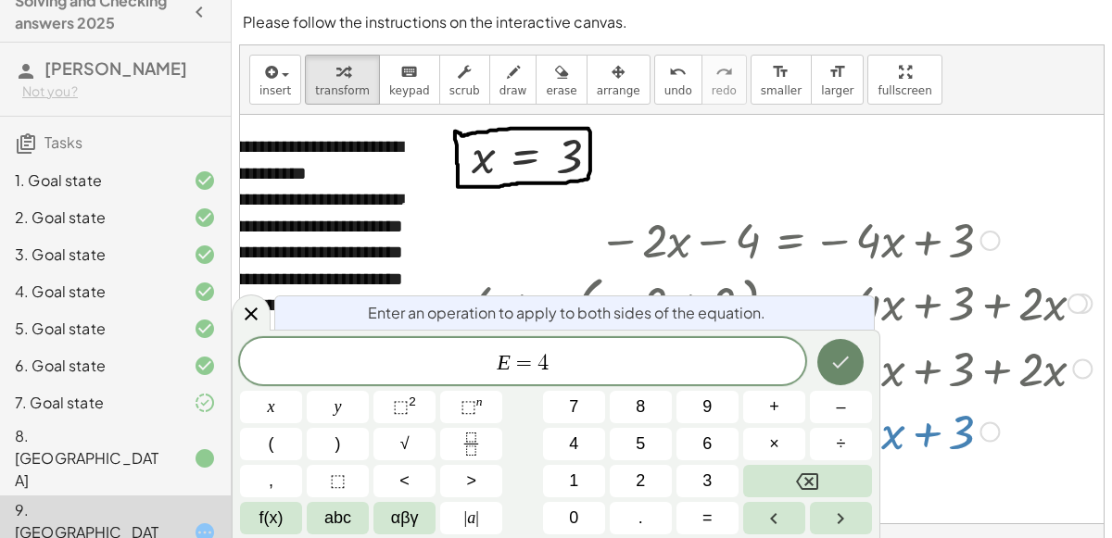
click at [842, 368] on icon "Done" at bounding box center [840, 362] width 22 height 22
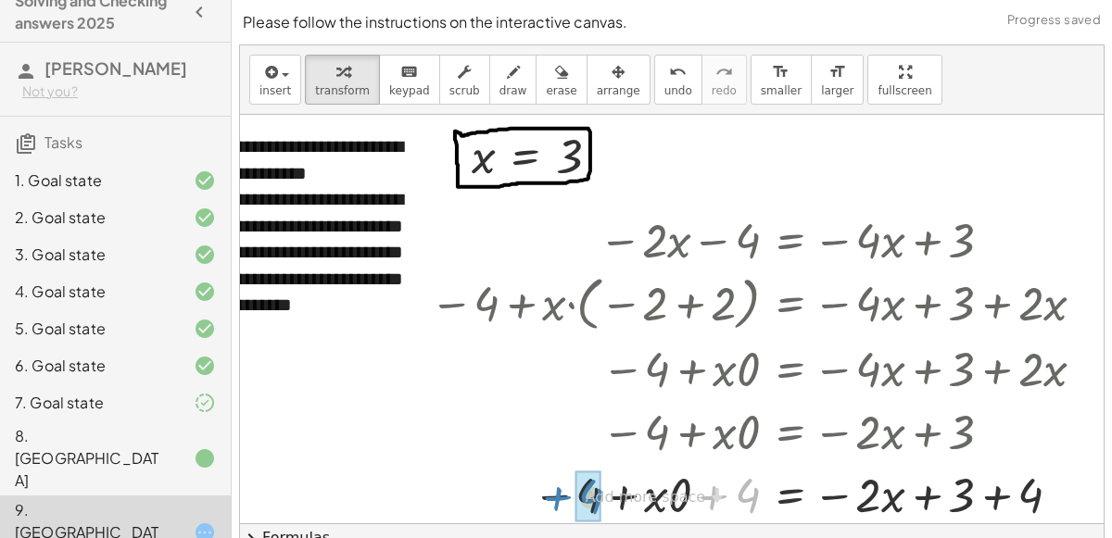
drag, startPoint x: 718, startPoint y: 491, endPoint x: 561, endPoint y: 492, distance: 157.5
click at [561, 492] on div at bounding box center [761, 493] width 680 height 63
drag, startPoint x: 1051, startPoint y: 489, endPoint x: 1092, endPoint y: 484, distance: 41.1
click at [790, 496] on div "x = − · x + 3 · · 0 · 2 + 4" at bounding box center [790, 496] width 0 height 0
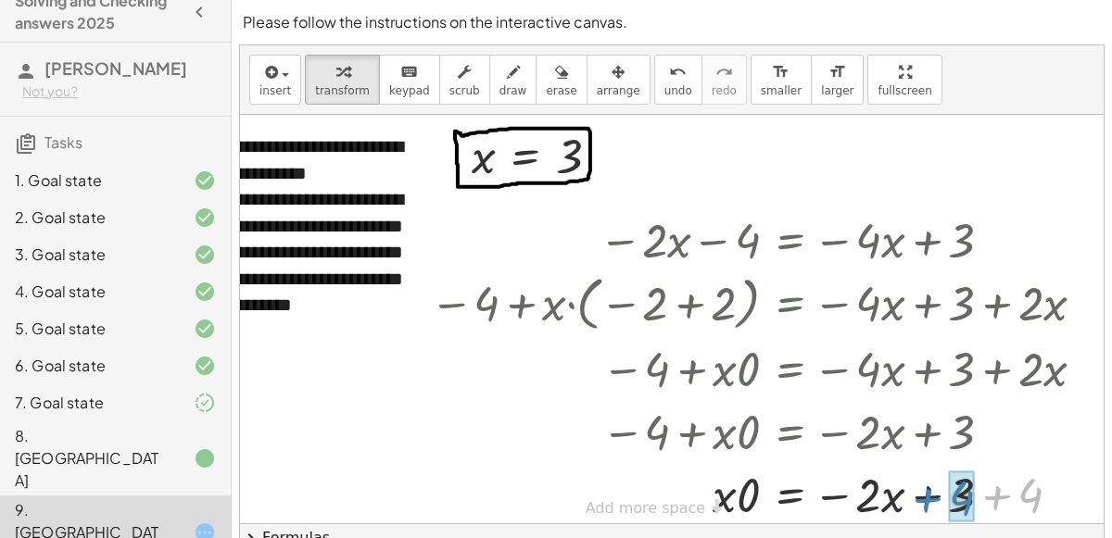
drag, startPoint x: 1035, startPoint y: 495, endPoint x: 965, endPoint y: 498, distance: 70.5
click at [794, 499] on div at bounding box center [761, 493] width 680 height 63
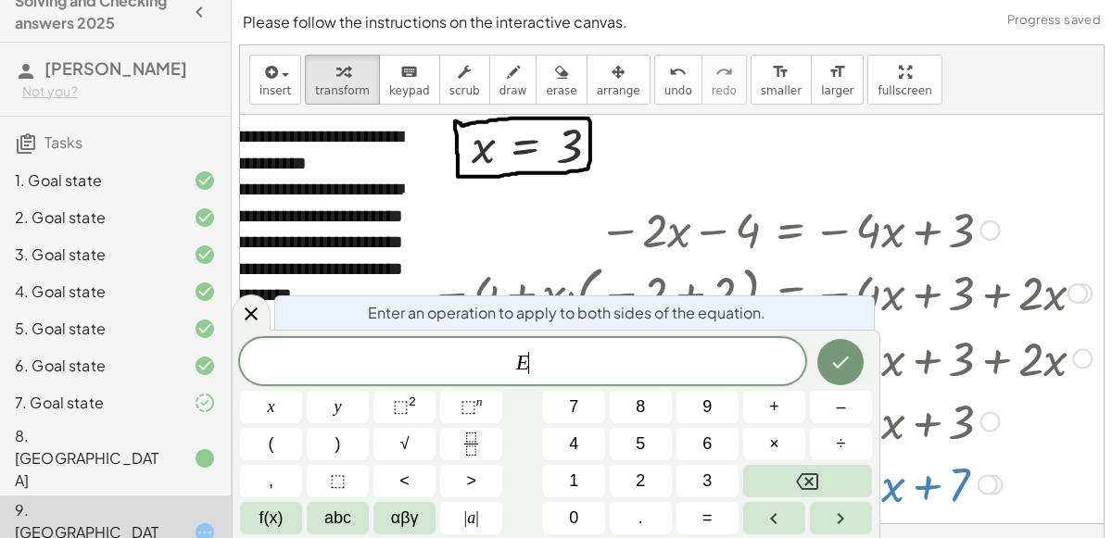
scroll to position [31, 70]
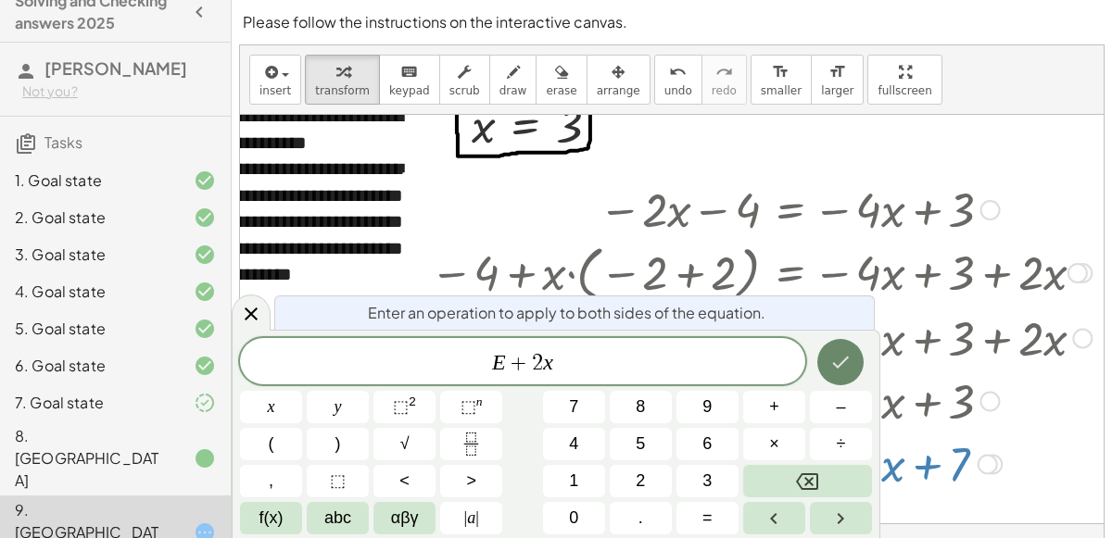
click at [831, 374] on button "Done" at bounding box center [840, 362] width 46 height 46
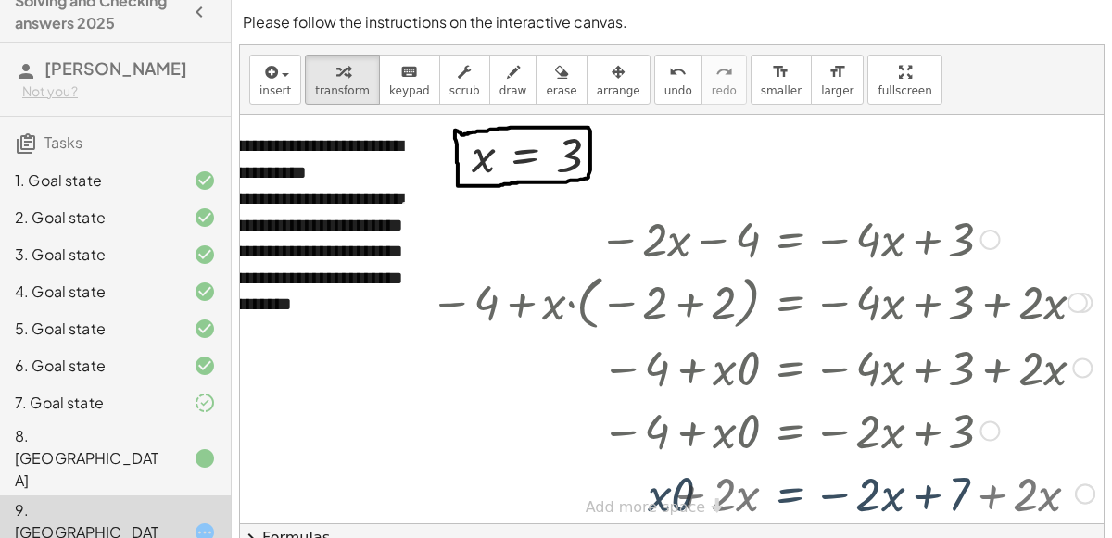
scroll to position [0, 70]
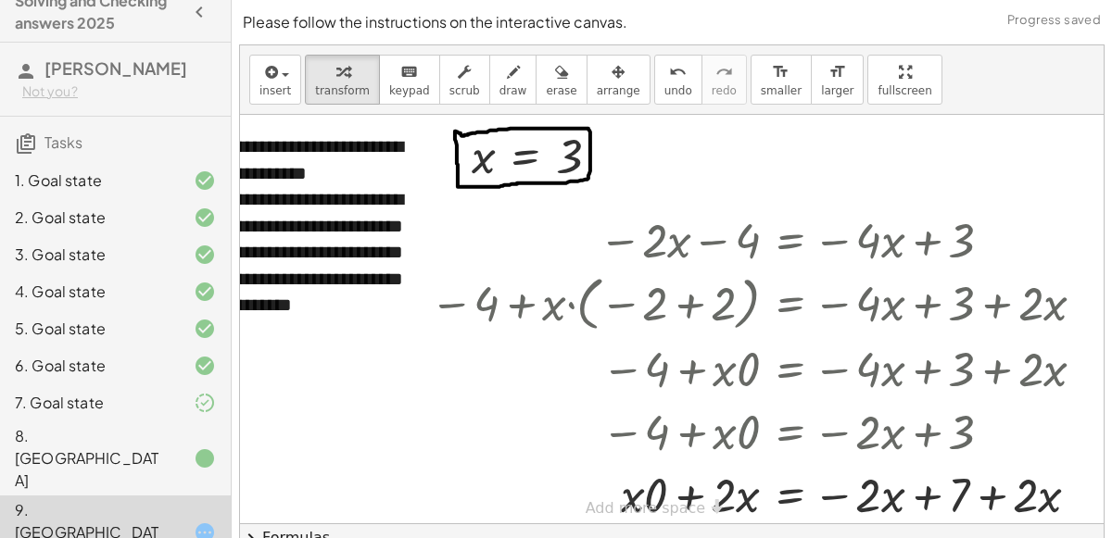
click at [687, 498] on div "**********" at bounding box center [640, 325] width 940 height 420
click at [687, 498] on div at bounding box center [762, 493] width 683 height 63
click at [930, 498] on div at bounding box center [762, 493] width 683 height 63
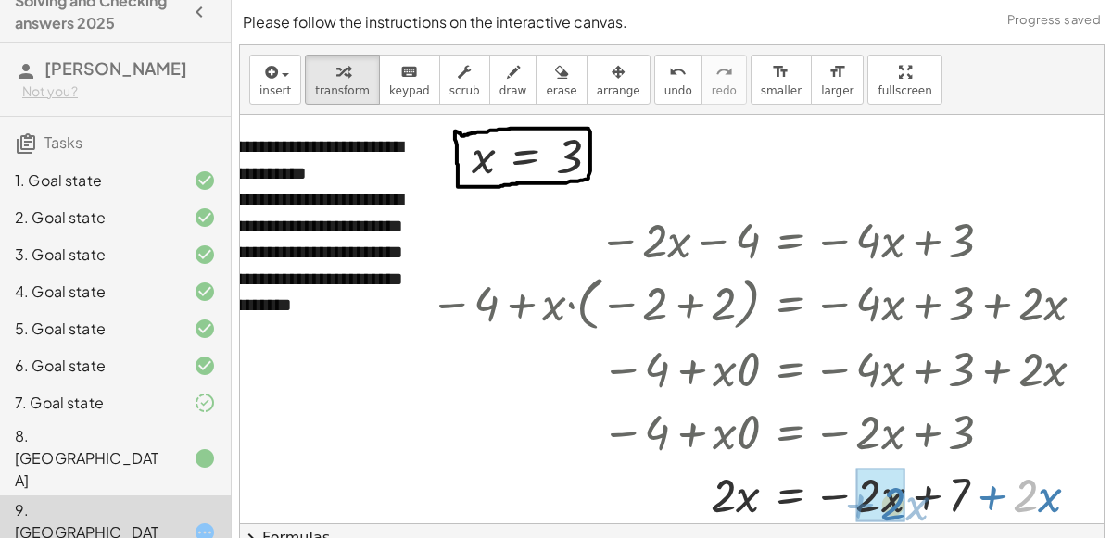
drag, startPoint x: 1022, startPoint y: 497, endPoint x: 883, endPoint y: 504, distance: 139.2
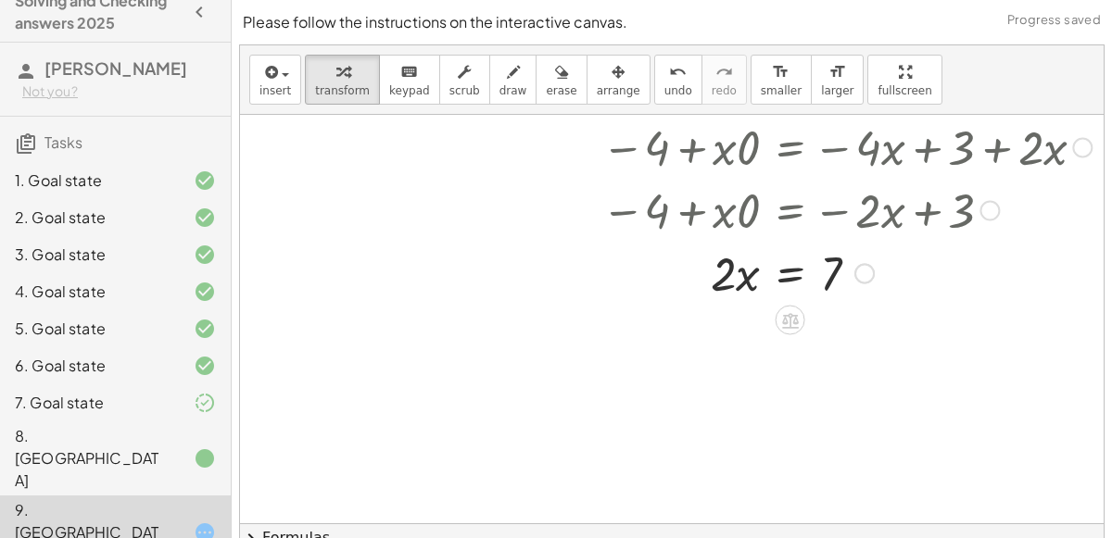
scroll to position [215, 76]
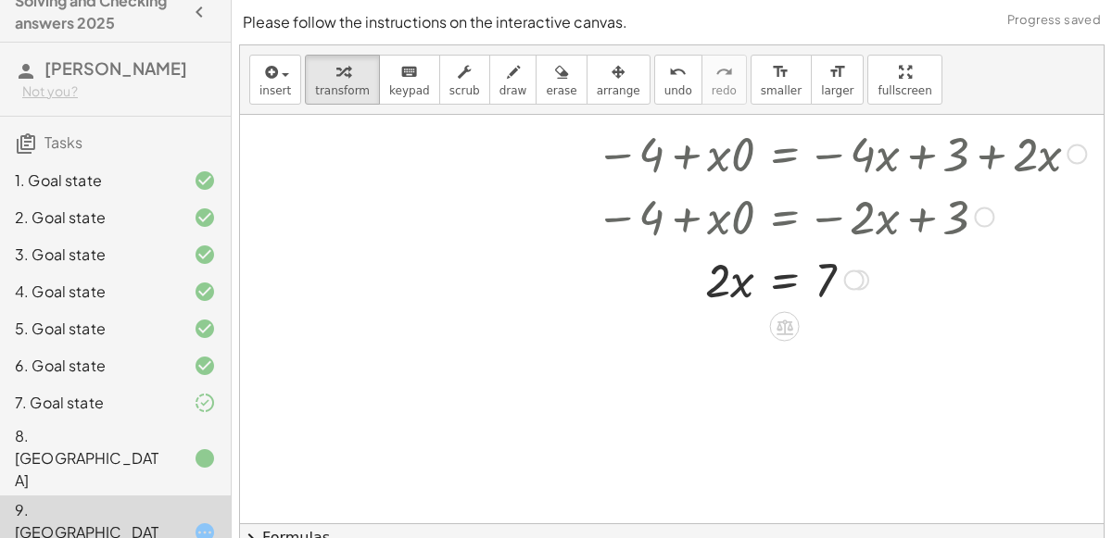
click at [780, 272] on div at bounding box center [755, 278] width 680 height 63
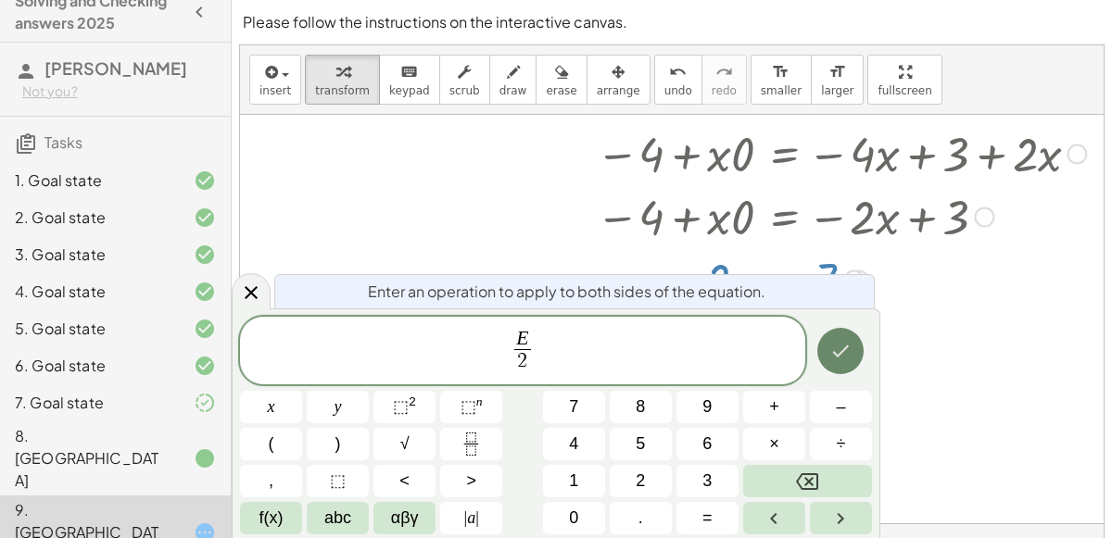
click at [827, 335] on button "Done" at bounding box center [840, 351] width 46 height 46
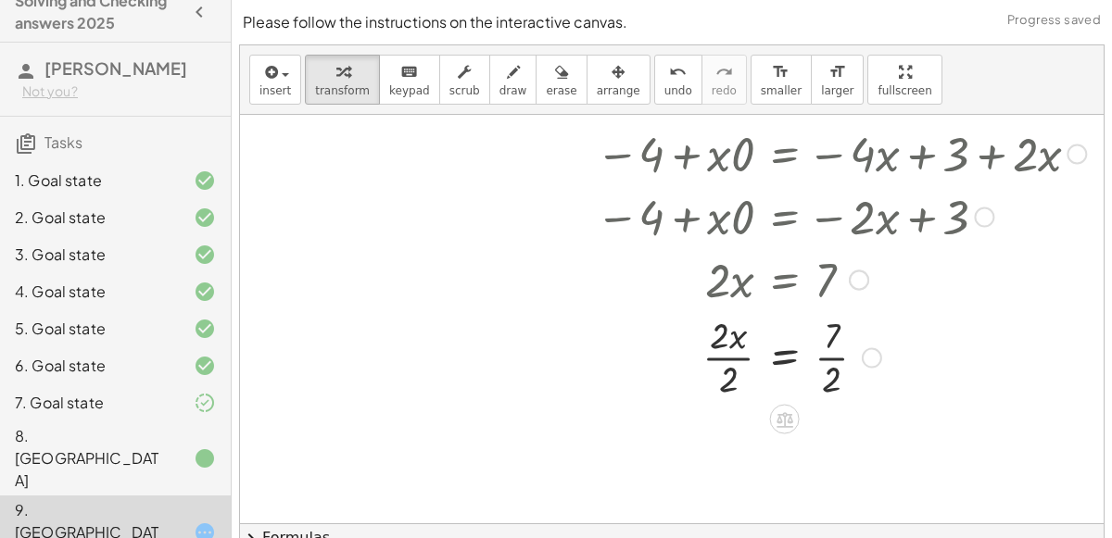
click at [726, 355] on div at bounding box center [755, 355] width 680 height 93
click at [834, 448] on div at bounding box center [755, 449] width 680 height 93
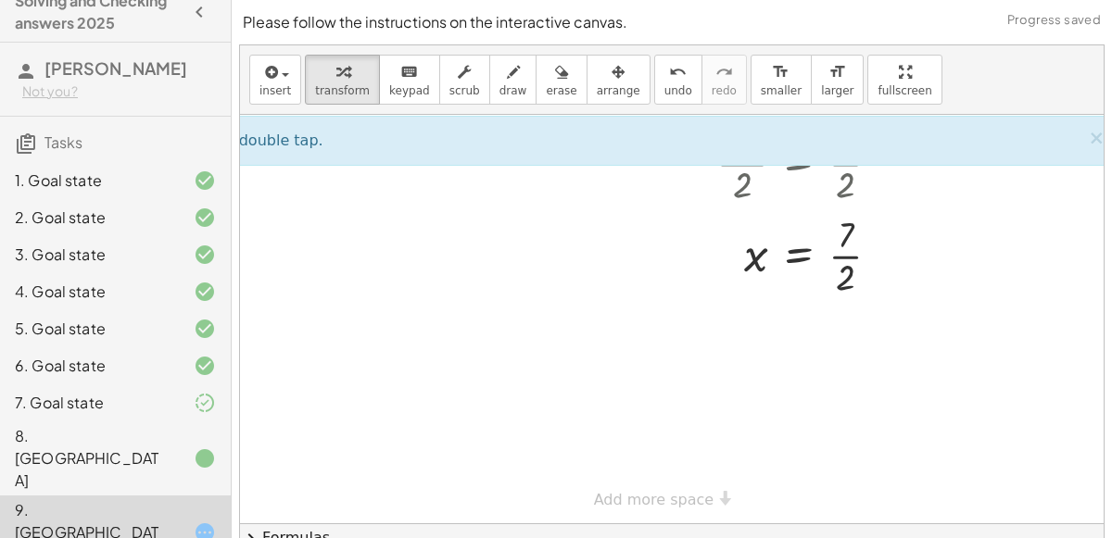
scroll to position [188, 0]
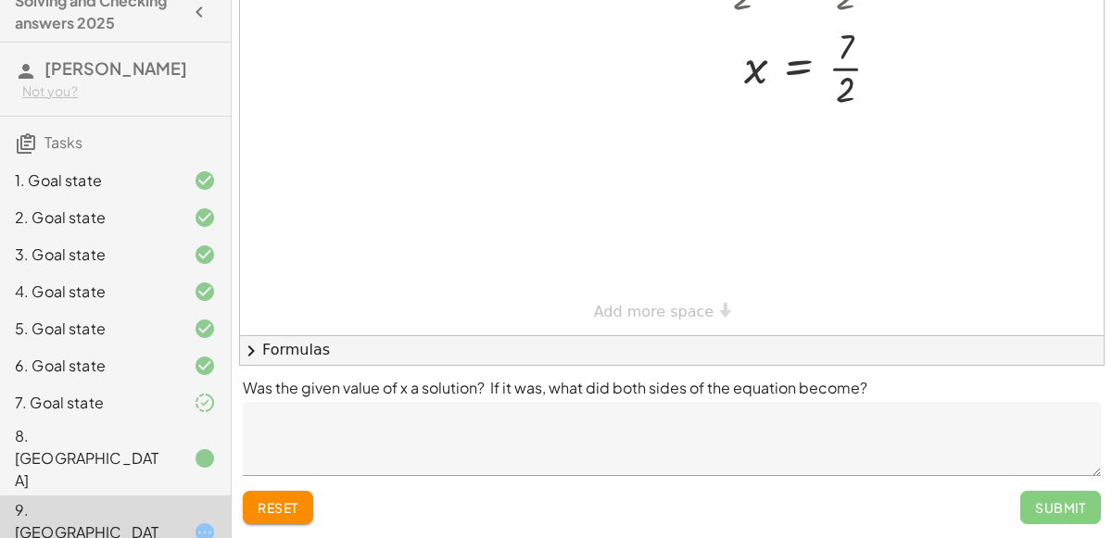
click at [473, 435] on textarea at bounding box center [672, 439] width 858 height 74
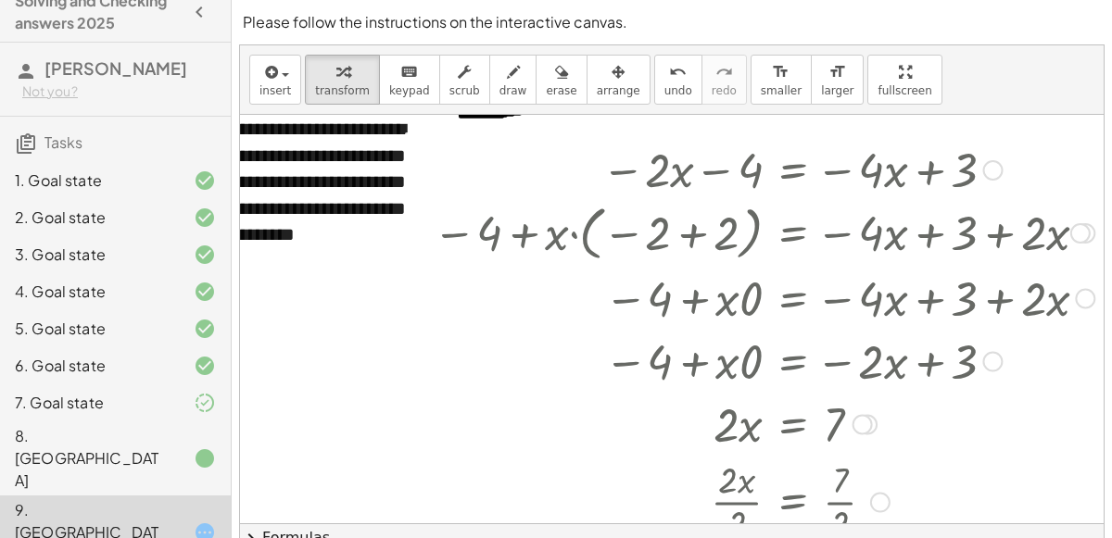
scroll to position [0, 68]
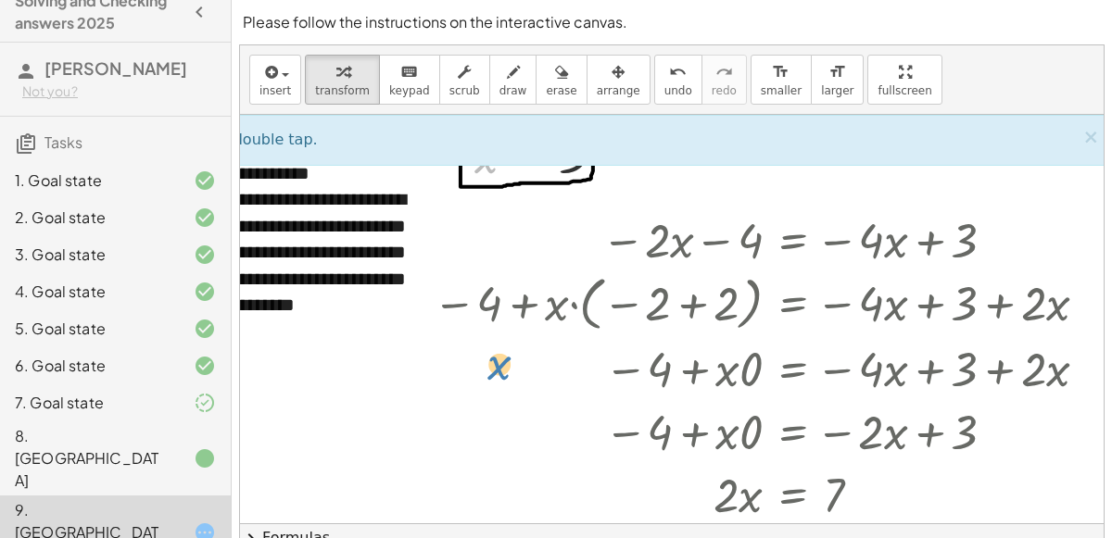
drag, startPoint x: 494, startPoint y: 175, endPoint x: 505, endPoint y: 380, distance: 205.1
click at [505, 380] on div "**********" at bounding box center [642, 525] width 940 height 821
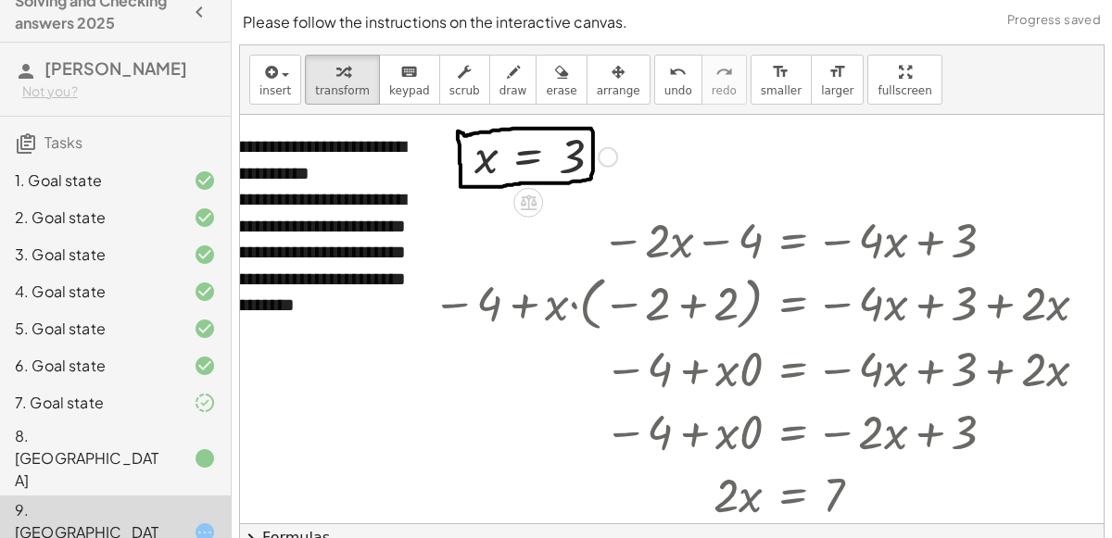
click at [287, 406] on div at bounding box center [642, 525] width 940 height 821
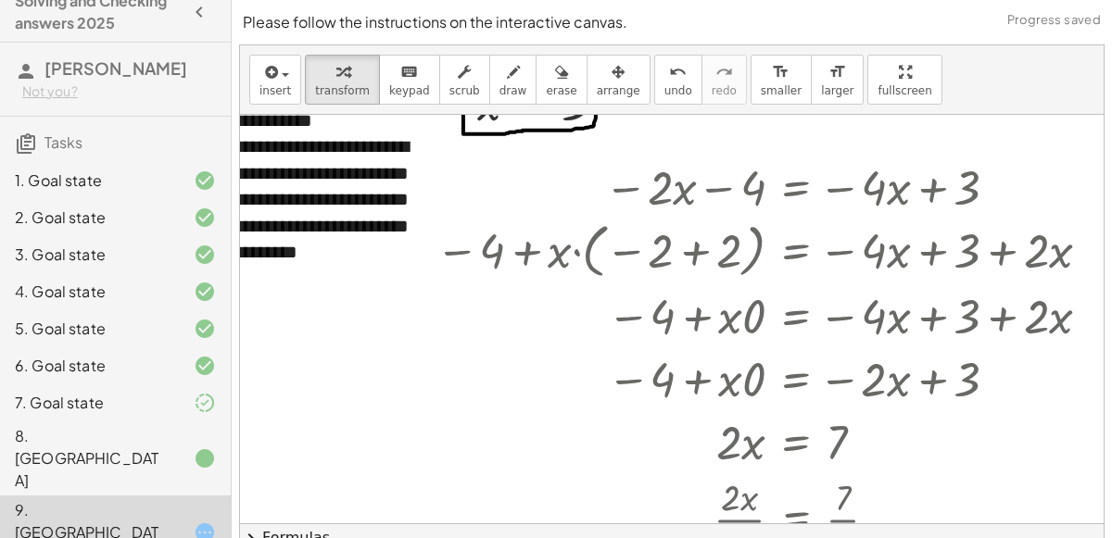
scroll to position [44, 65]
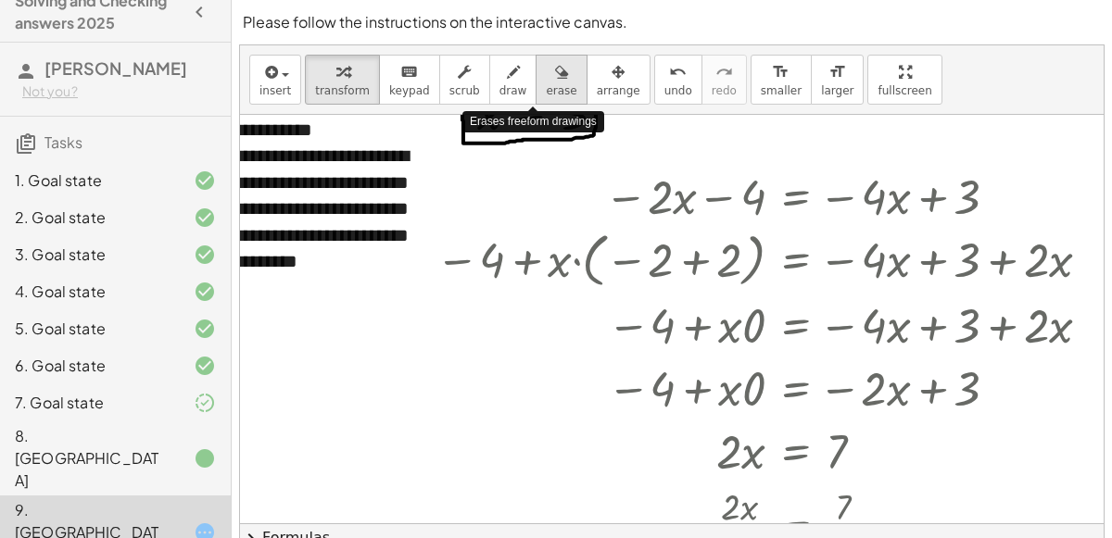
click at [546, 94] on span "erase" at bounding box center [561, 90] width 31 height 13
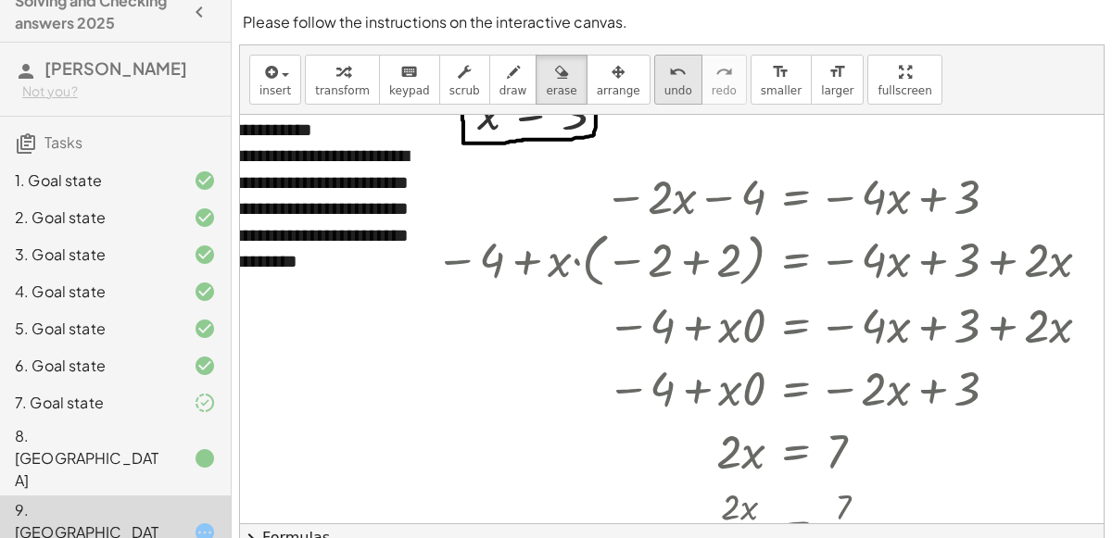
click at [664, 88] on span "undo" at bounding box center [678, 90] width 28 height 13
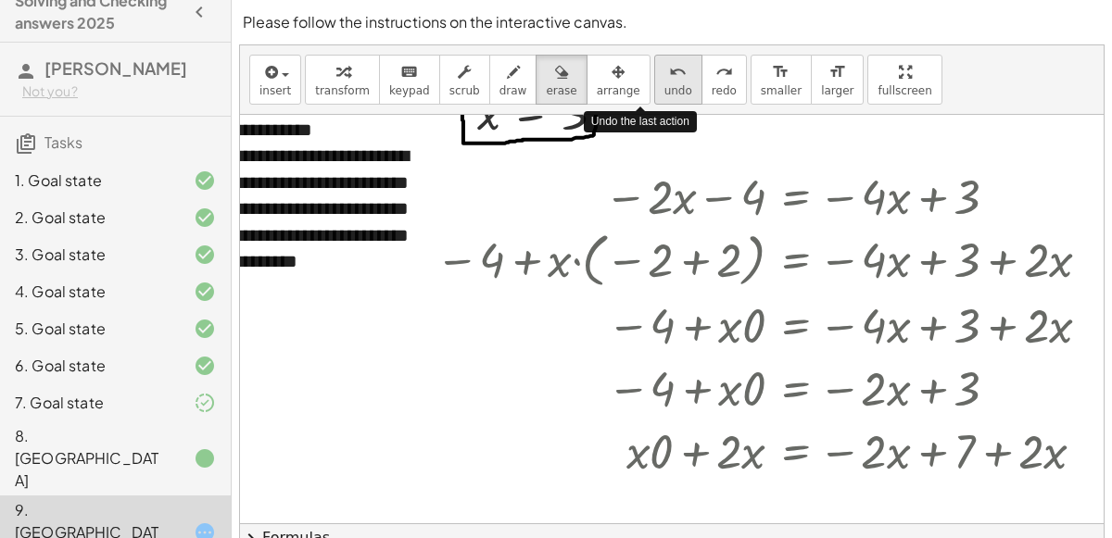
click at [664, 88] on span "undo" at bounding box center [678, 90] width 28 height 13
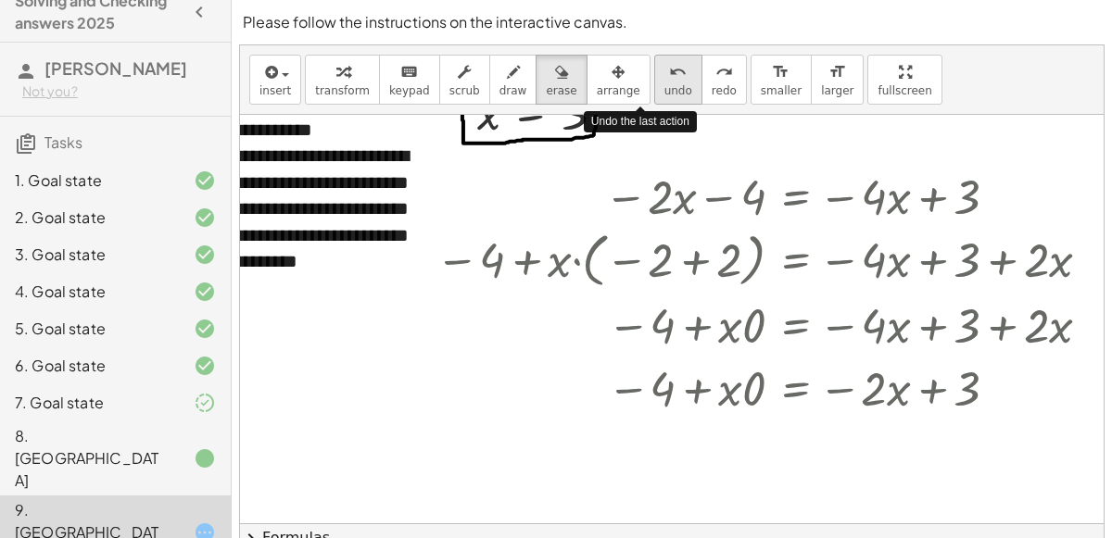
click at [664, 88] on span "undo" at bounding box center [678, 90] width 28 height 13
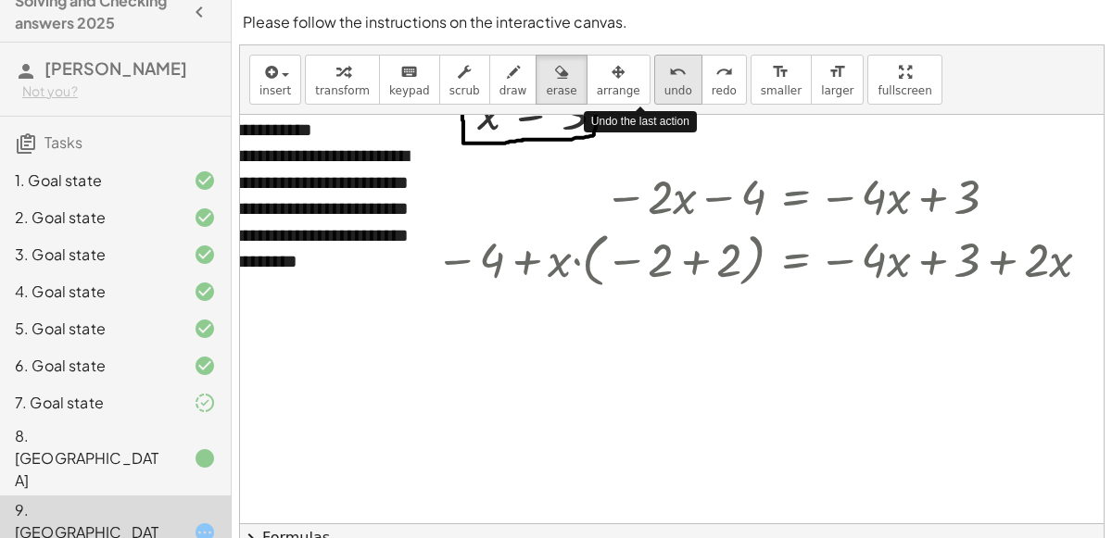
click at [664, 88] on span "undo" at bounding box center [678, 90] width 28 height 13
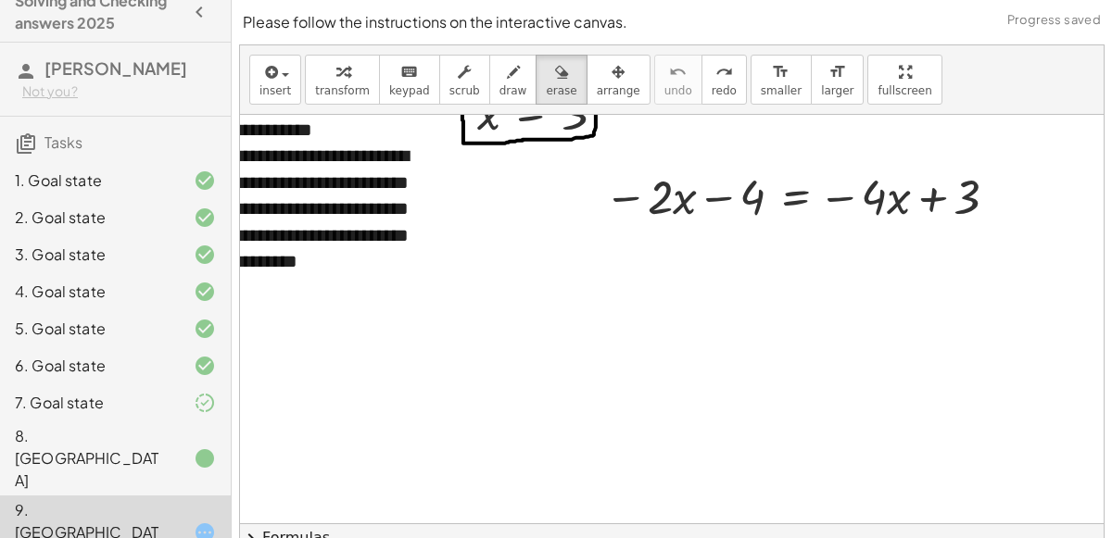
scroll to position [0, 65]
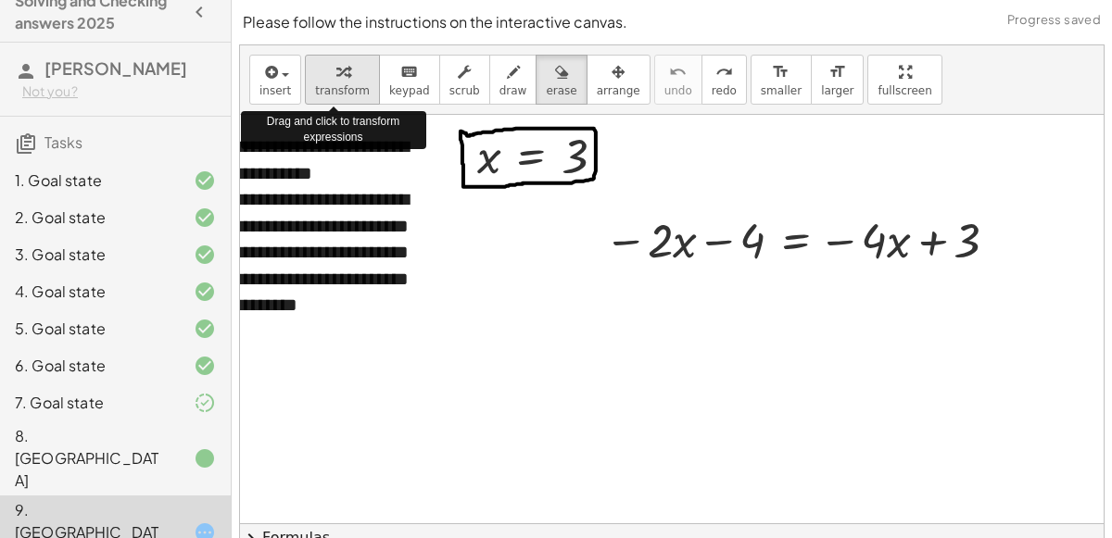
click at [328, 88] on span "transform" at bounding box center [342, 90] width 55 height 13
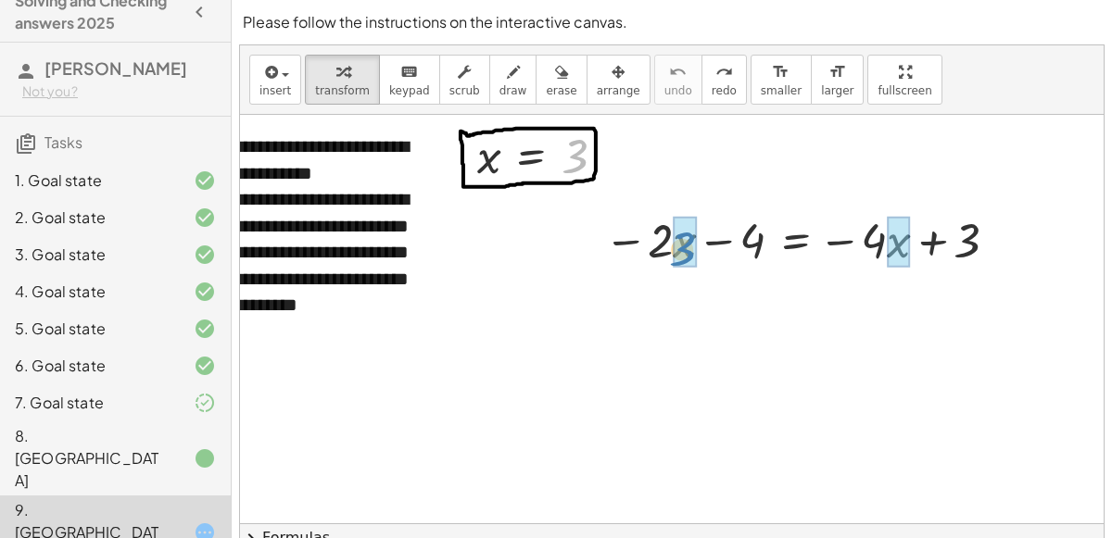
drag, startPoint x: 570, startPoint y: 156, endPoint x: 676, endPoint y: 247, distance: 140.6
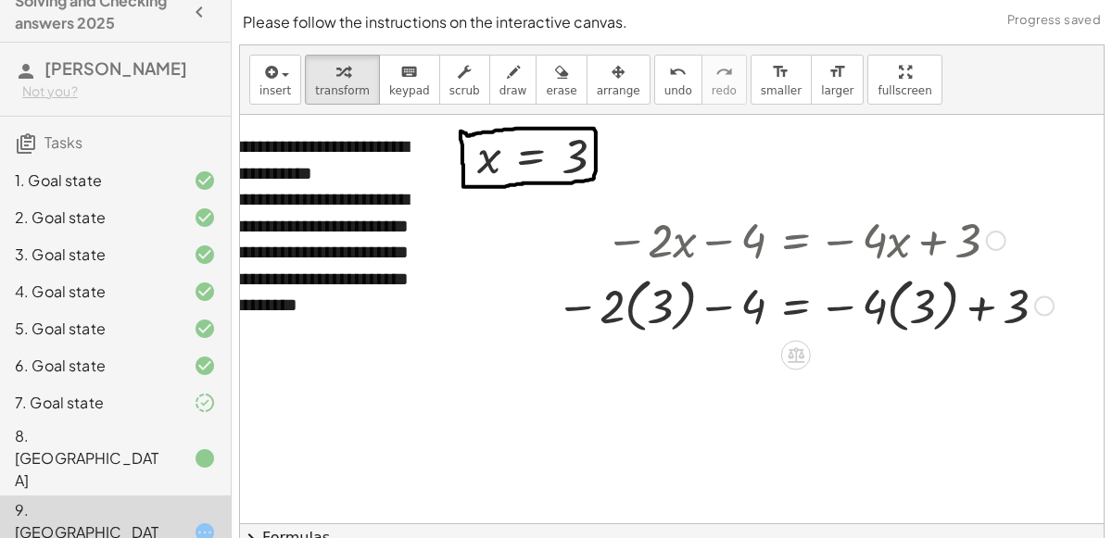
click at [631, 309] on div at bounding box center [805, 305] width 516 height 68
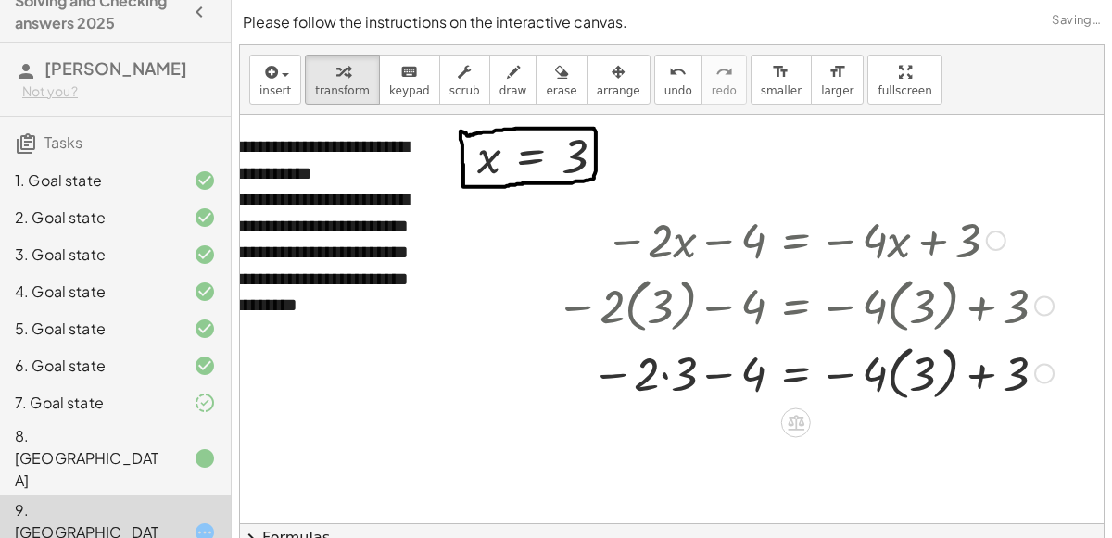
click at [894, 363] on div at bounding box center [805, 372] width 516 height 68
click at [896, 376] on div at bounding box center [805, 372] width 516 height 63
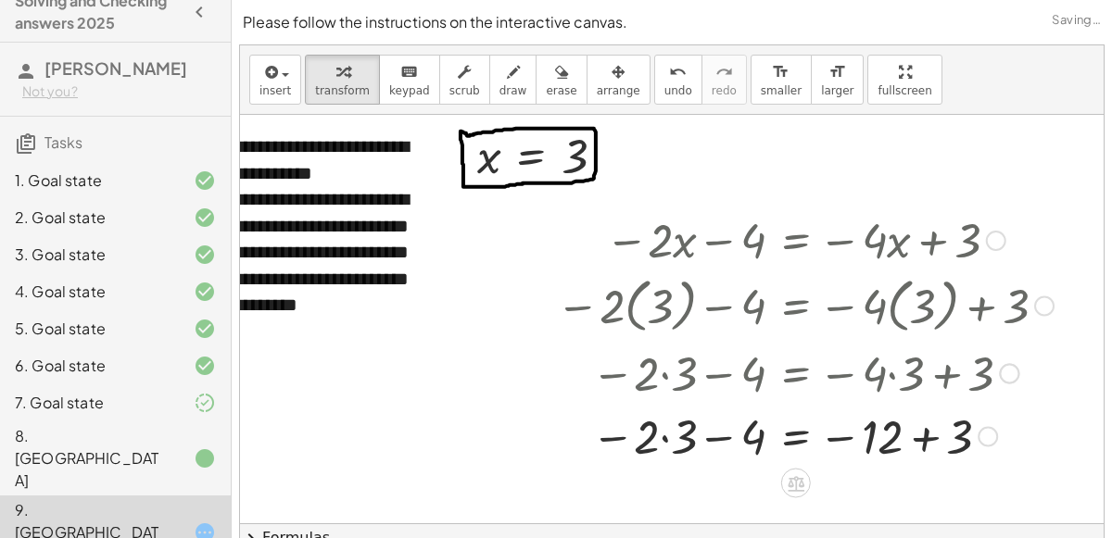
click at [927, 429] on div at bounding box center [805, 435] width 516 height 63
click at [672, 444] on div at bounding box center [805, 435] width 516 height 63
click at [706, 442] on div at bounding box center [805, 435] width 516 height 61
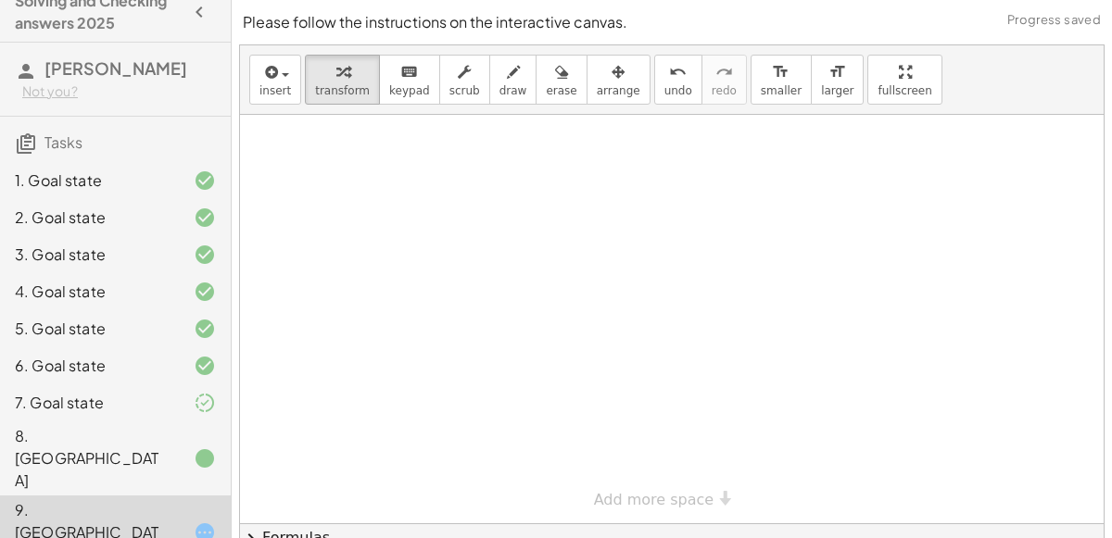
scroll to position [188, 0]
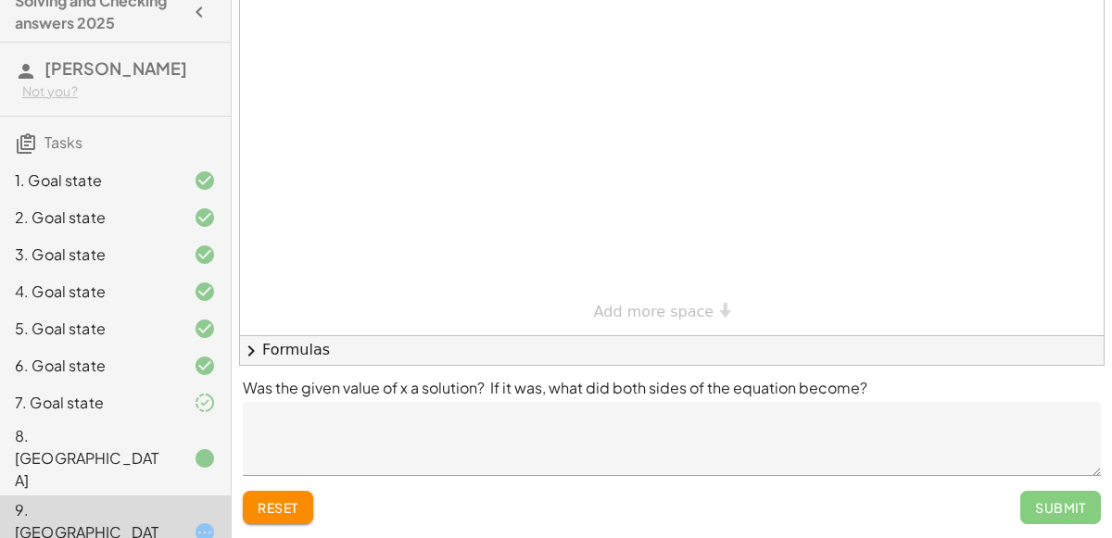
click at [570, 439] on textarea at bounding box center [672, 439] width 858 height 74
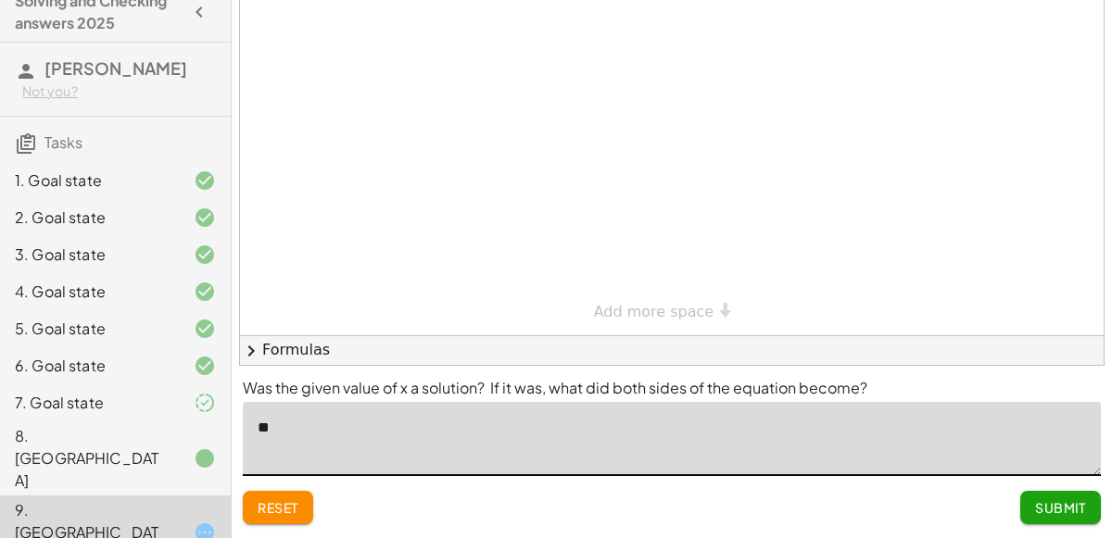
type textarea "***"
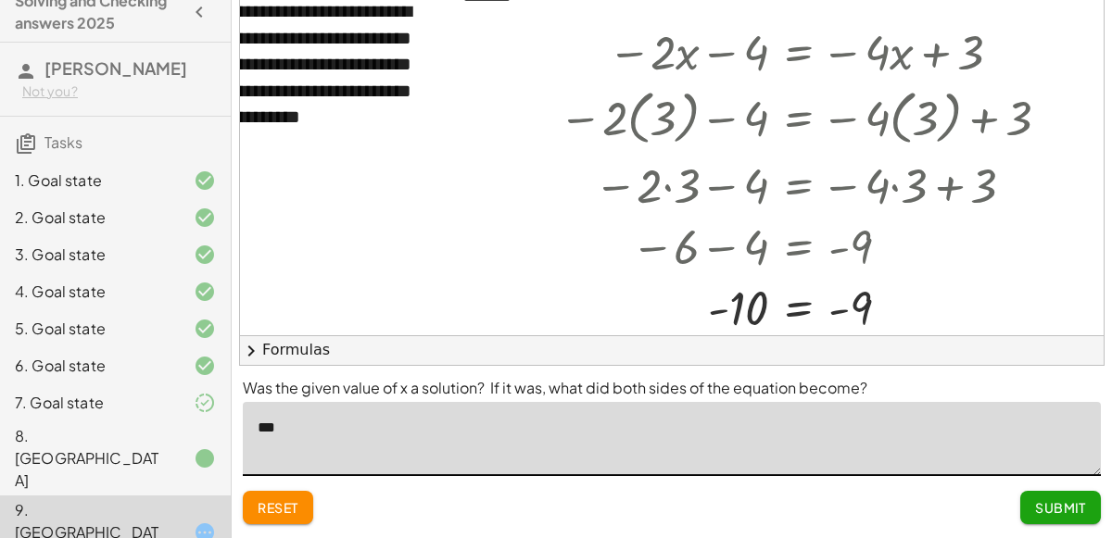
click at [208, 408] on icon at bounding box center [205, 403] width 22 height 22
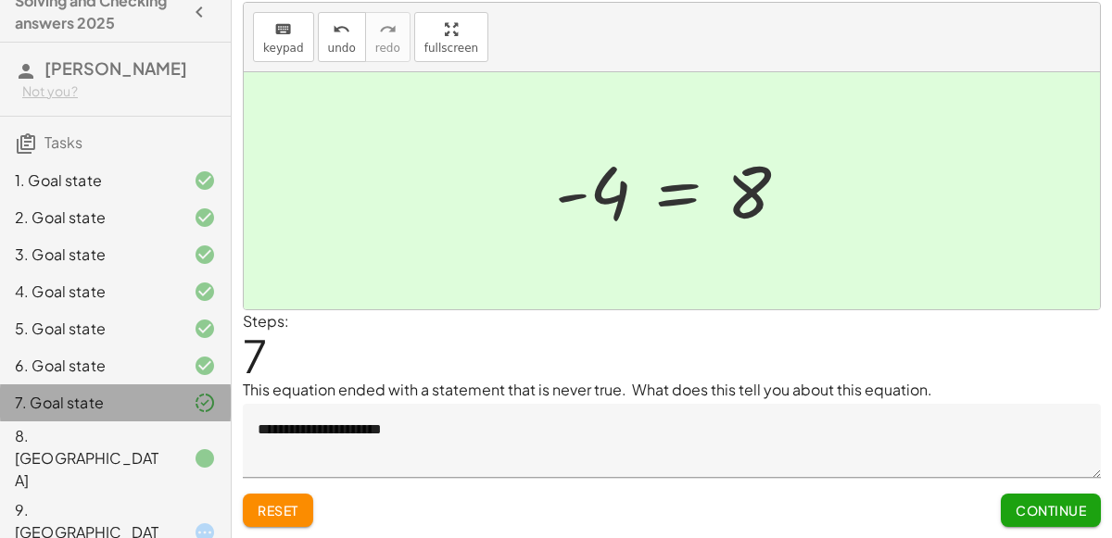
scroll to position [43, 0]
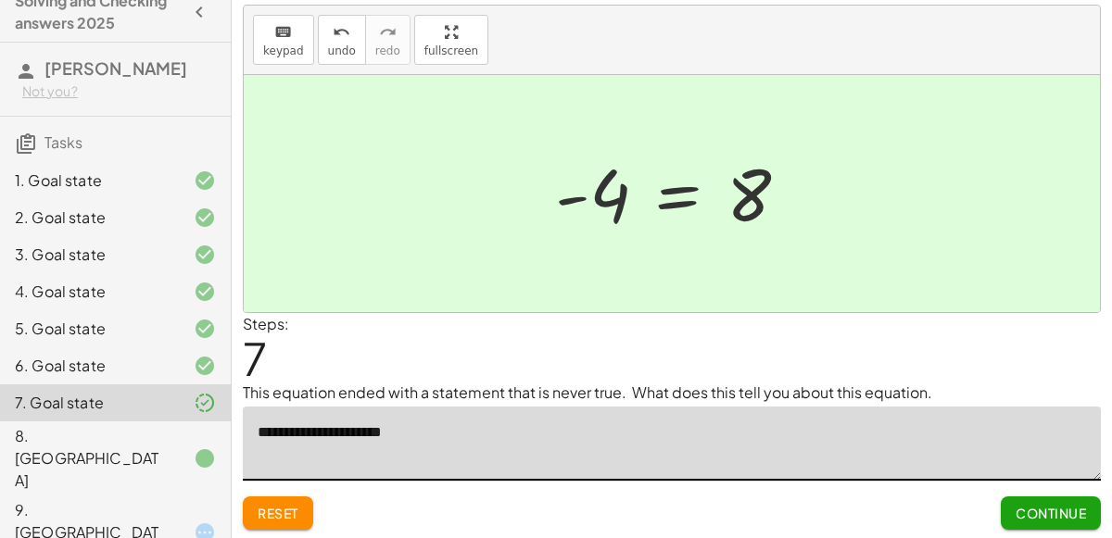
drag, startPoint x: 545, startPoint y: 434, endPoint x: 365, endPoint y: 448, distance: 180.4
click at [365, 448] on textarea "**********" at bounding box center [672, 444] width 858 height 74
click at [1010, 525] on button "Submit Changes" at bounding box center [1026, 513] width 149 height 33
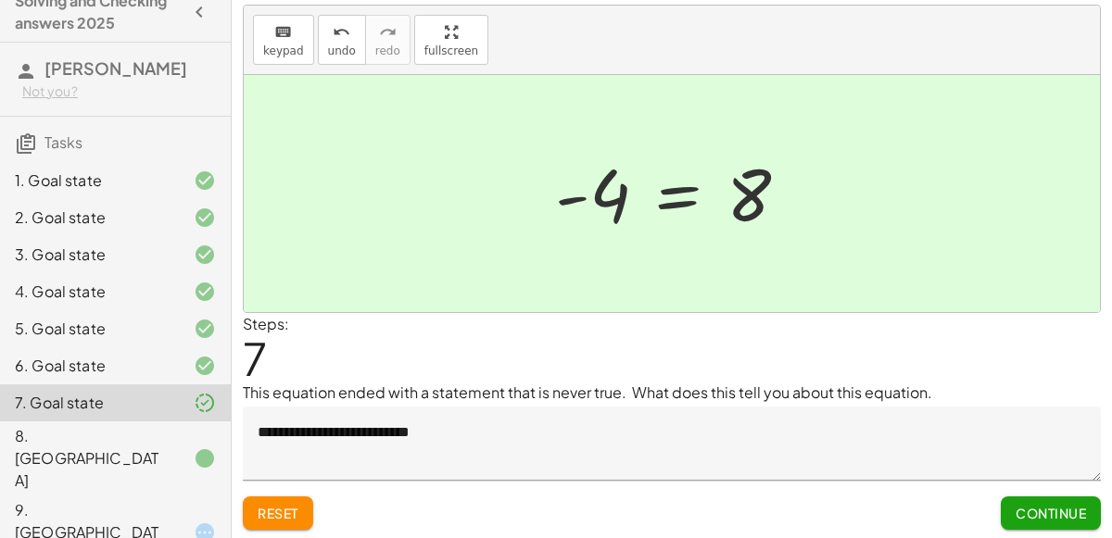
click at [1013, 522] on button "Continue" at bounding box center [1051, 513] width 100 height 33
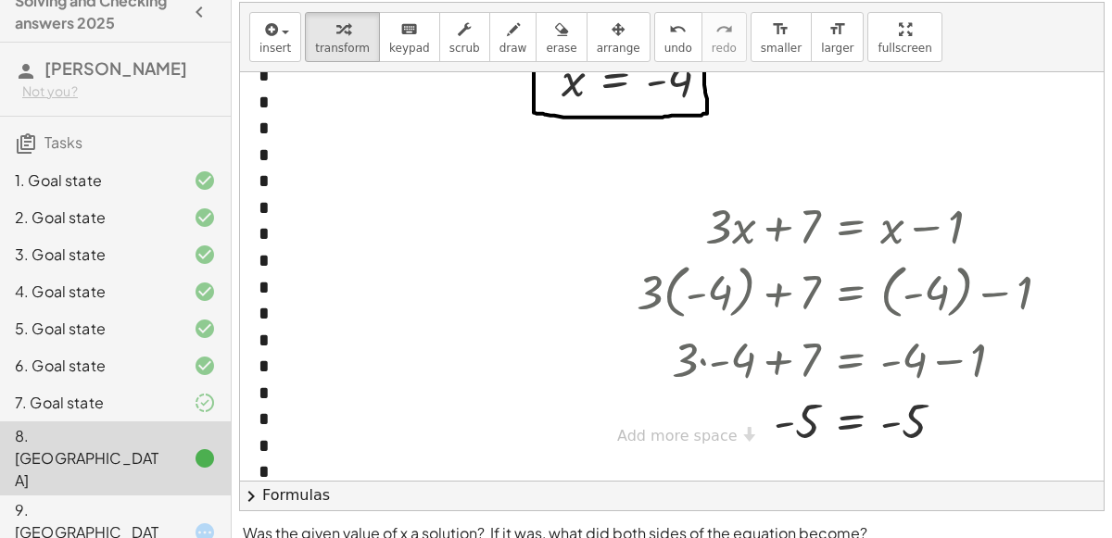
scroll to position [10, 0]
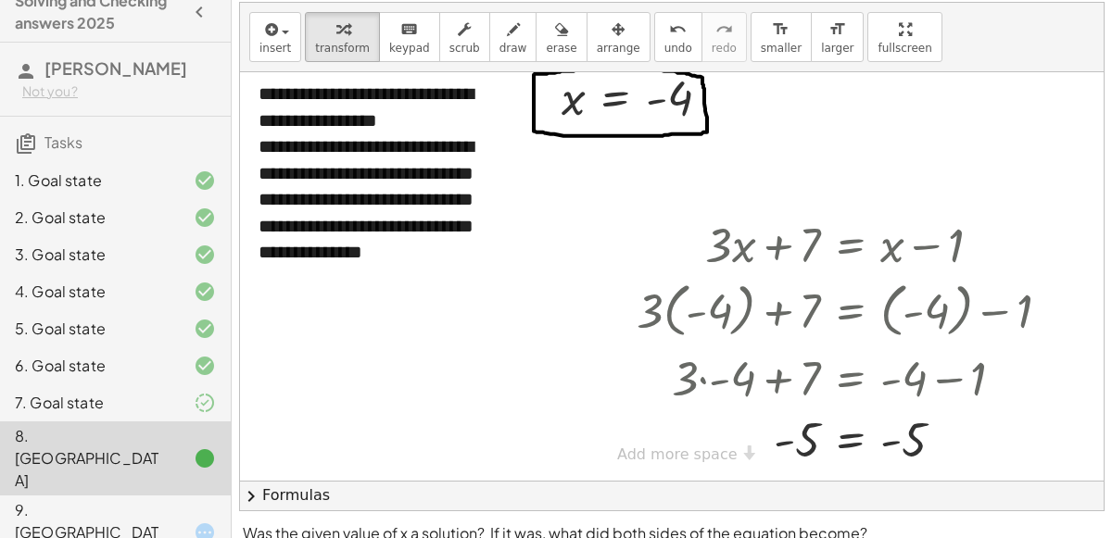
click at [170, 403] on div at bounding box center [190, 403] width 52 height 22
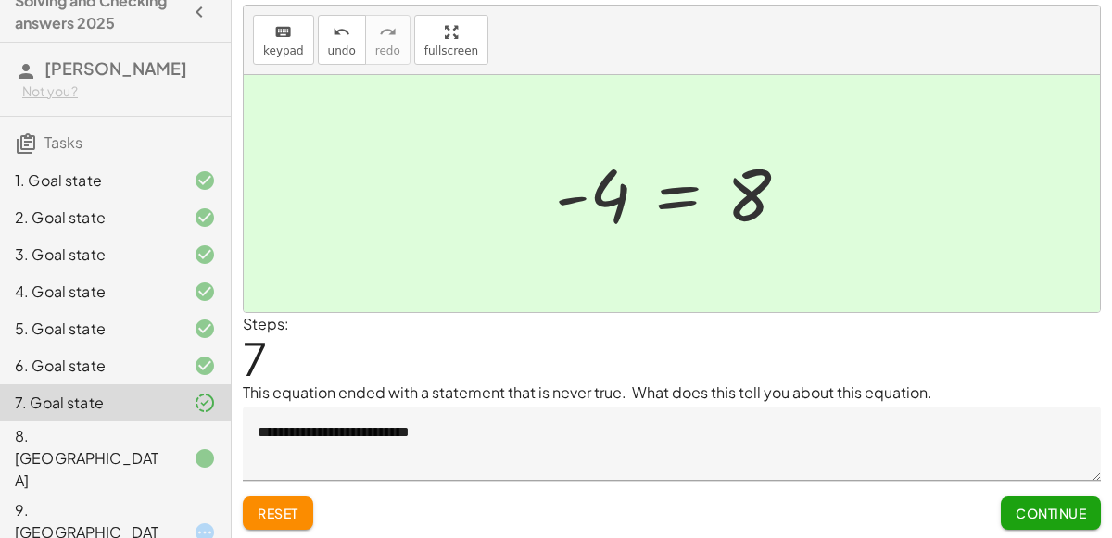
click at [167, 522] on div at bounding box center [190, 533] width 52 height 22
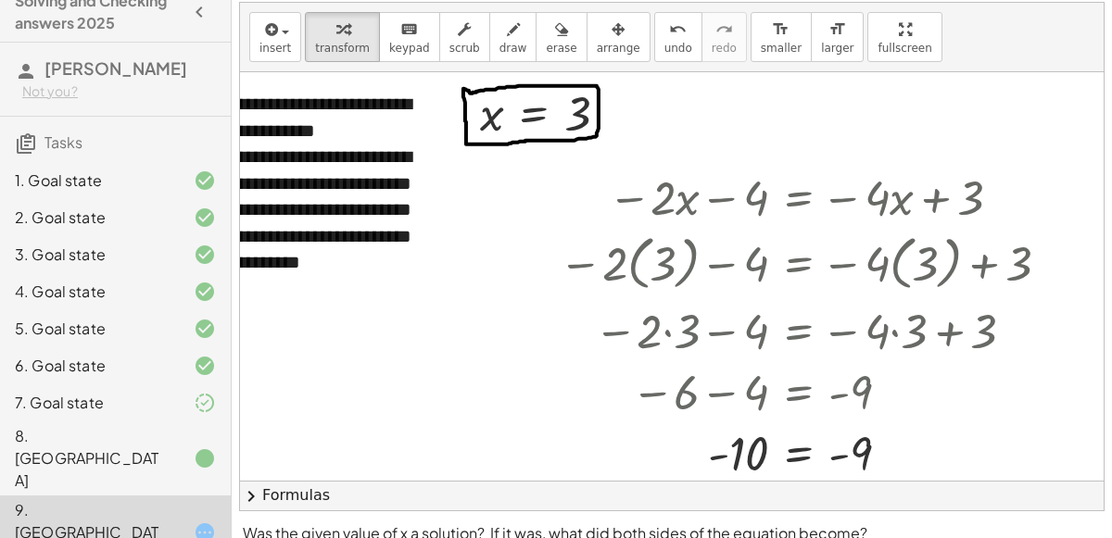
scroll to position [188, 0]
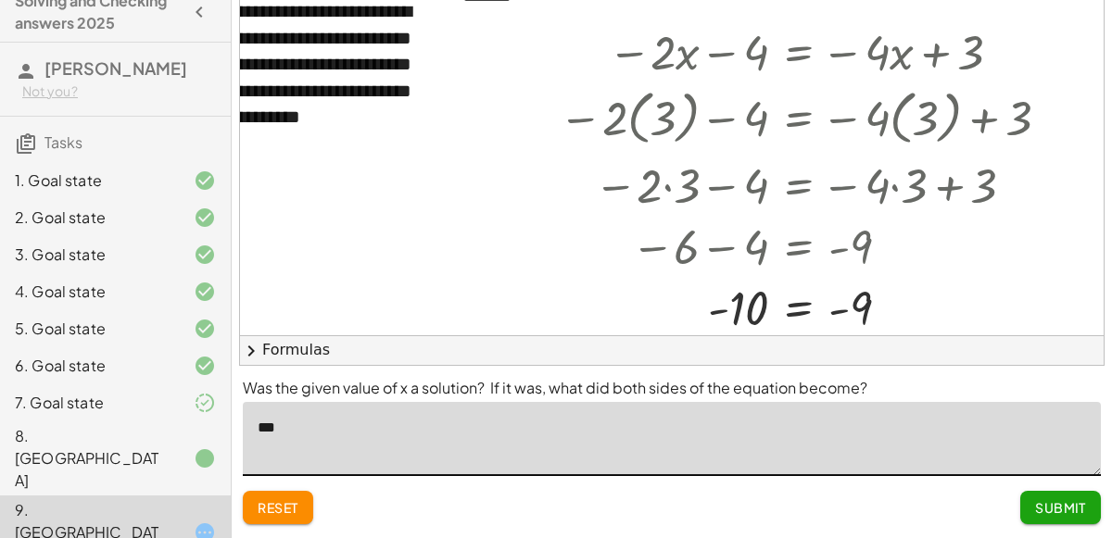
click at [838, 439] on textarea "***" at bounding box center [672, 439] width 858 height 74
click at [1039, 508] on span "Submit" at bounding box center [1060, 507] width 51 height 17
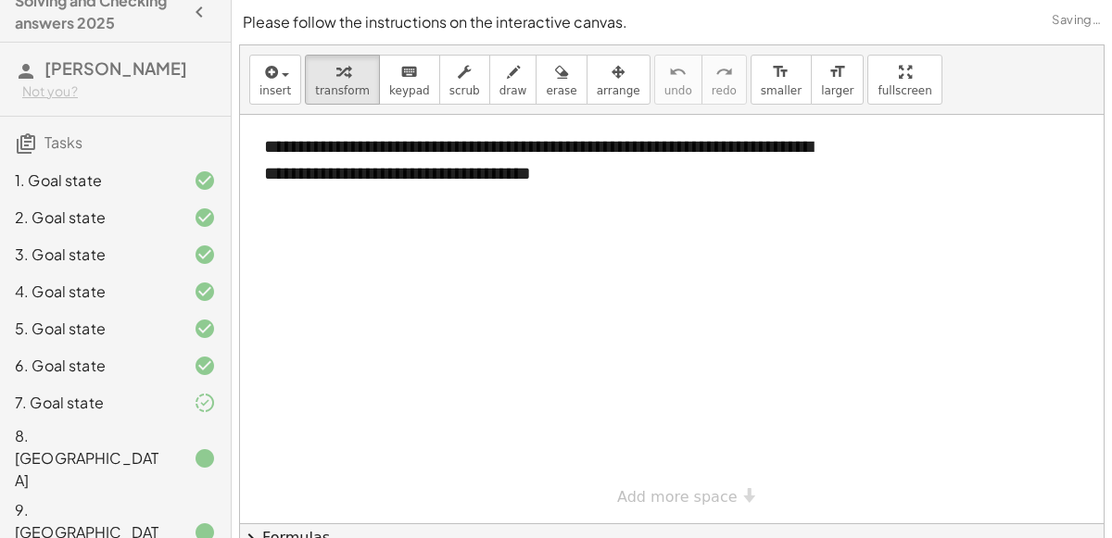
scroll to position [74, 0]
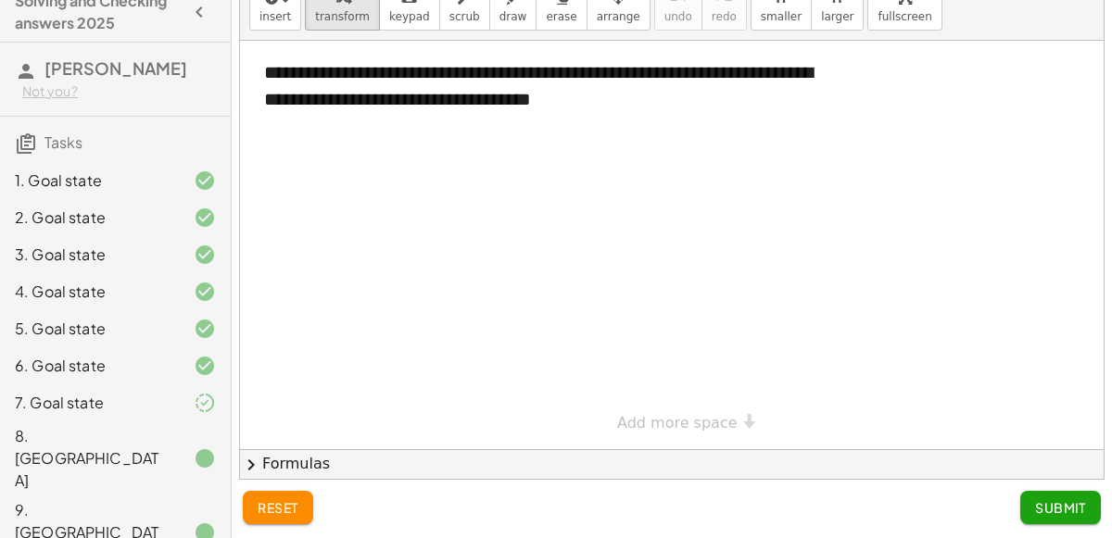
click at [131, 410] on div "7. Goal state" at bounding box center [89, 403] width 149 height 22
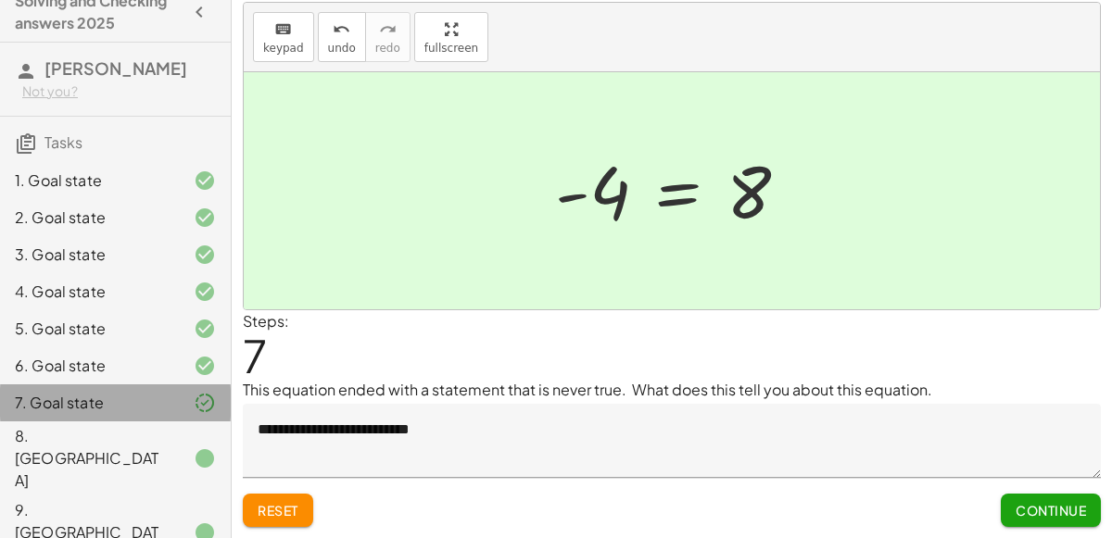
scroll to position [43, 0]
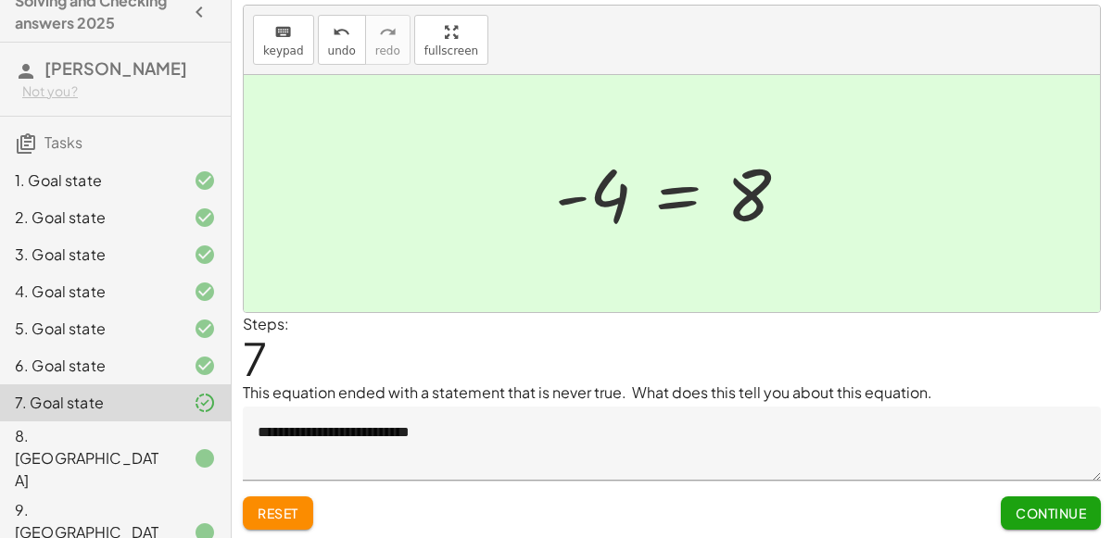
click at [466, 436] on textarea "**********" at bounding box center [672, 444] width 858 height 74
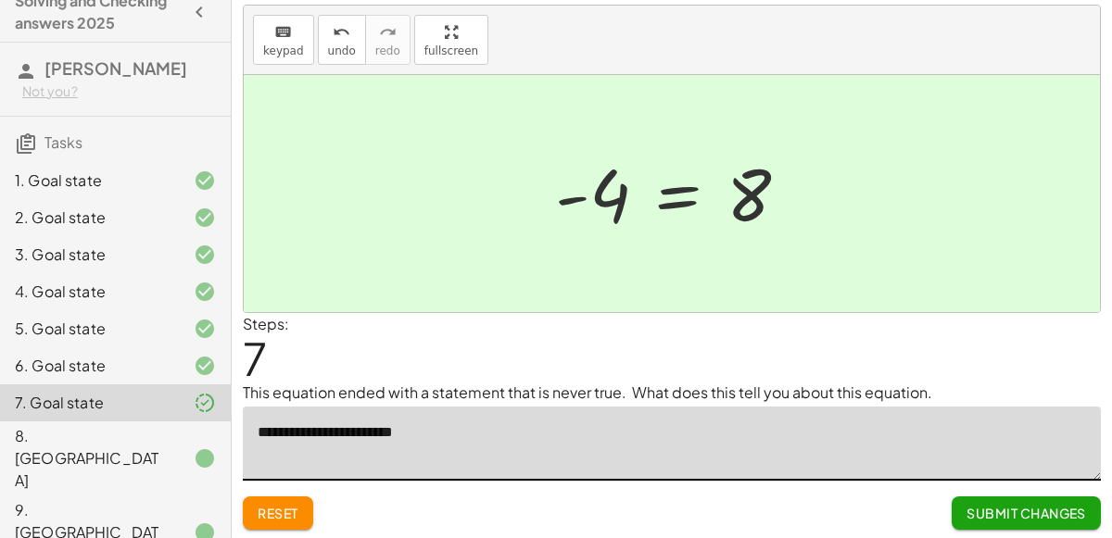
click at [978, 511] on span "Submit Changes" at bounding box center [1026, 513] width 120 height 17
drag, startPoint x: 533, startPoint y: 432, endPoint x: 492, endPoint y: 439, distance: 41.4
click at [492, 439] on textarea "**********" at bounding box center [672, 444] width 858 height 74
click at [671, 202] on div at bounding box center [679, 194] width 267 height 92
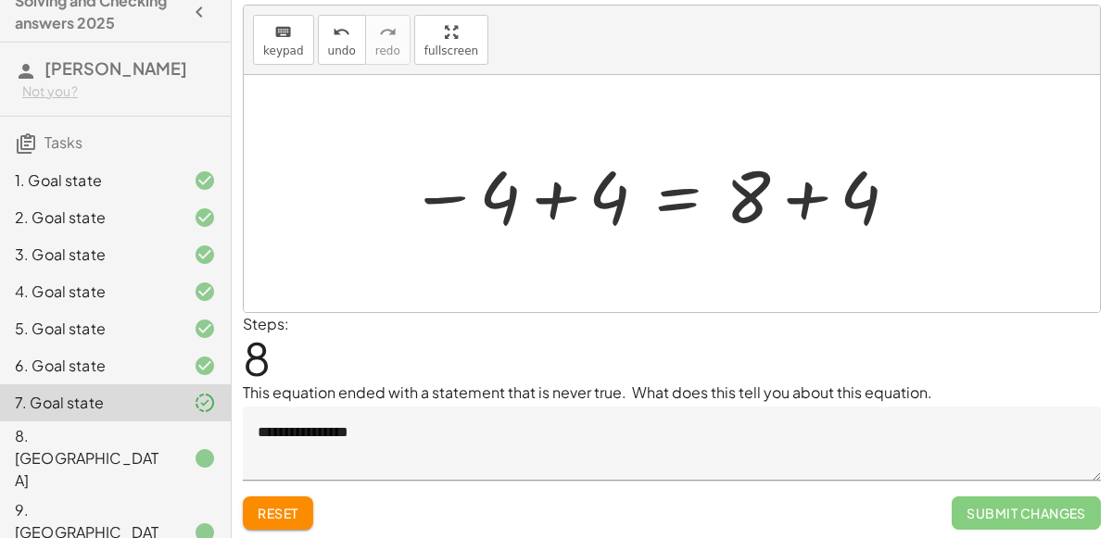
click at [549, 194] on div at bounding box center [655, 193] width 510 height 95
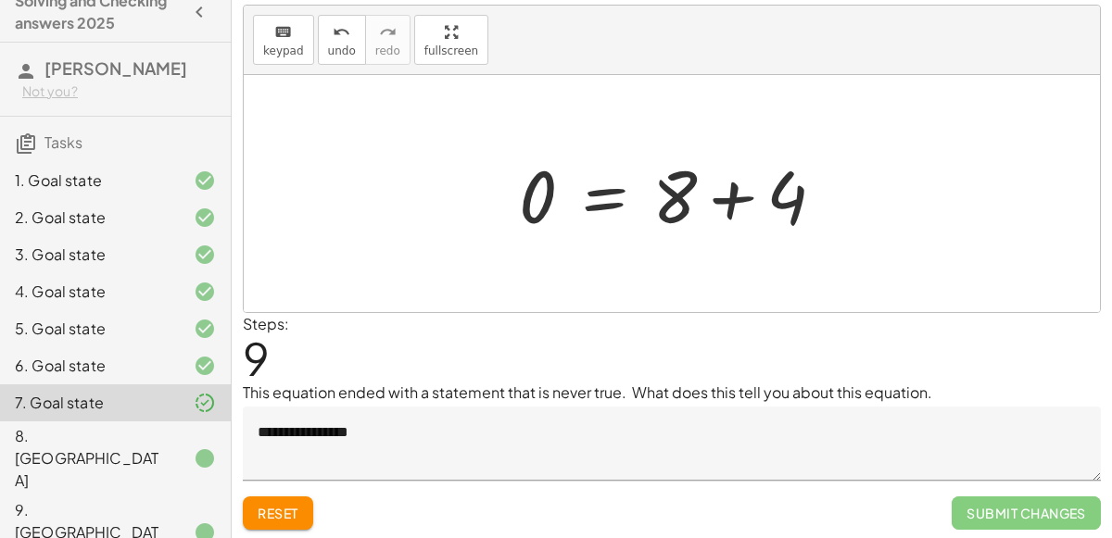
click at [726, 208] on div at bounding box center [679, 193] width 339 height 95
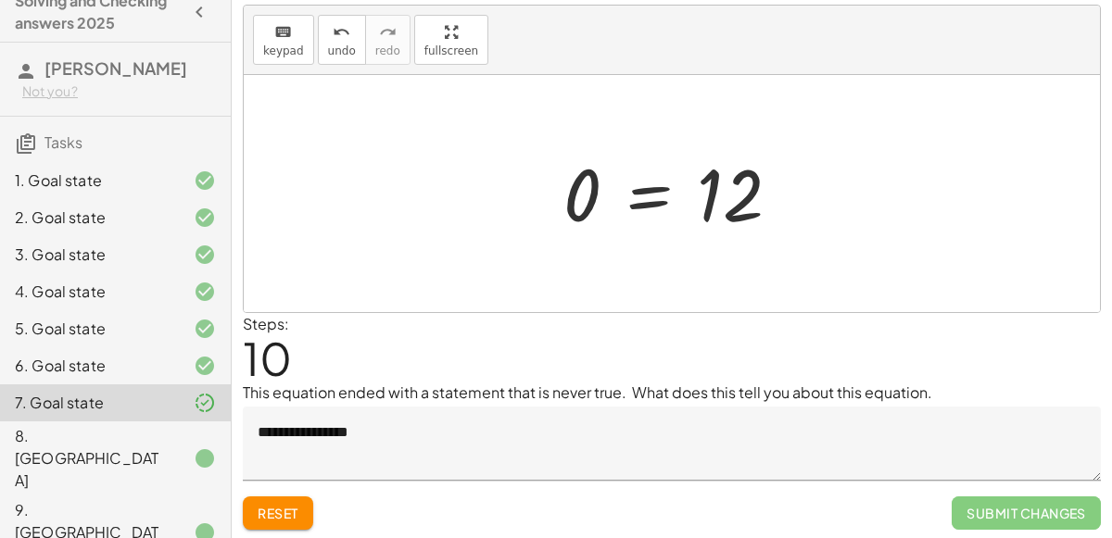
click at [394, 460] on textarea "**********" at bounding box center [672, 444] width 858 height 74
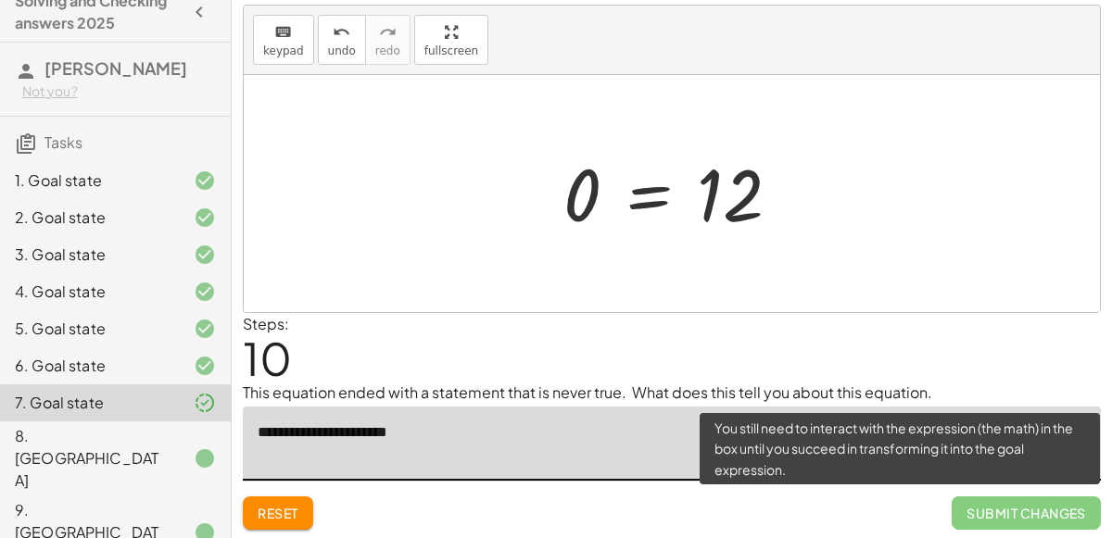
click at [991, 503] on span "Submit Changes" at bounding box center [1026, 513] width 149 height 33
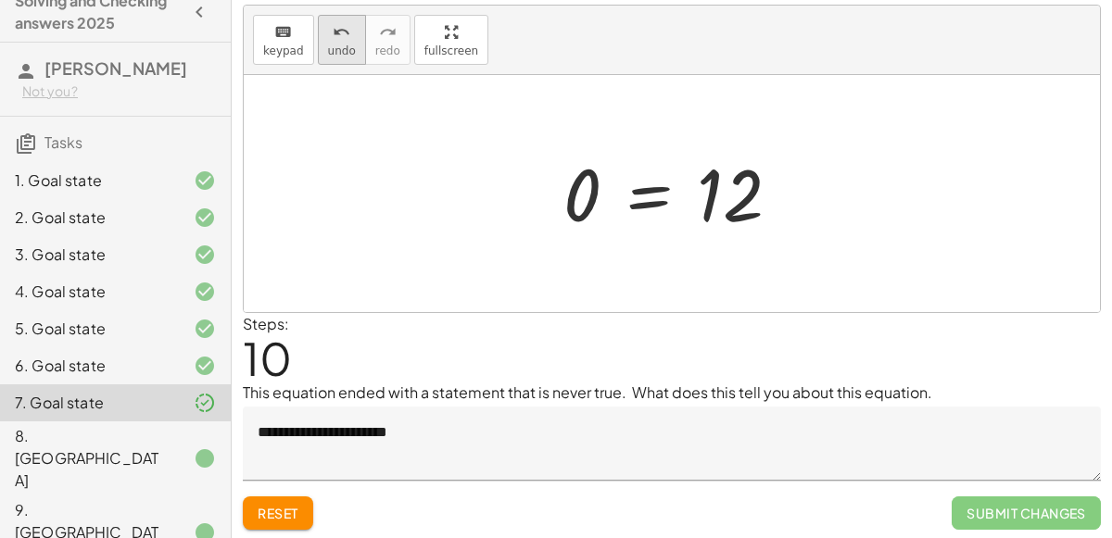
click at [333, 26] on icon "undo" at bounding box center [342, 32] width 18 height 22
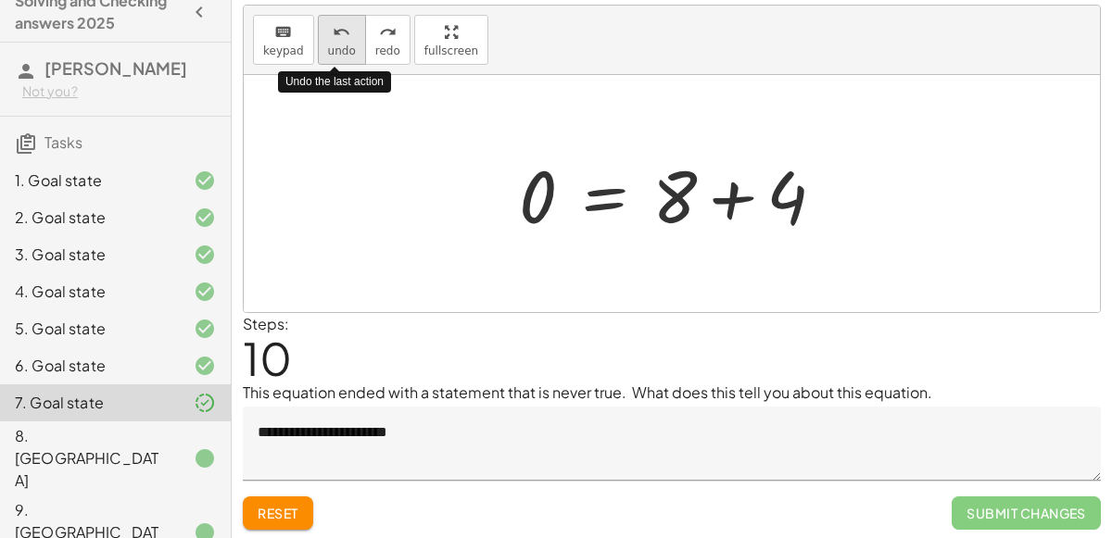
click at [333, 26] on icon "undo" at bounding box center [342, 32] width 18 height 22
click at [333, 27] on icon "undo" at bounding box center [342, 32] width 18 height 22
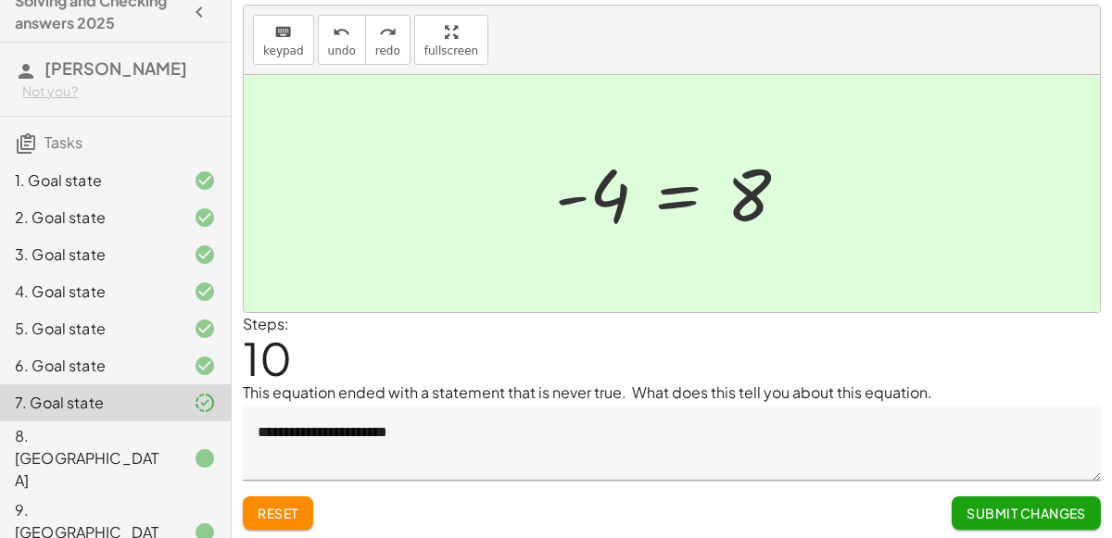
click at [978, 519] on span "Submit Changes" at bounding box center [1026, 513] width 120 height 17
click at [1051, 505] on span "Continue" at bounding box center [1051, 513] width 70 height 17
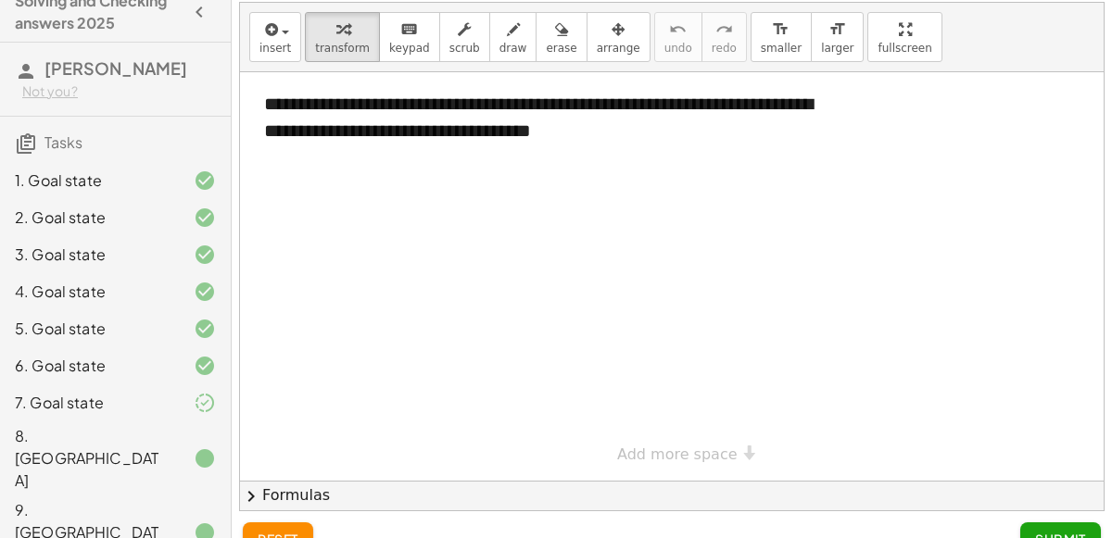
scroll to position [74, 0]
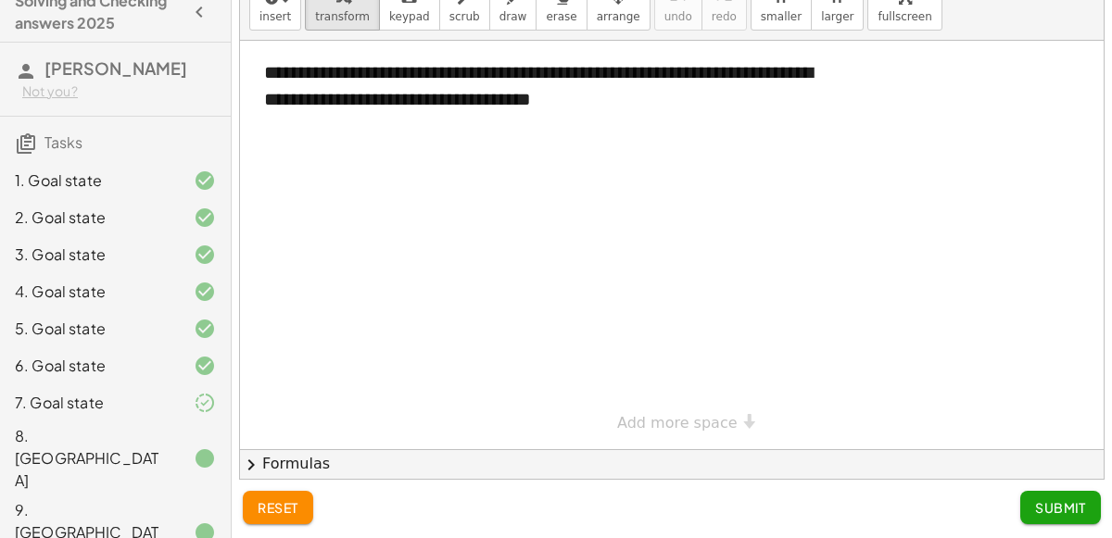
click at [162, 397] on div "7. Goal state" at bounding box center [89, 403] width 149 height 22
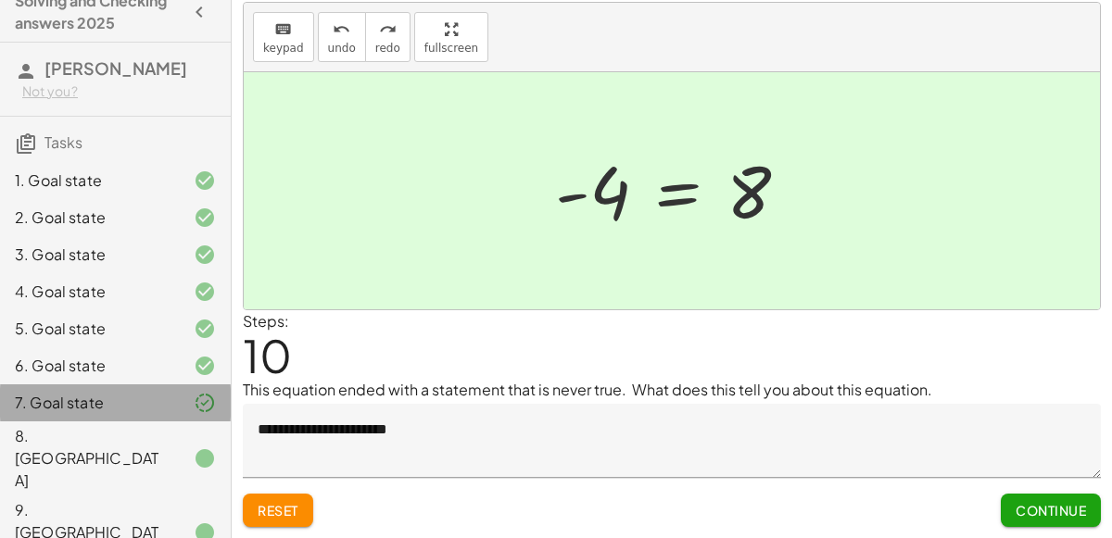
scroll to position [43, 0]
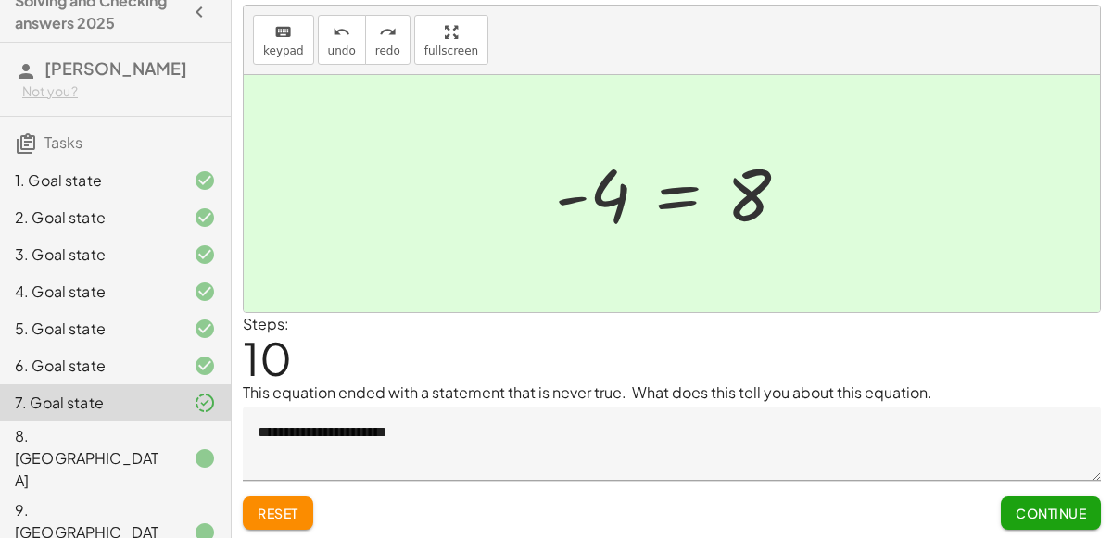
click at [509, 431] on textarea "**********" at bounding box center [672, 444] width 858 height 74
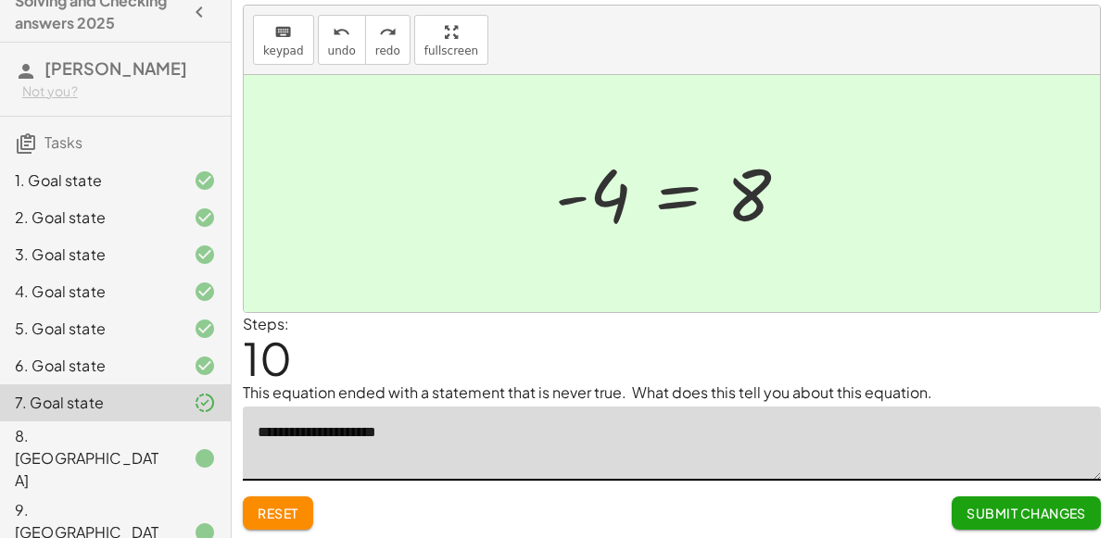
type textarea "**********"
click at [1010, 513] on span "Submit Changes" at bounding box center [1026, 513] width 120 height 17
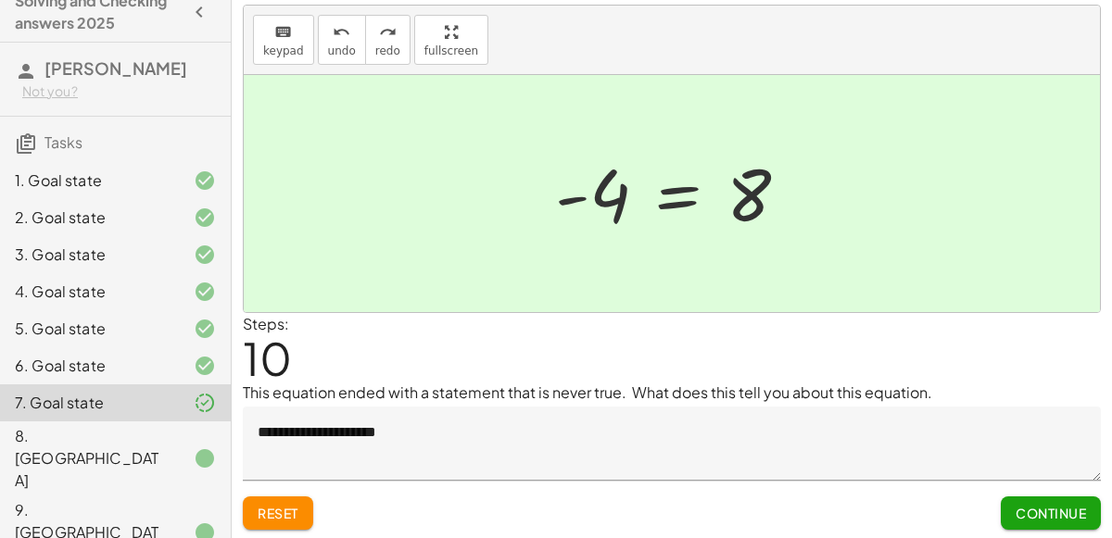
click at [1010, 513] on button "Continue" at bounding box center [1051, 513] width 100 height 33
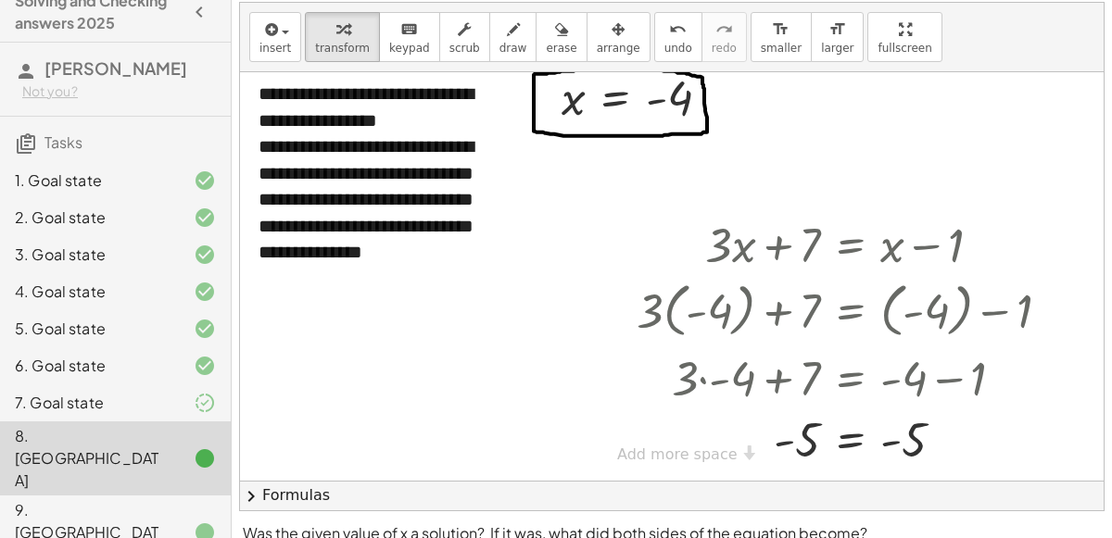
click at [189, 393] on div at bounding box center [190, 403] width 52 height 22
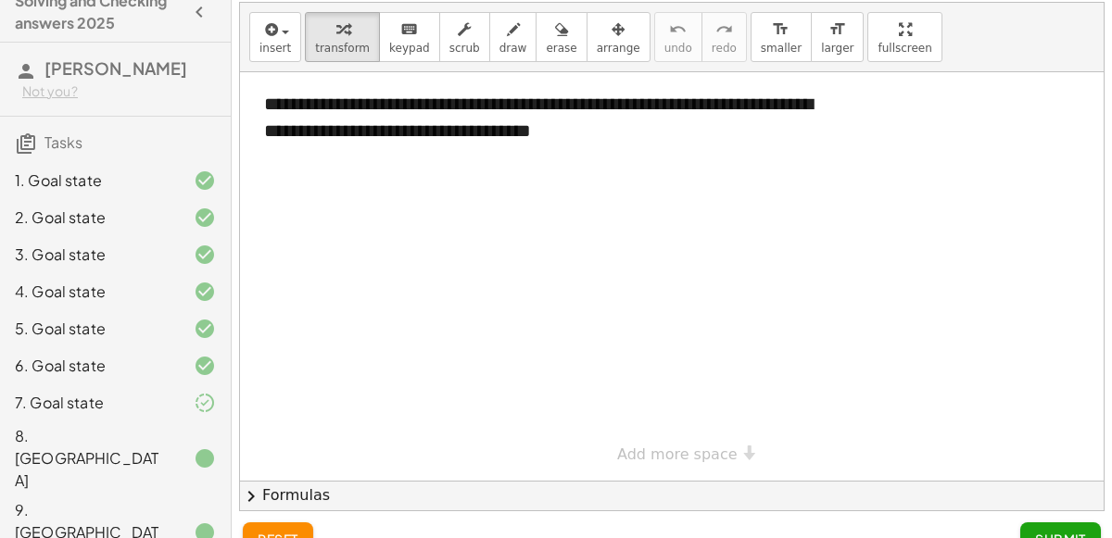
scroll to position [74, 0]
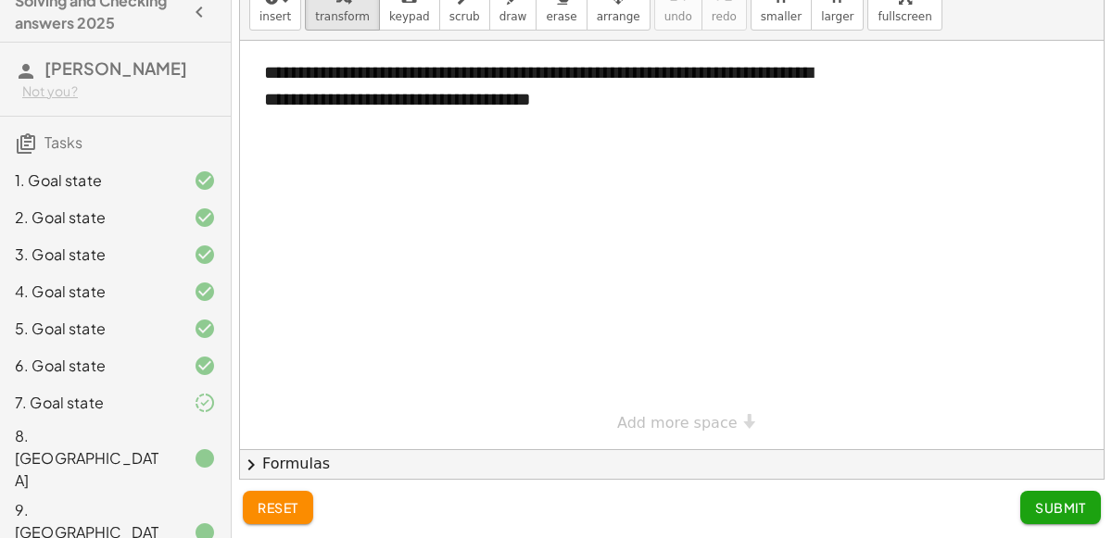
click at [1054, 519] on button "Submit" at bounding box center [1060, 507] width 81 height 33
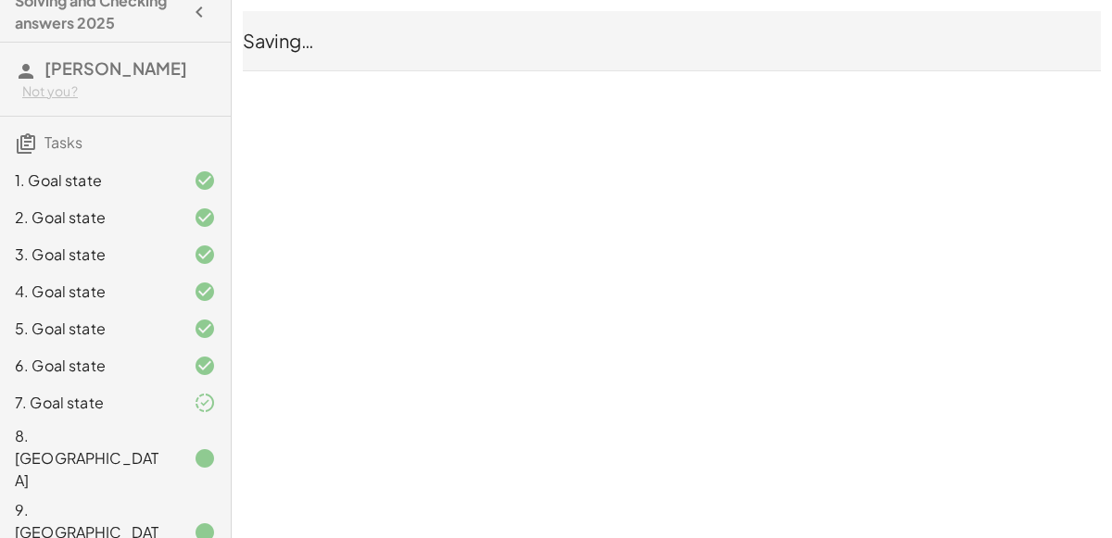
scroll to position [0, 0]
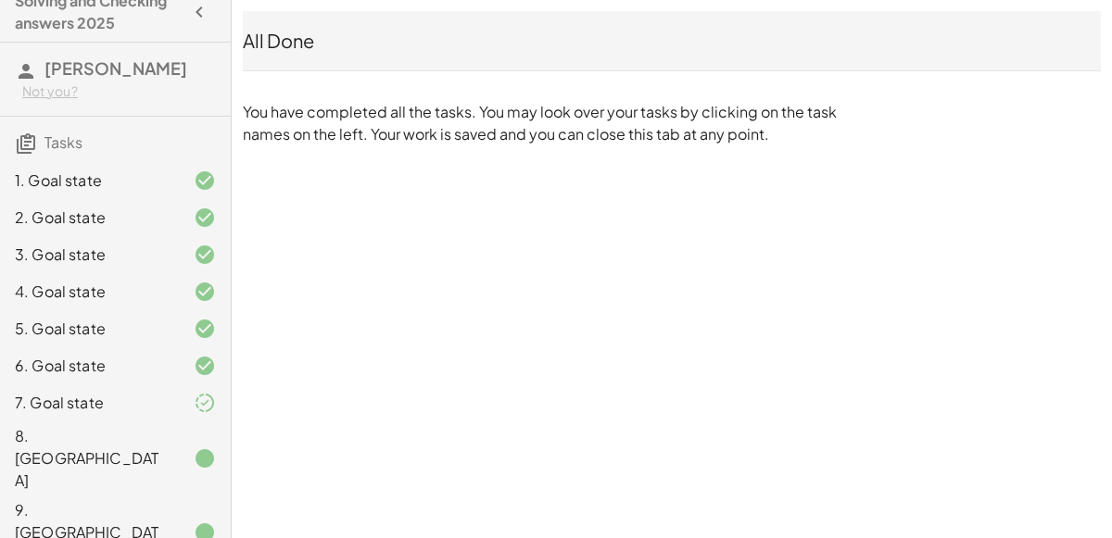
click at [177, 398] on div at bounding box center [190, 403] width 52 height 22
click at [197, 404] on icon at bounding box center [205, 403] width 22 height 22
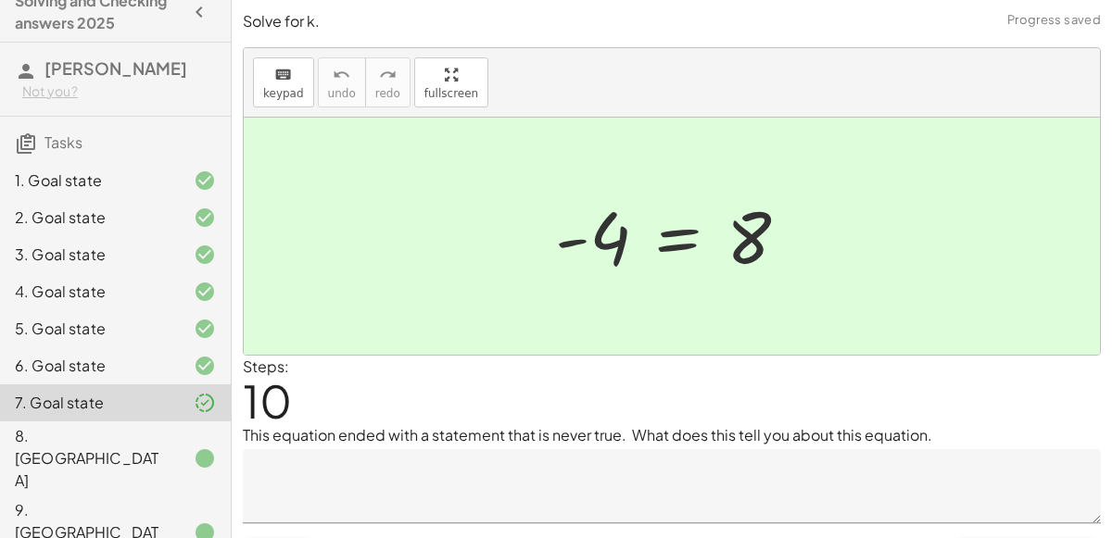
scroll to position [43, 0]
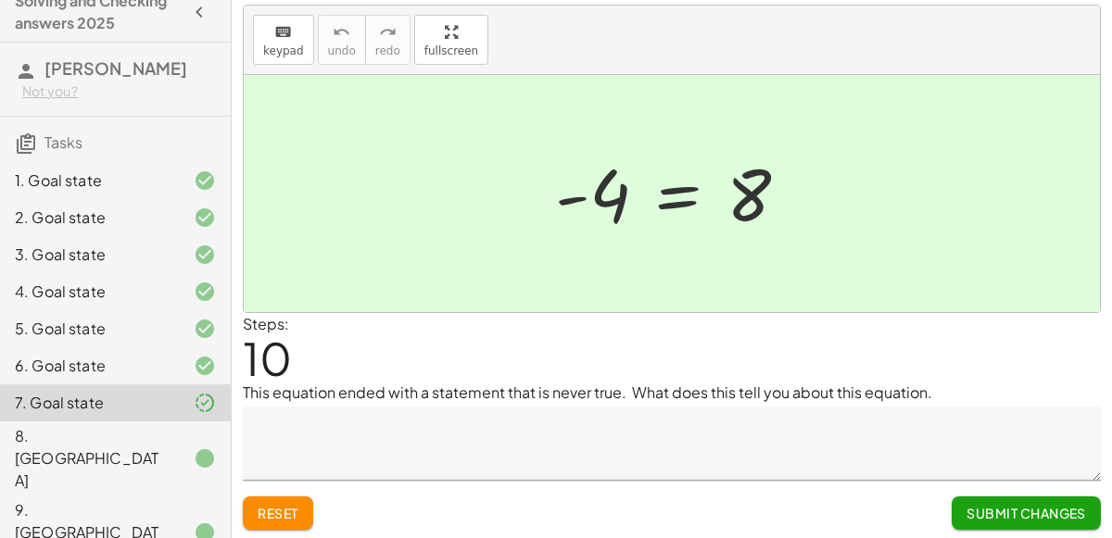
click at [434, 433] on textarea at bounding box center [672, 444] width 858 height 74
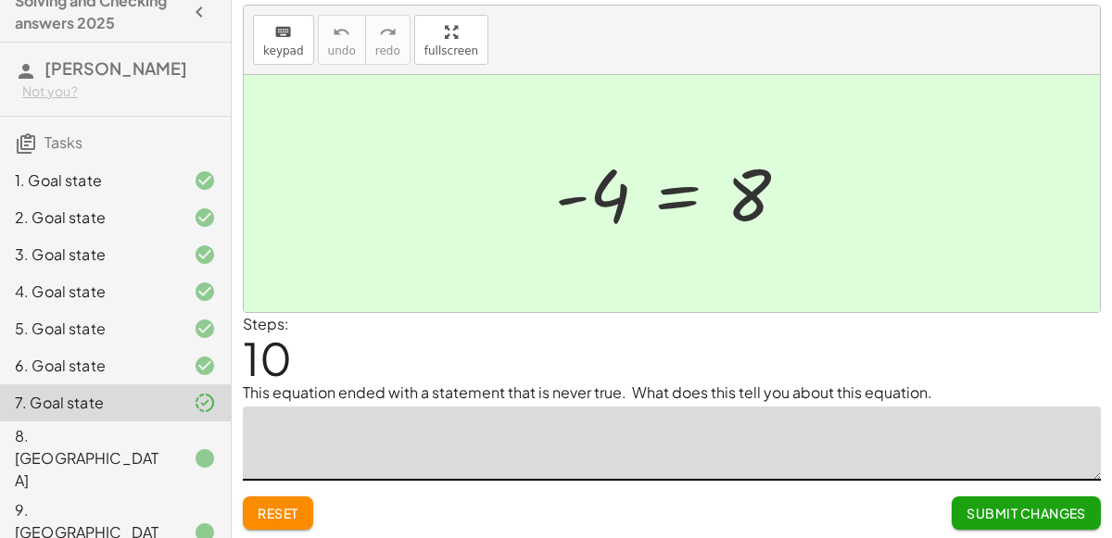
click at [283, 515] on span "Reset" at bounding box center [278, 513] width 41 height 17
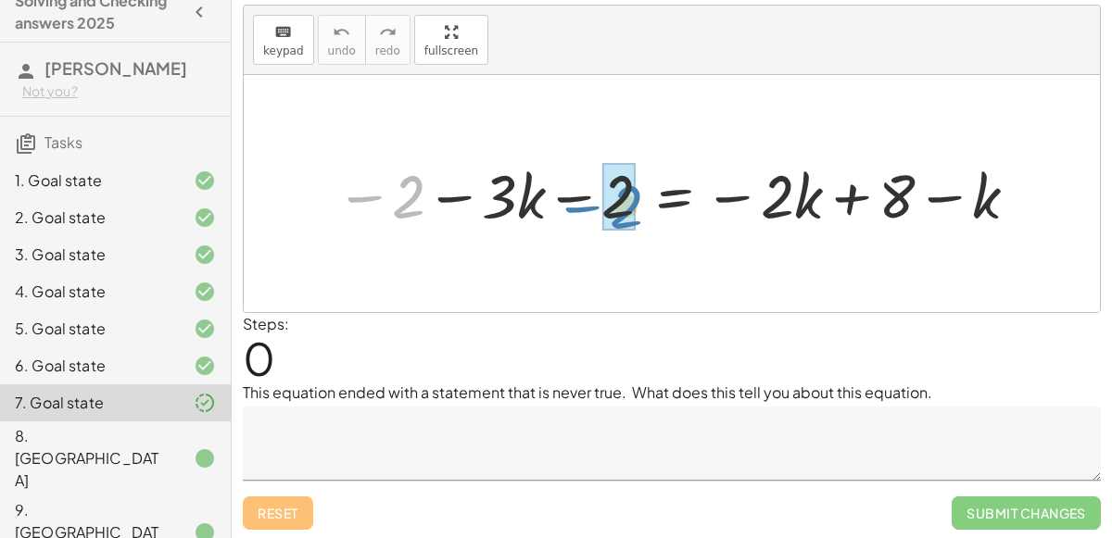
drag, startPoint x: 408, startPoint y: 201, endPoint x: 625, endPoint y: 211, distance: 218.0
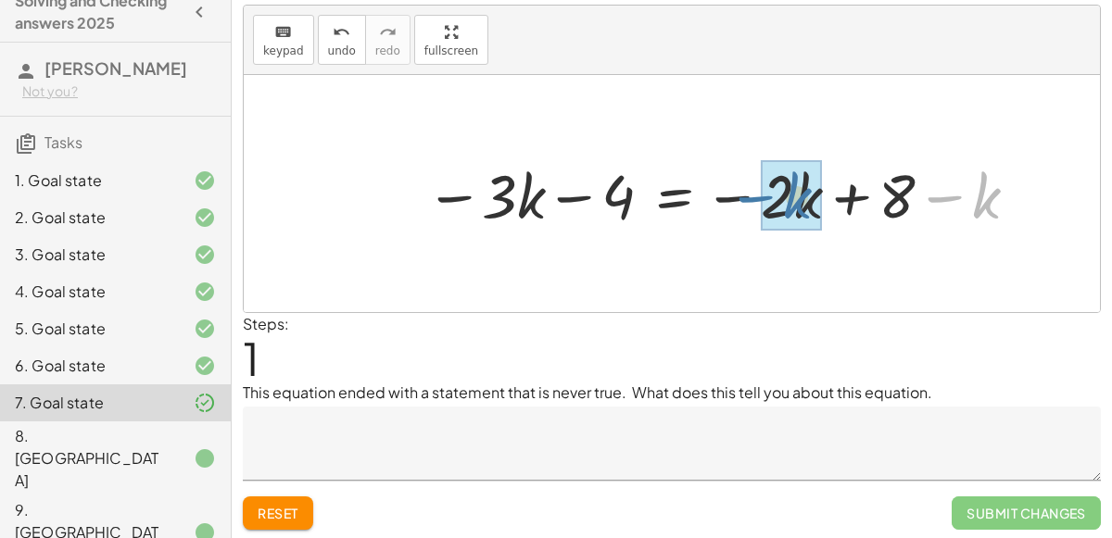
drag, startPoint x: 986, startPoint y: 194, endPoint x: 790, endPoint y: 196, distance: 195.5
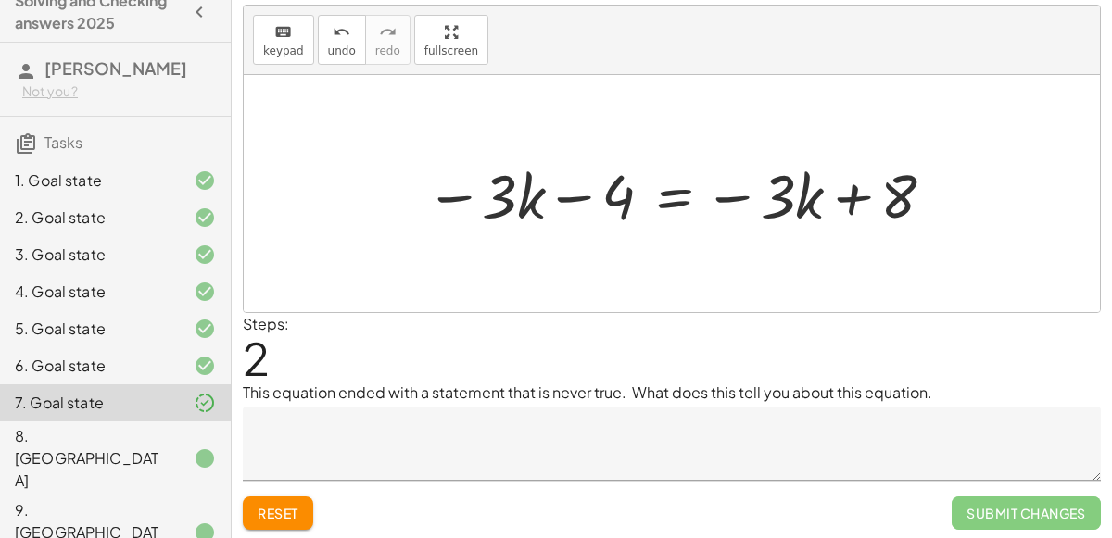
click at [680, 196] on div at bounding box center [682, 194] width 532 height 80
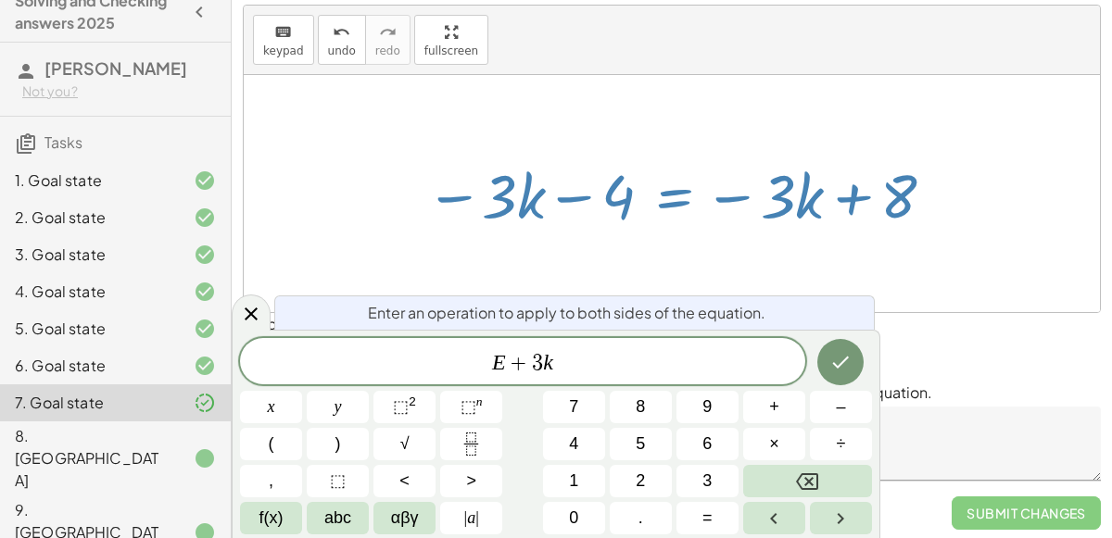
click at [831, 335] on div "Enter an operation to apply to both sides of the equation. E + 3 k ​ x y ⬚ 2 ⬚ …" at bounding box center [556, 434] width 649 height 208
click at [847, 363] on icon "Done" at bounding box center [840, 362] width 22 height 22
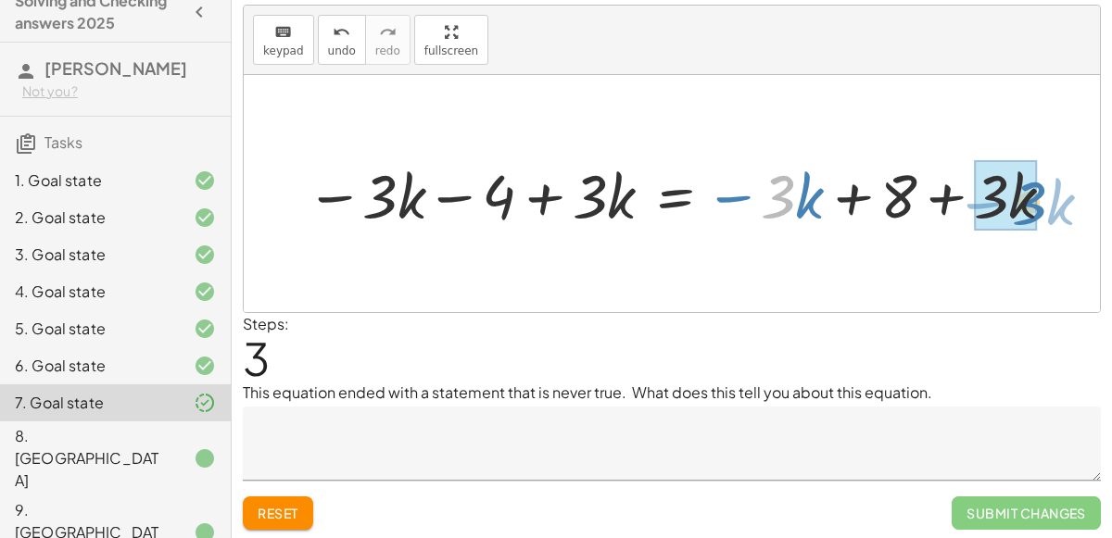
drag, startPoint x: 790, startPoint y: 179, endPoint x: 1041, endPoint y: 185, distance: 250.3
click at [1041, 185] on div at bounding box center [683, 194] width 772 height 80
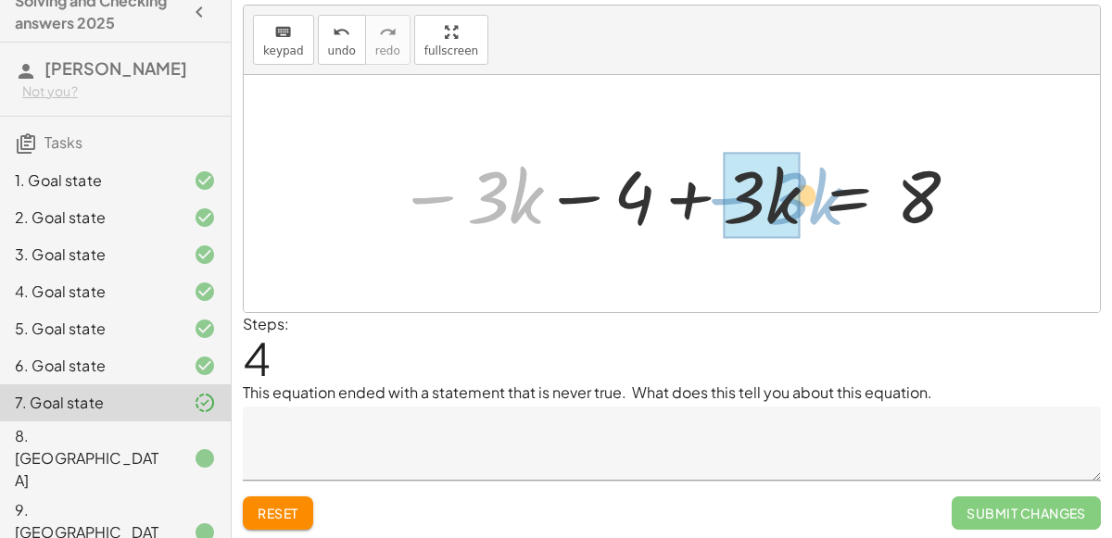
drag, startPoint x: 387, startPoint y: 194, endPoint x: 685, endPoint y: 195, distance: 297.4
click at [685, 195] on div at bounding box center [679, 193] width 582 height 95
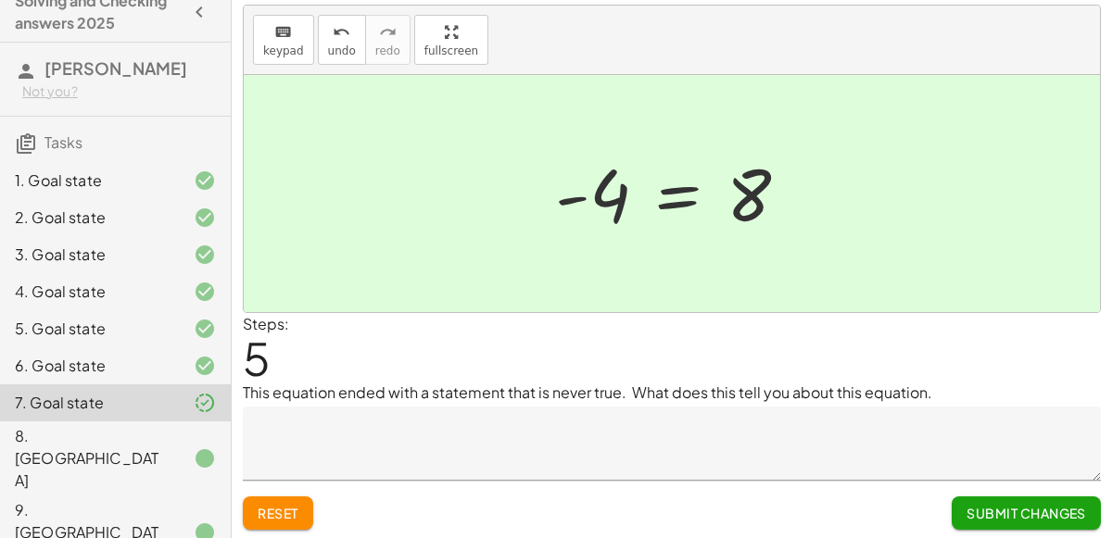
click at [981, 519] on button "Submit Changes" at bounding box center [1026, 513] width 149 height 33
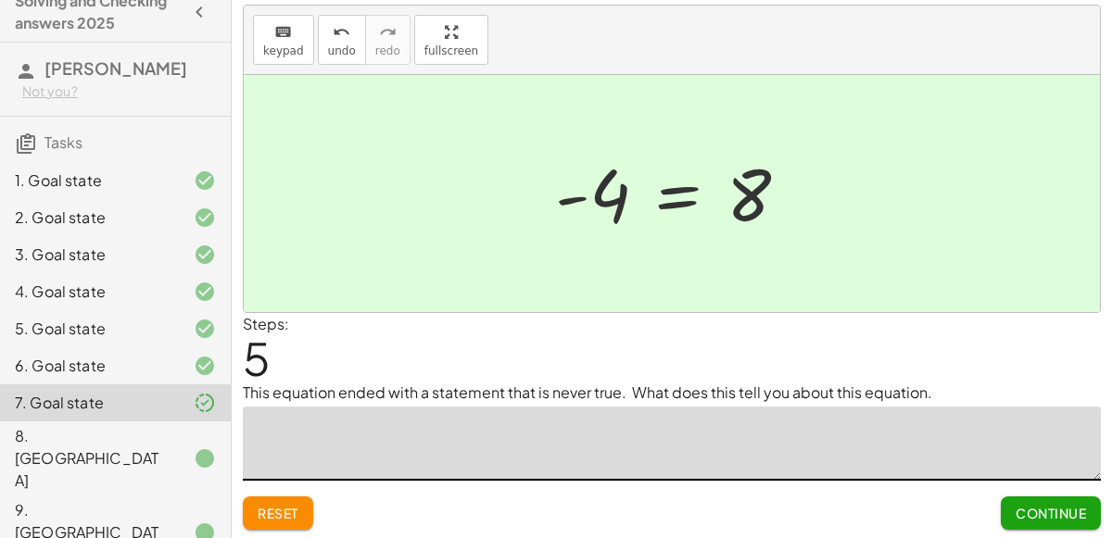
click at [433, 417] on textarea at bounding box center [672, 444] width 858 height 74
click at [1081, 517] on span "Continue" at bounding box center [1051, 513] width 70 height 17
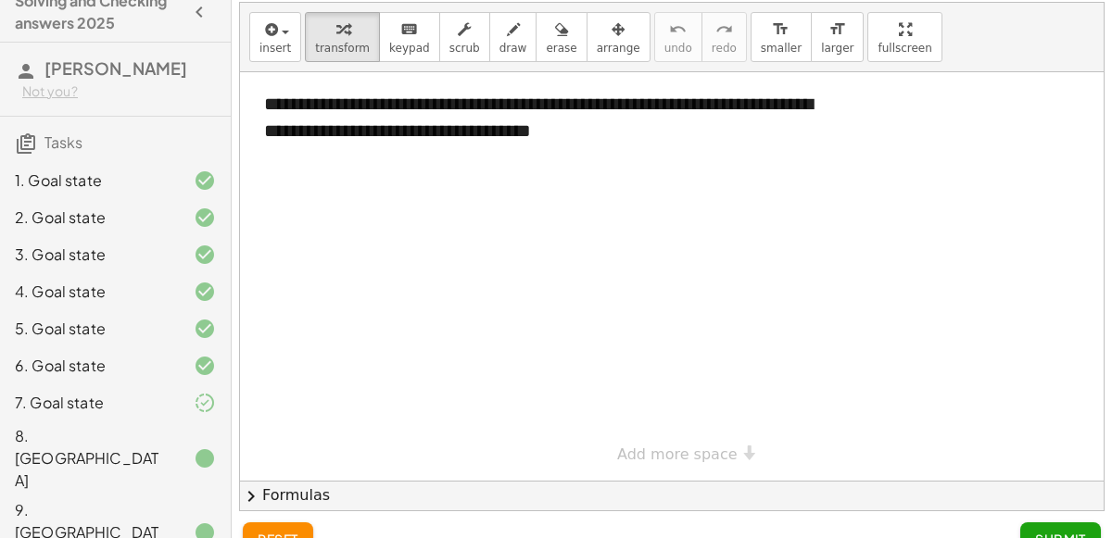
scroll to position [74, 0]
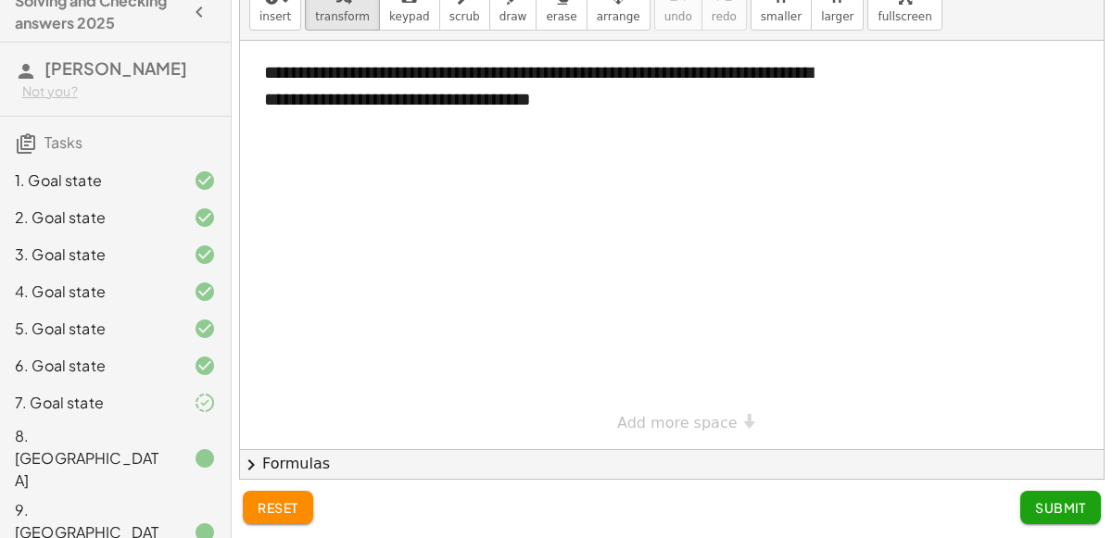
click at [207, 536] on div "1. Goal state 2. Goal state 3. Goal state 4. Goal state 5. Goal state 6. Goal s…" at bounding box center [115, 403] width 231 height 497
